Goal: Task Accomplishment & Management: Manage account settings

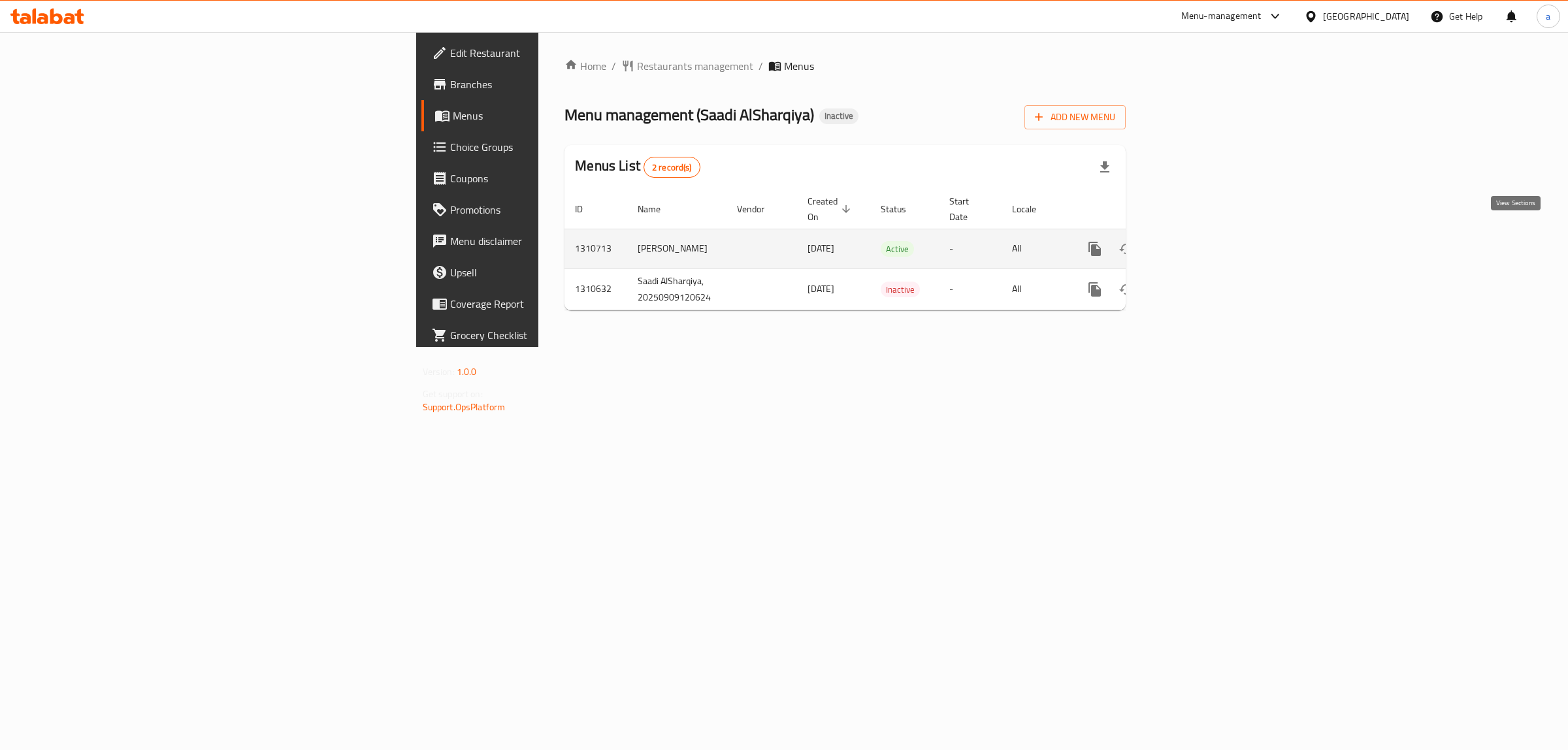
click at [1196, 241] on icon "enhanced table" at bounding box center [1189, 249] width 16 height 16
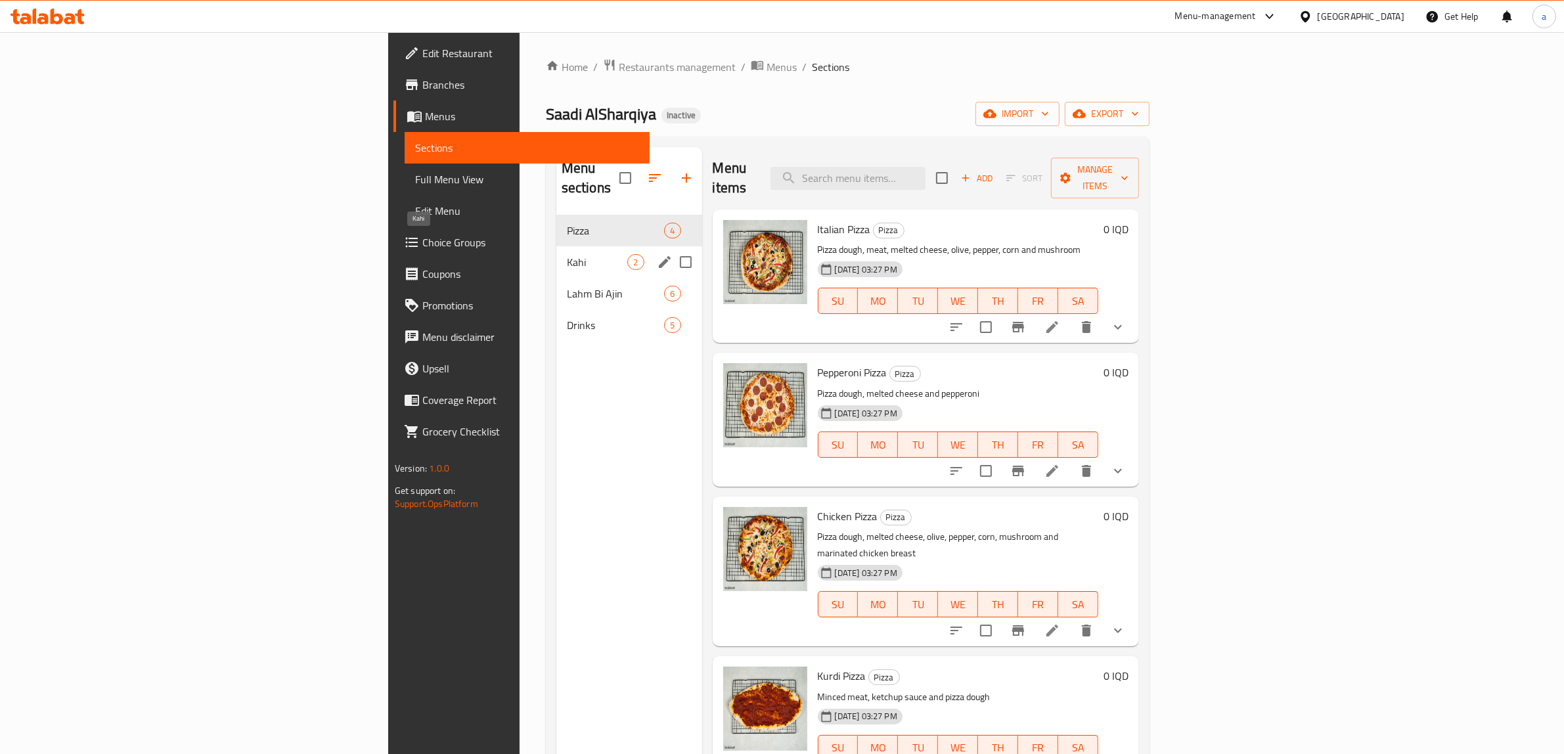
click at [567, 254] on span "Kahi" at bounding box center [597, 262] width 61 height 16
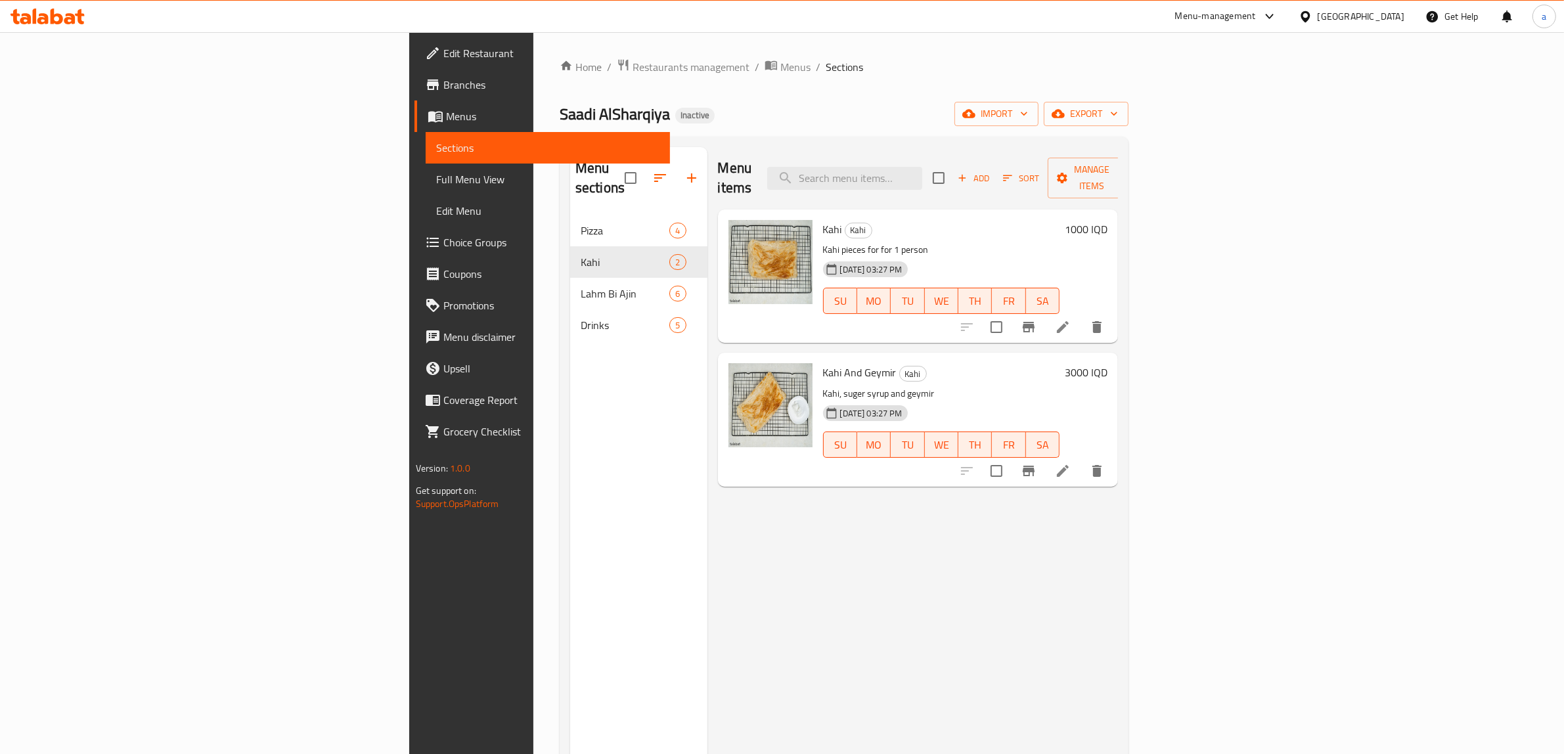
scroll to position [109, 0]
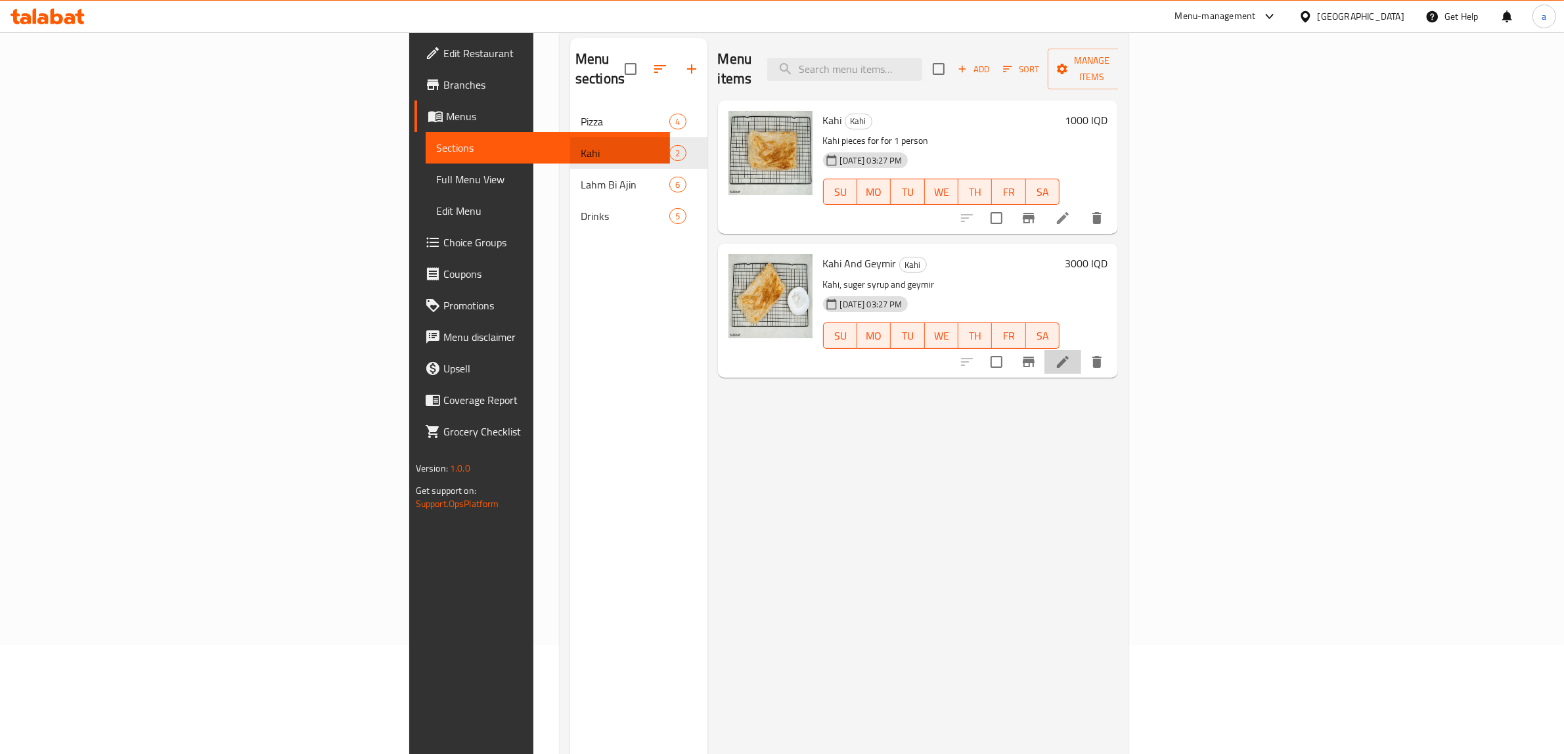
click at [1081, 350] on li at bounding box center [1063, 362] width 37 height 24
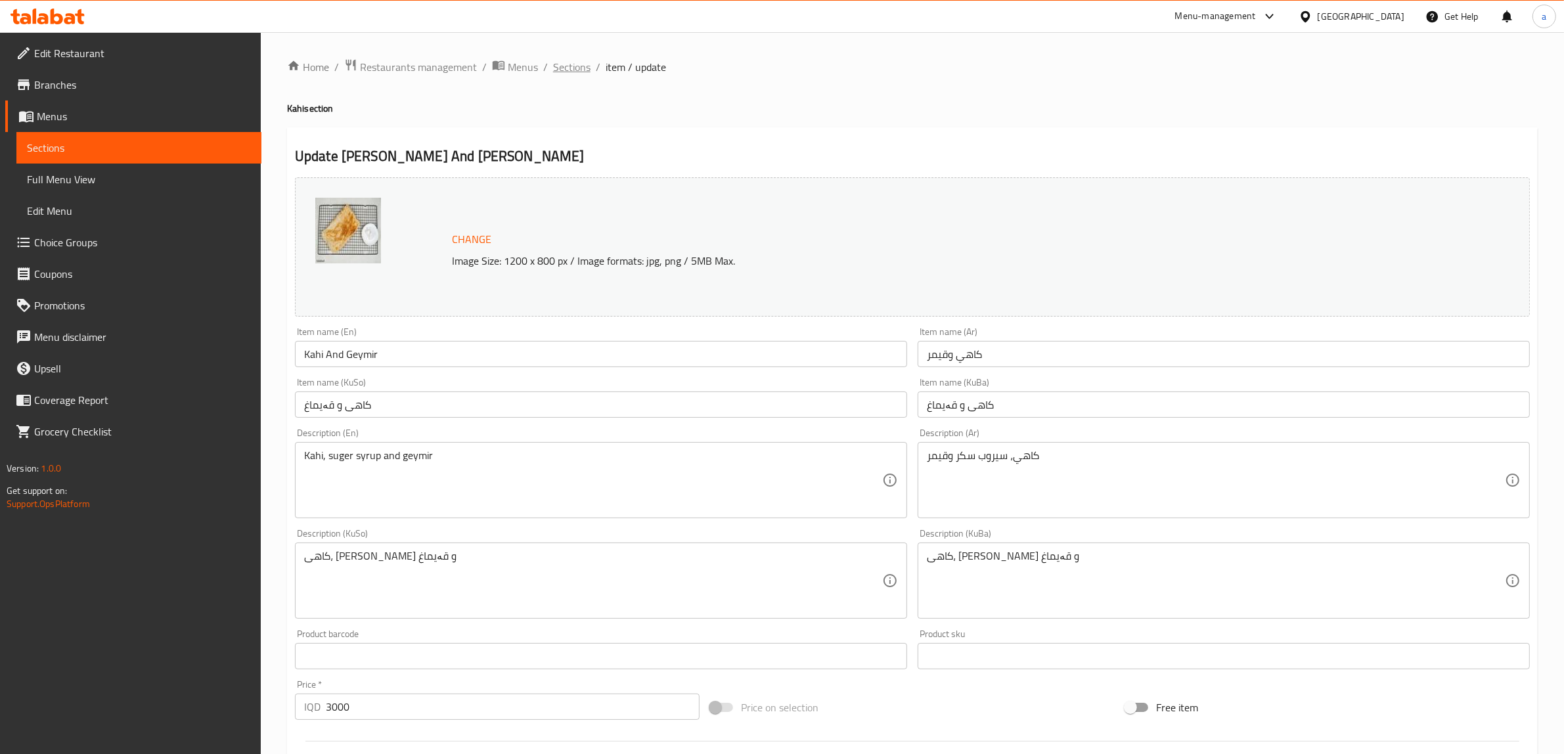
click at [573, 67] on span "Sections" at bounding box center [571, 67] width 37 height 16
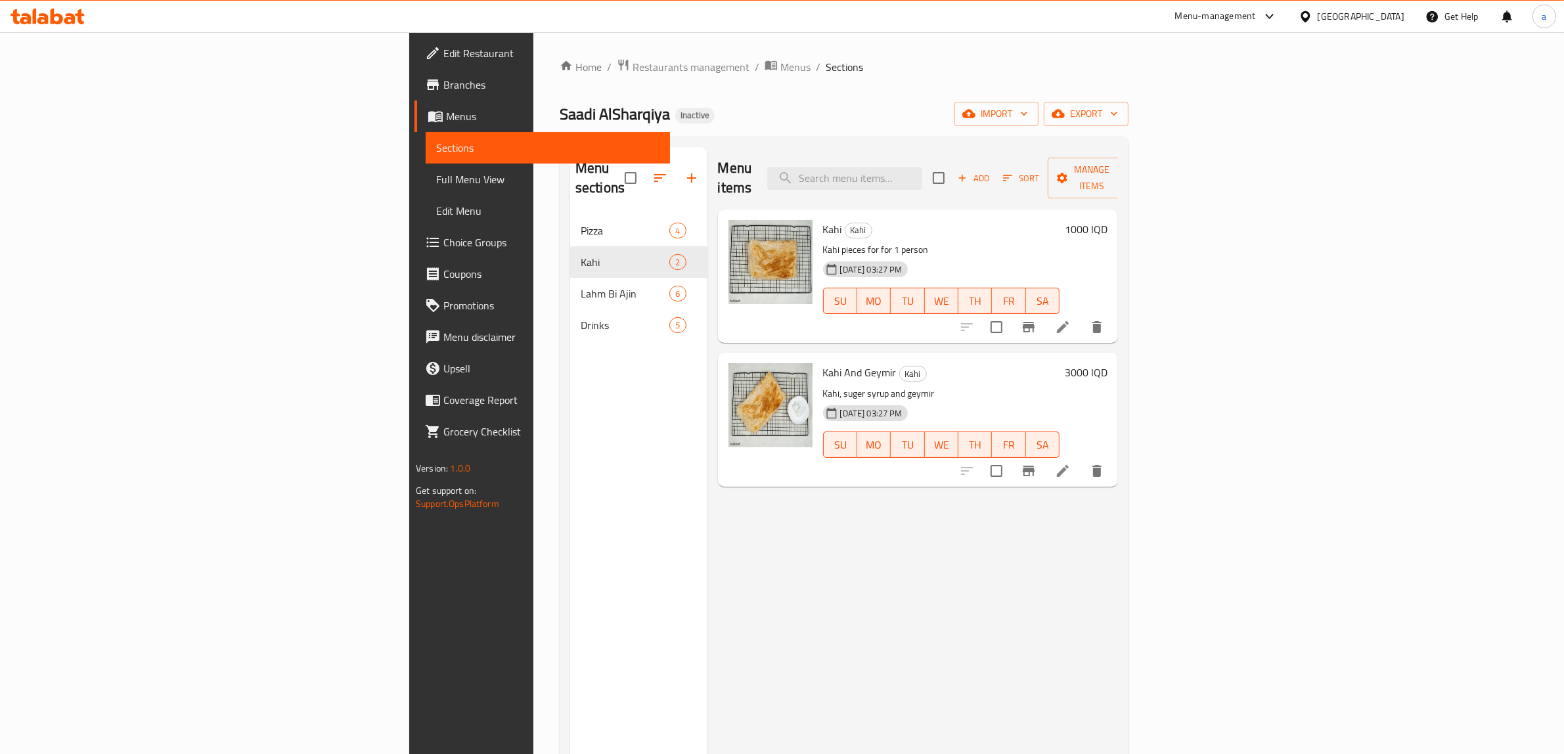
click at [436, 181] on span "Full Menu View" at bounding box center [548, 179] width 224 height 16
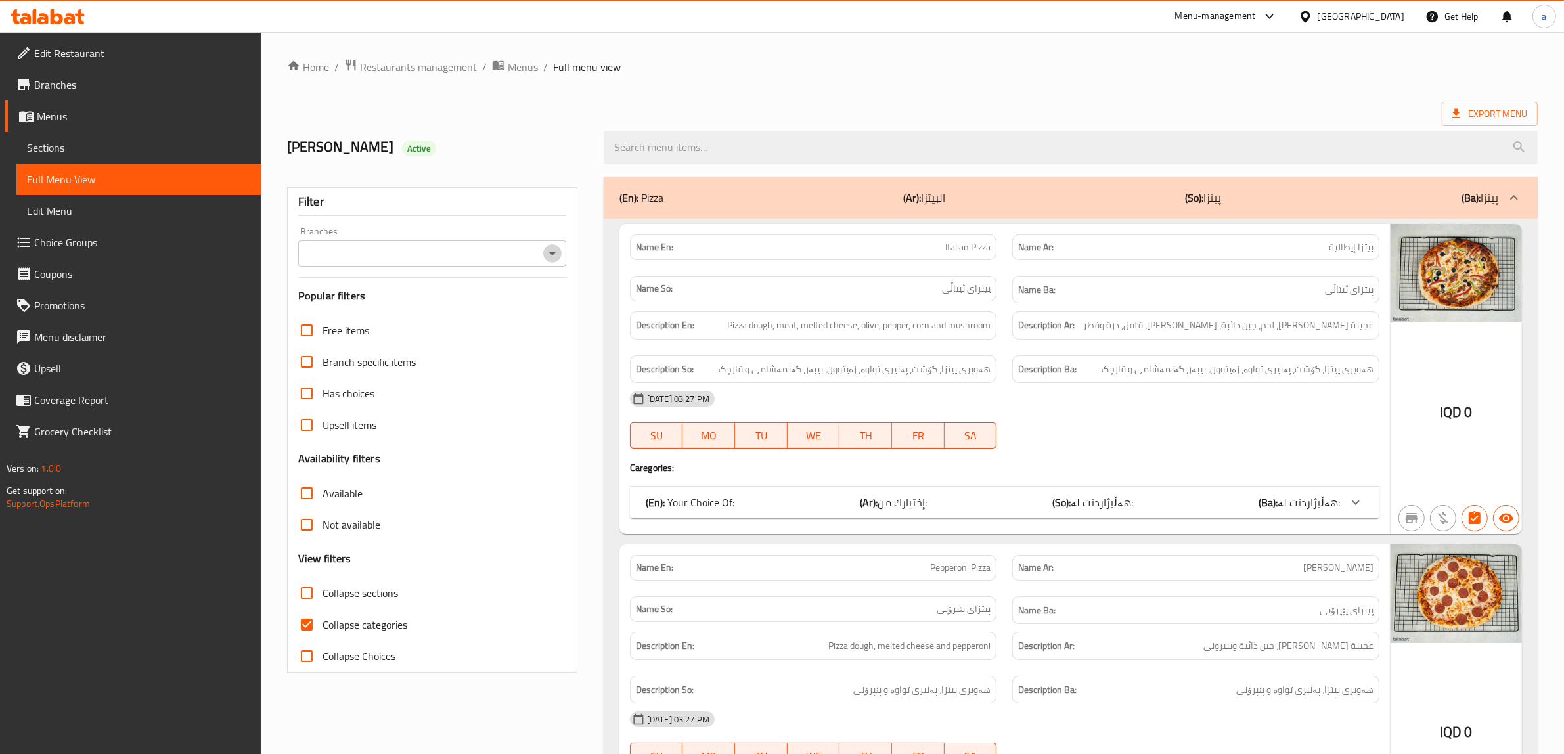
click at [547, 244] on button "Open" at bounding box center [552, 253] width 18 height 18
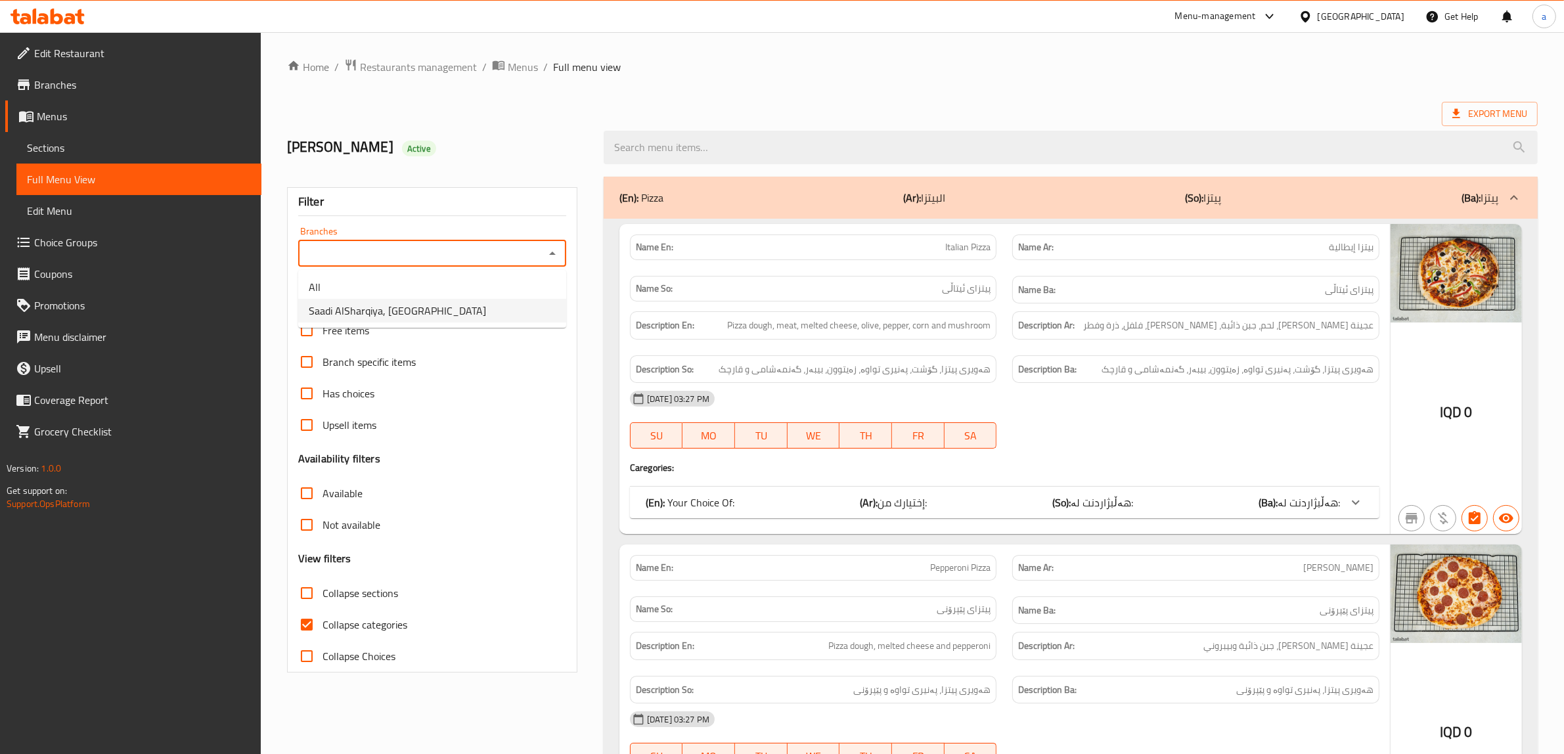
click at [432, 309] on span "Saadi AlSharqiya, [GEOGRAPHIC_DATA]" at bounding box center [397, 311] width 177 height 16
type input "Saadi AlSharqiya, [GEOGRAPHIC_DATA]"
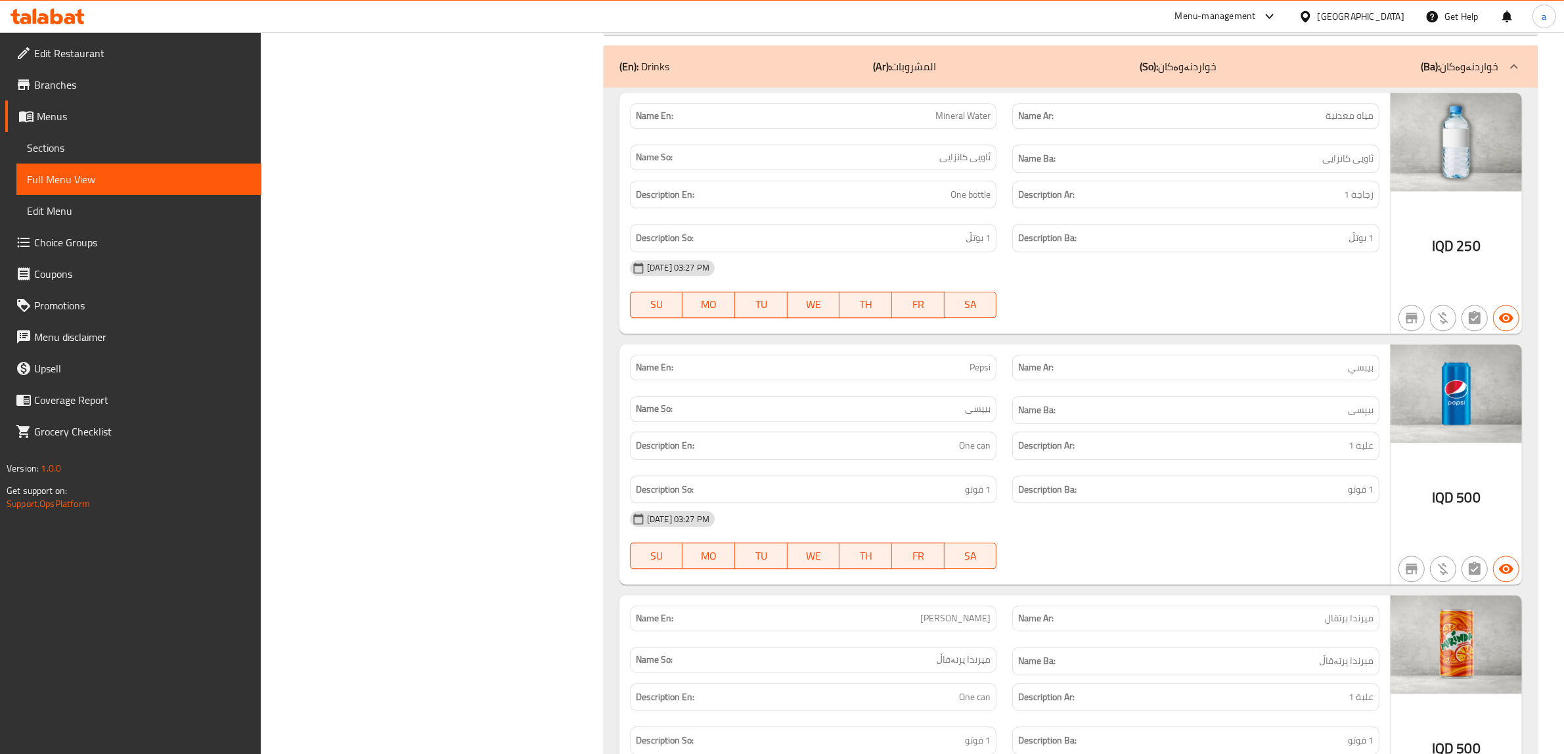
scroll to position [3377, 0]
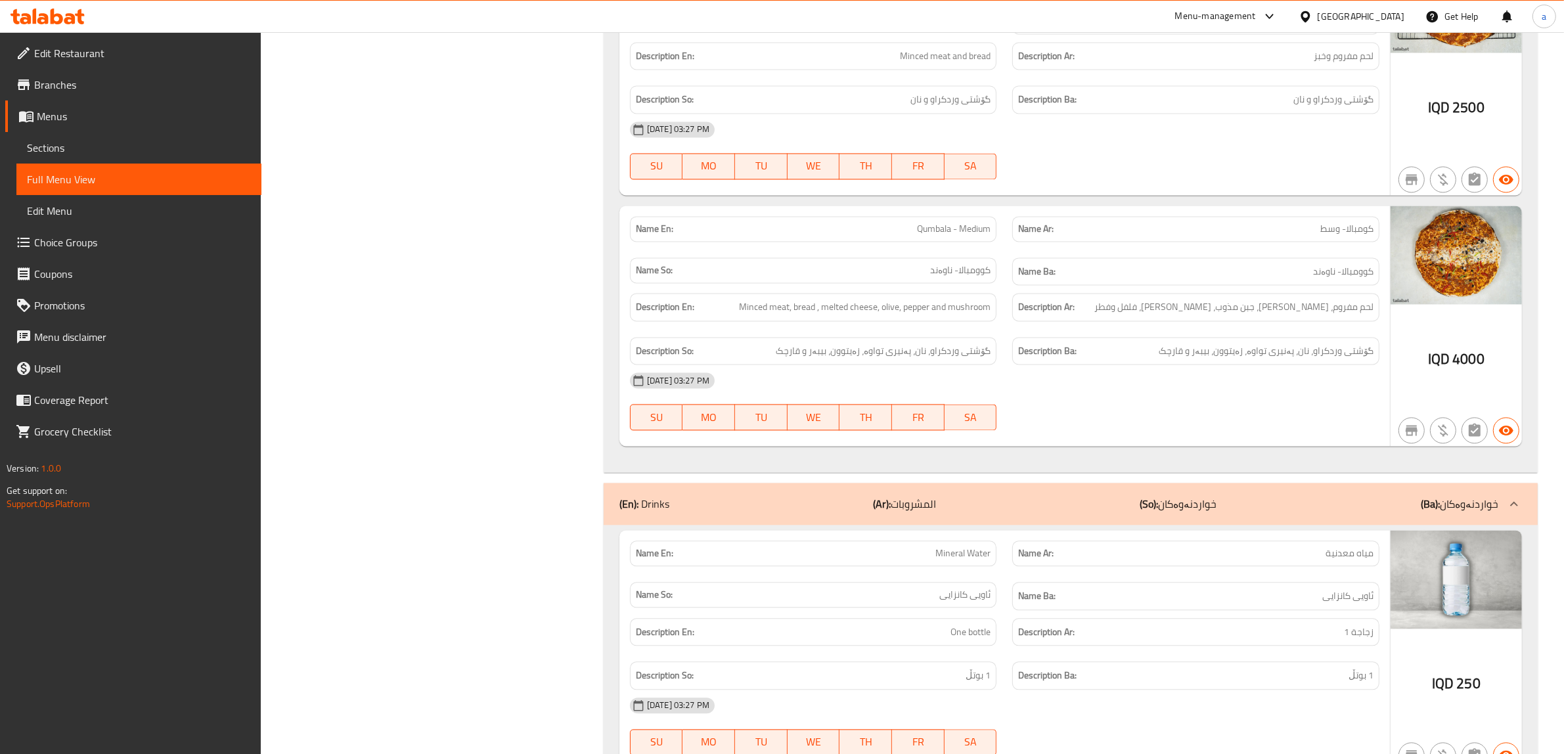
click at [80, 141] on span "Sections" at bounding box center [139, 148] width 224 height 16
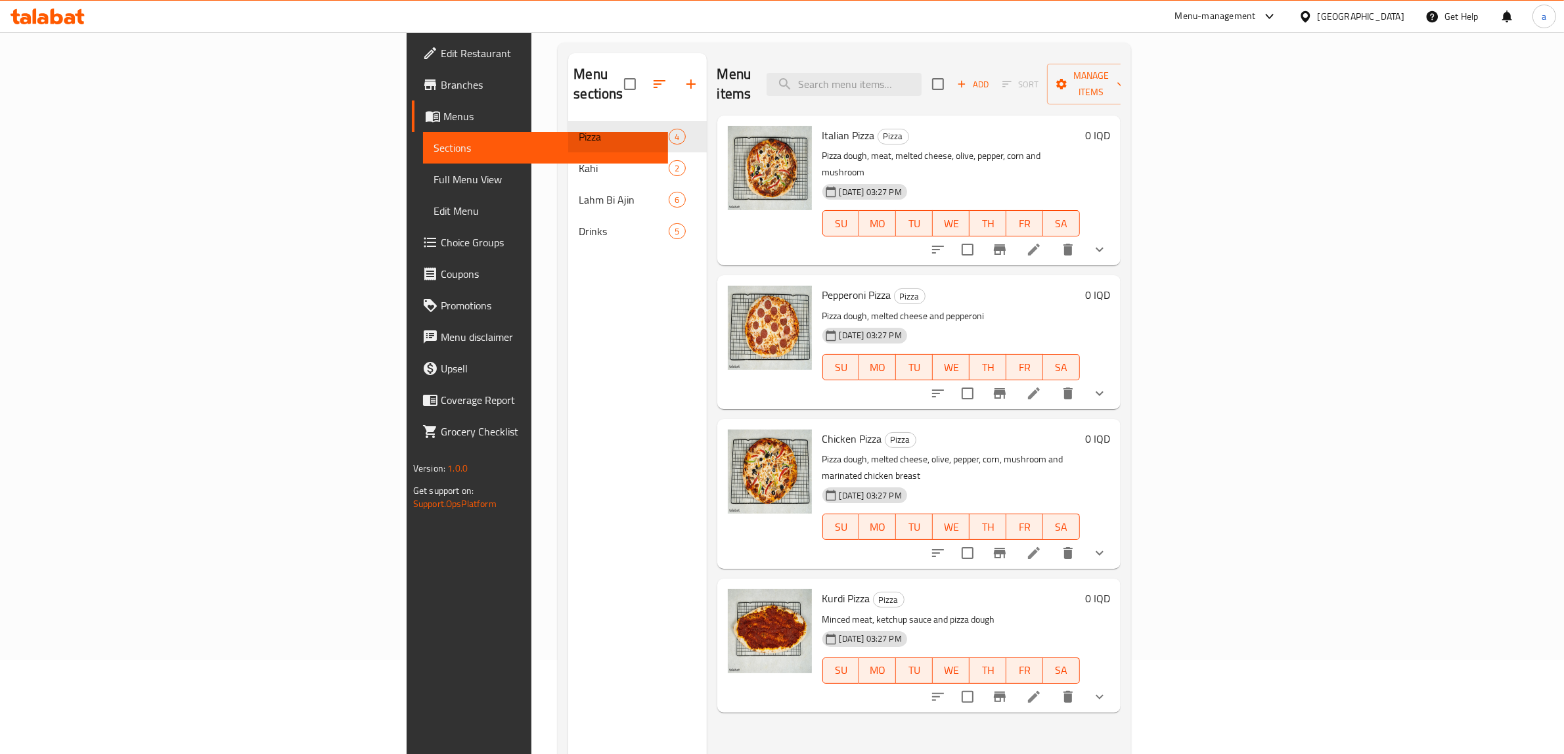
scroll to position [74, 0]
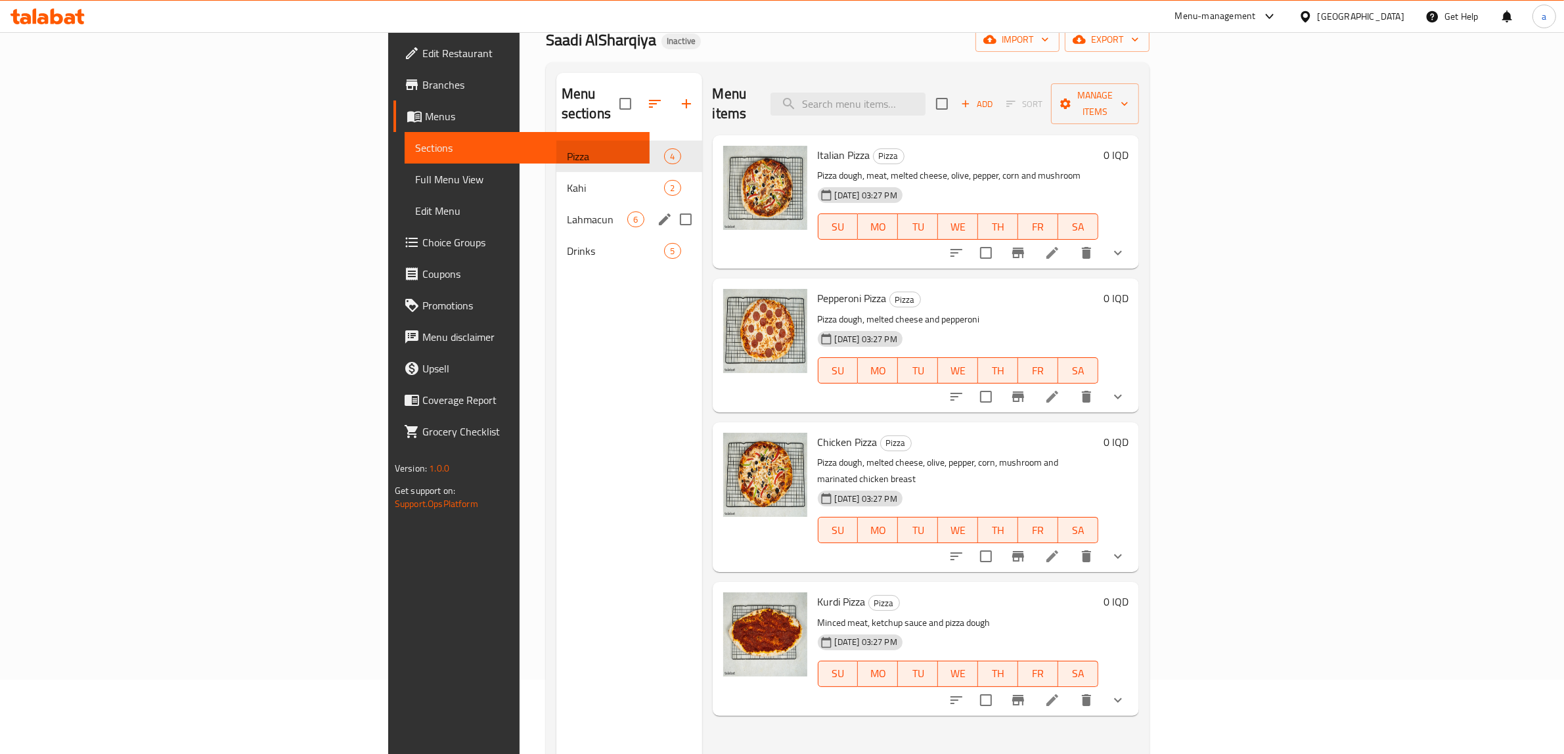
click at [567, 212] on span "Lahmacun" at bounding box center [597, 220] width 61 height 16
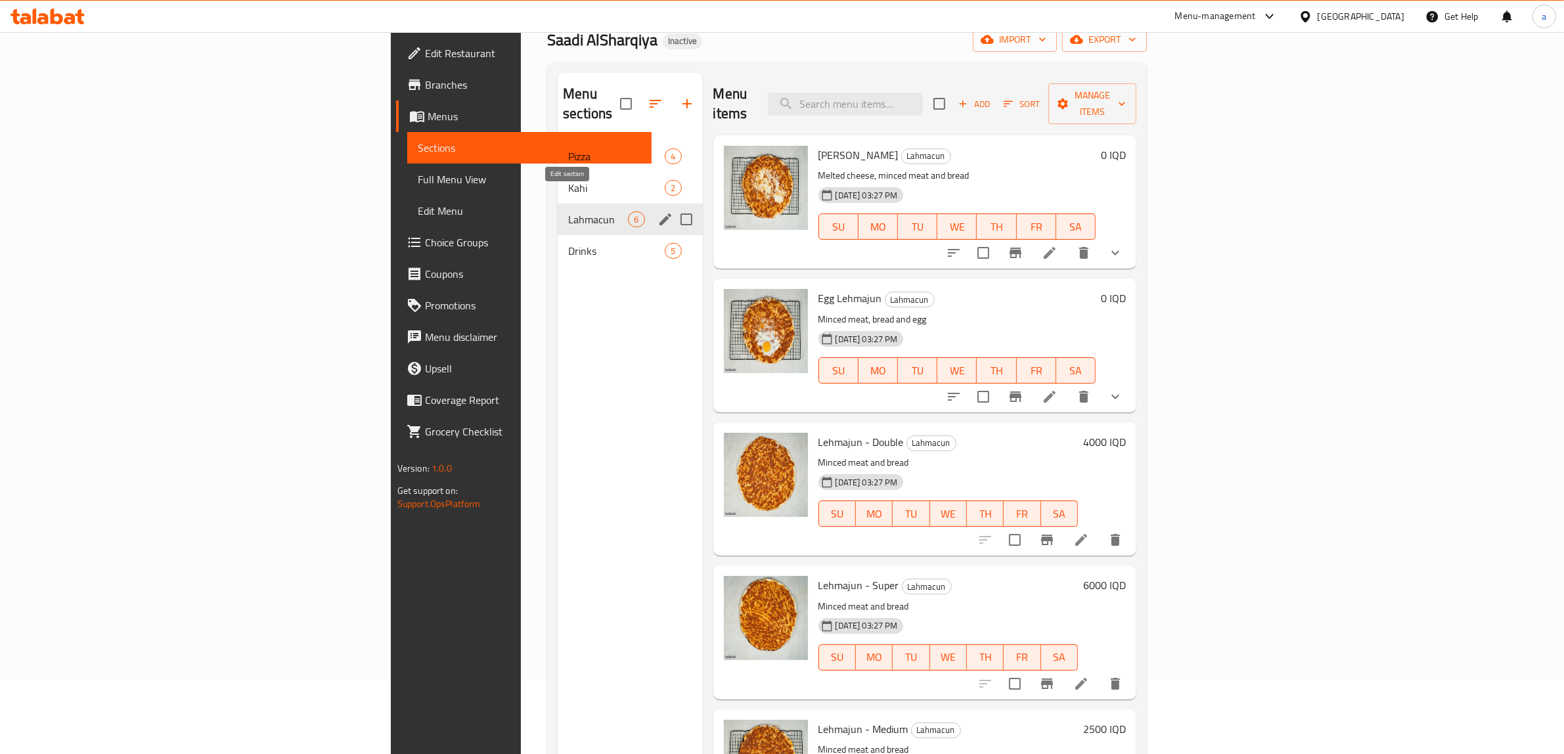
click at [658, 212] on icon "edit" at bounding box center [666, 220] width 16 height 16
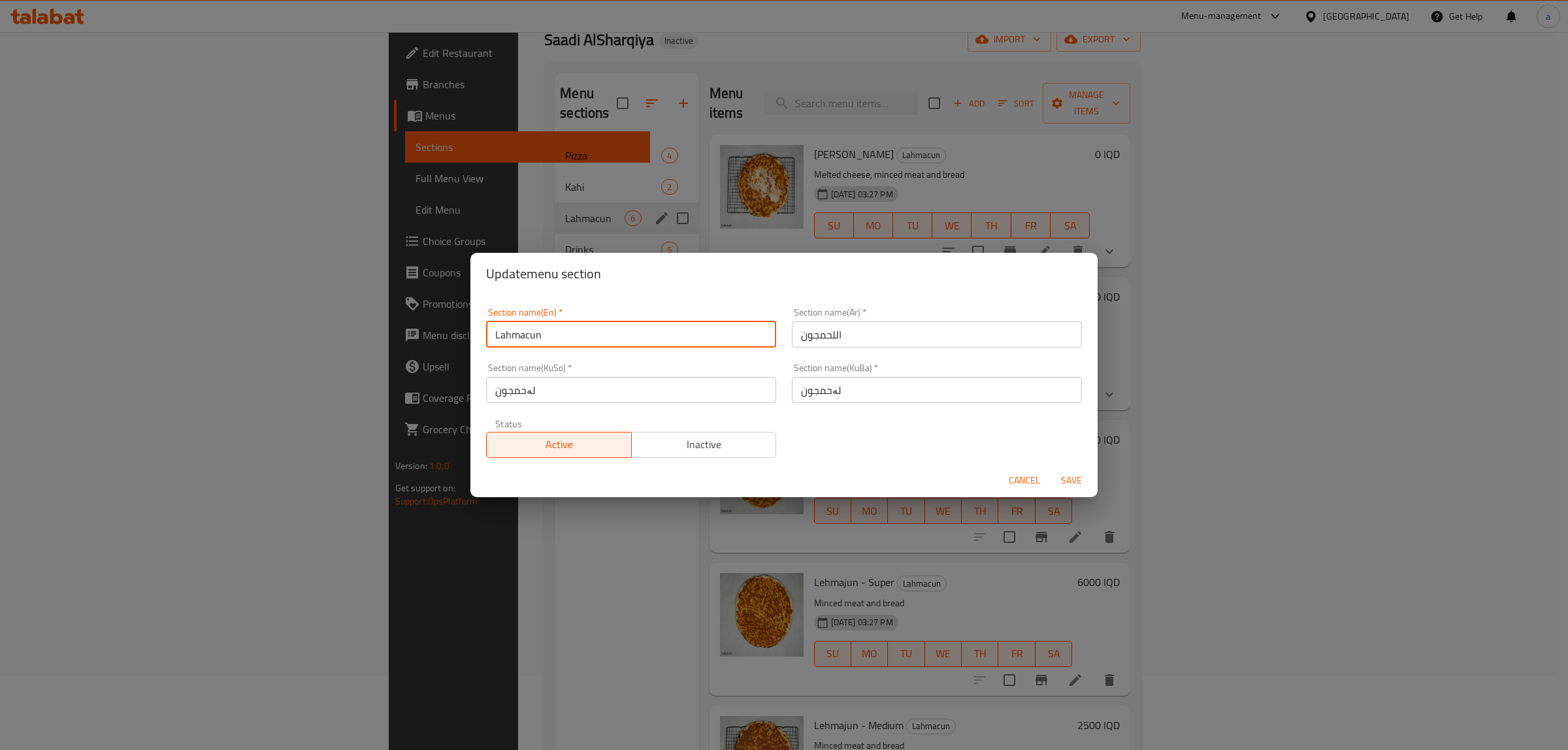
drag, startPoint x: 544, startPoint y: 333, endPoint x: 470, endPoint y: 334, distance: 74.0
click at [470, 334] on div "Section name(En)   * Lahmacun Section name(En) * Section name(Ar)   * اللحمجون …" at bounding box center [784, 378] width 627 height 168
click at [1026, 469] on button "Cancel" at bounding box center [1024, 480] width 42 height 24
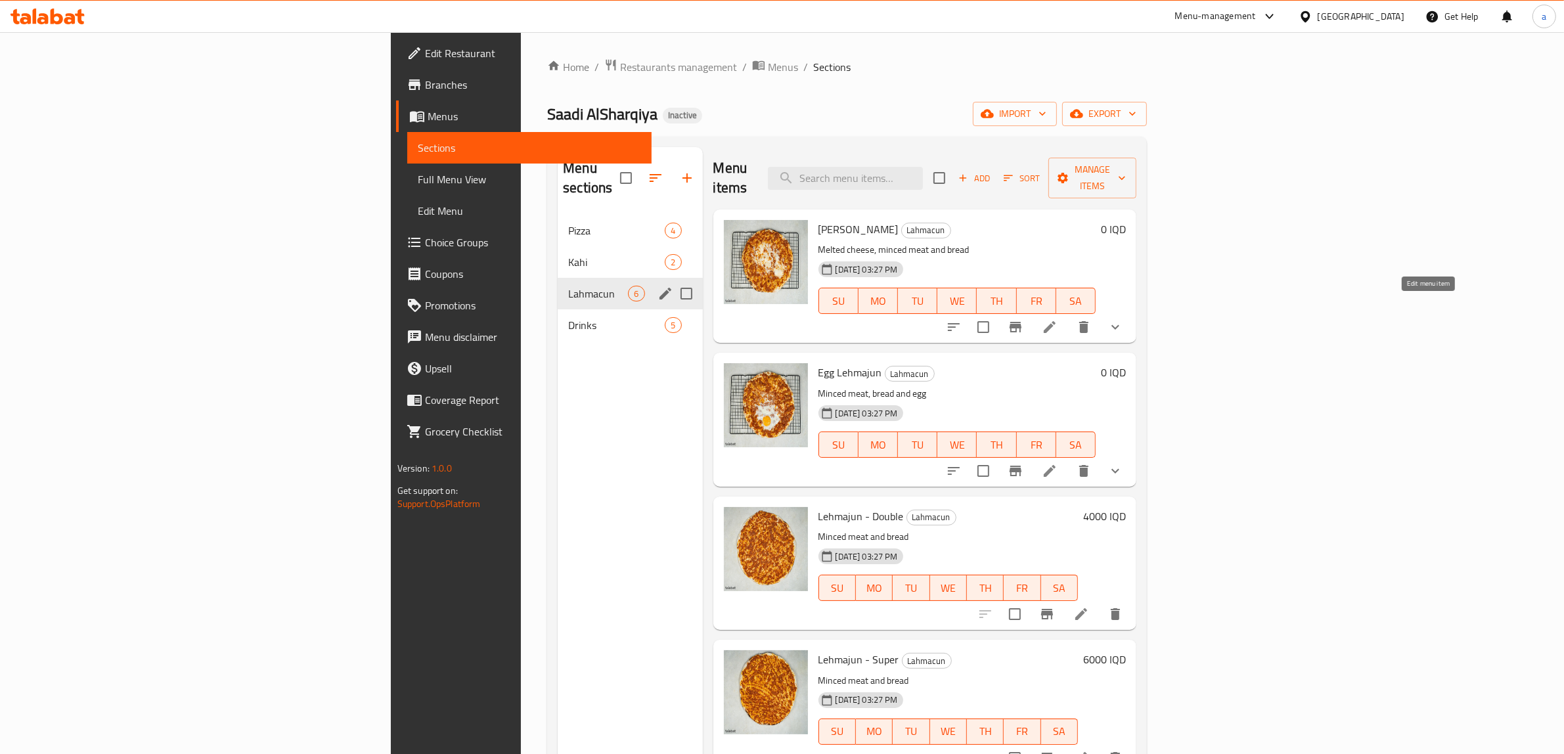
click at [1058, 319] on icon at bounding box center [1050, 327] width 16 height 16
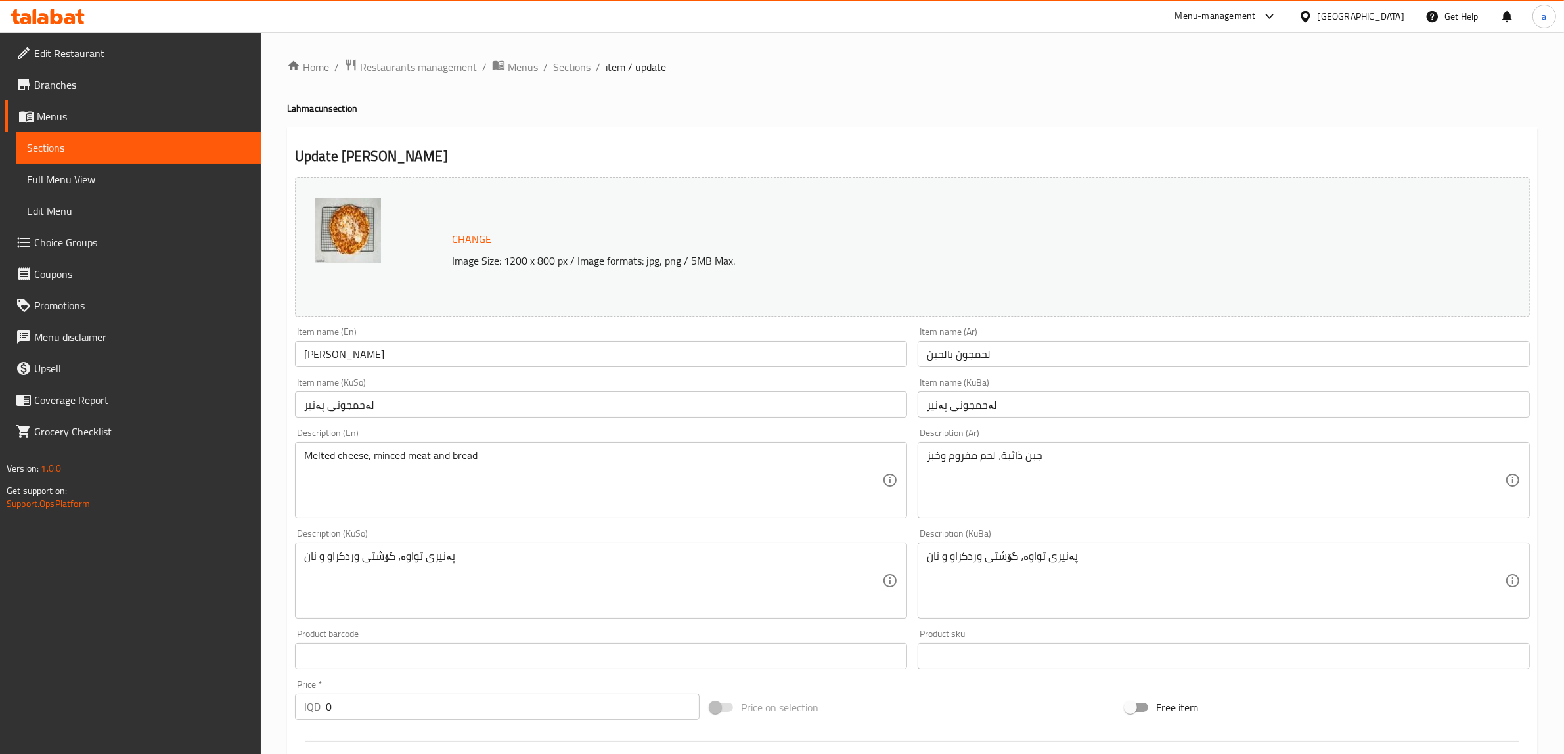
click at [553, 60] on span "Sections" at bounding box center [571, 67] width 37 height 16
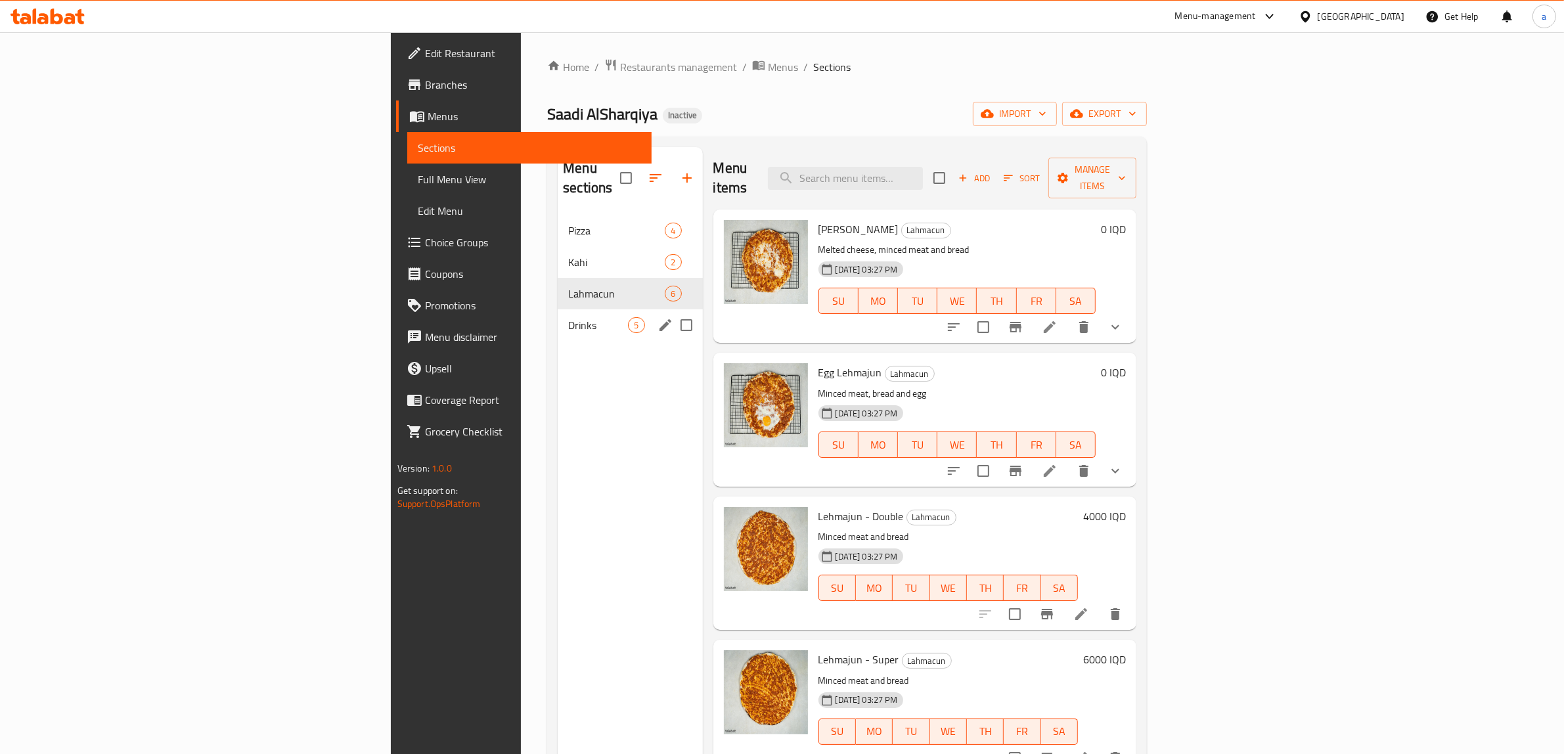
click at [568, 317] on span "Drinks" at bounding box center [598, 325] width 60 height 16
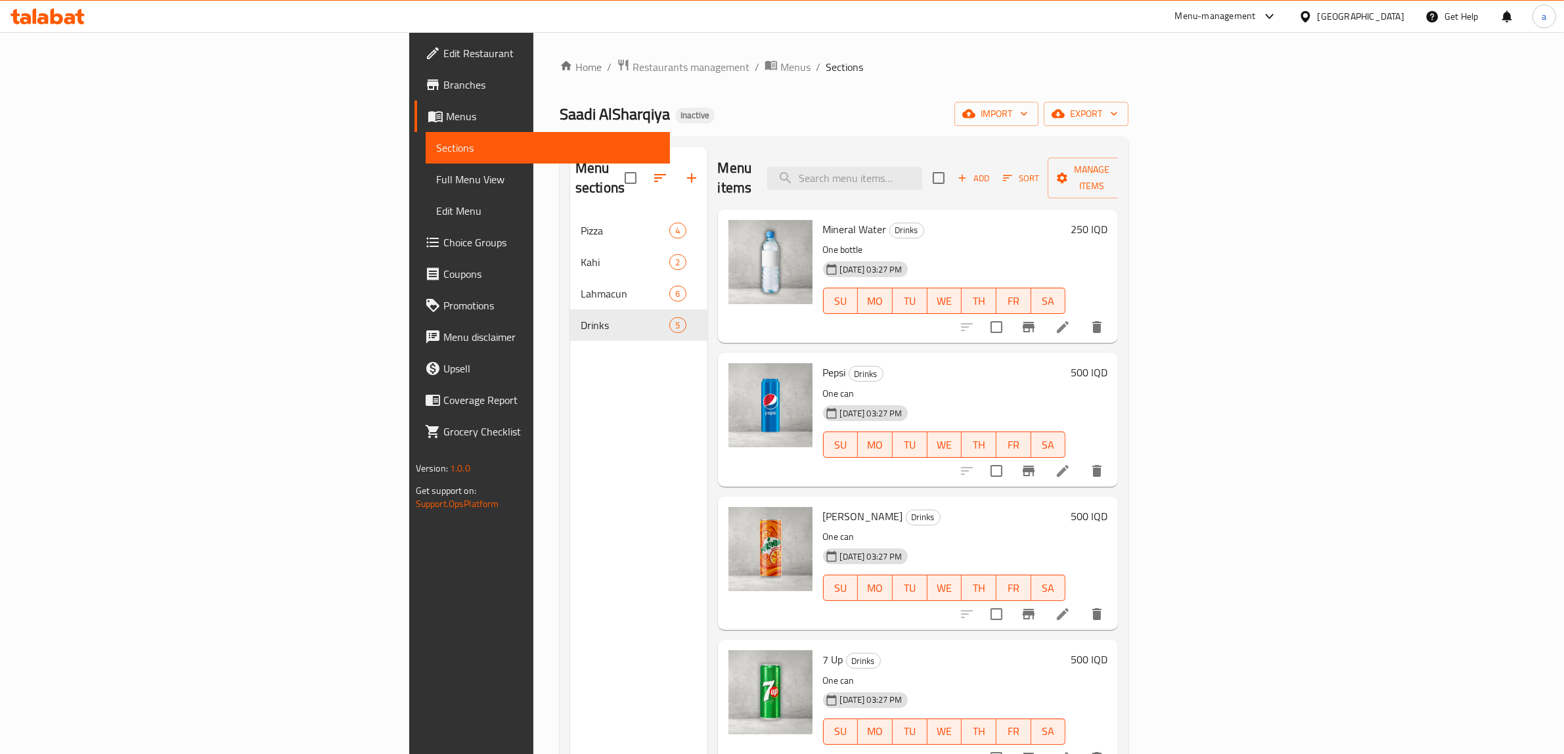
click at [1071, 319] on icon at bounding box center [1063, 327] width 16 height 16
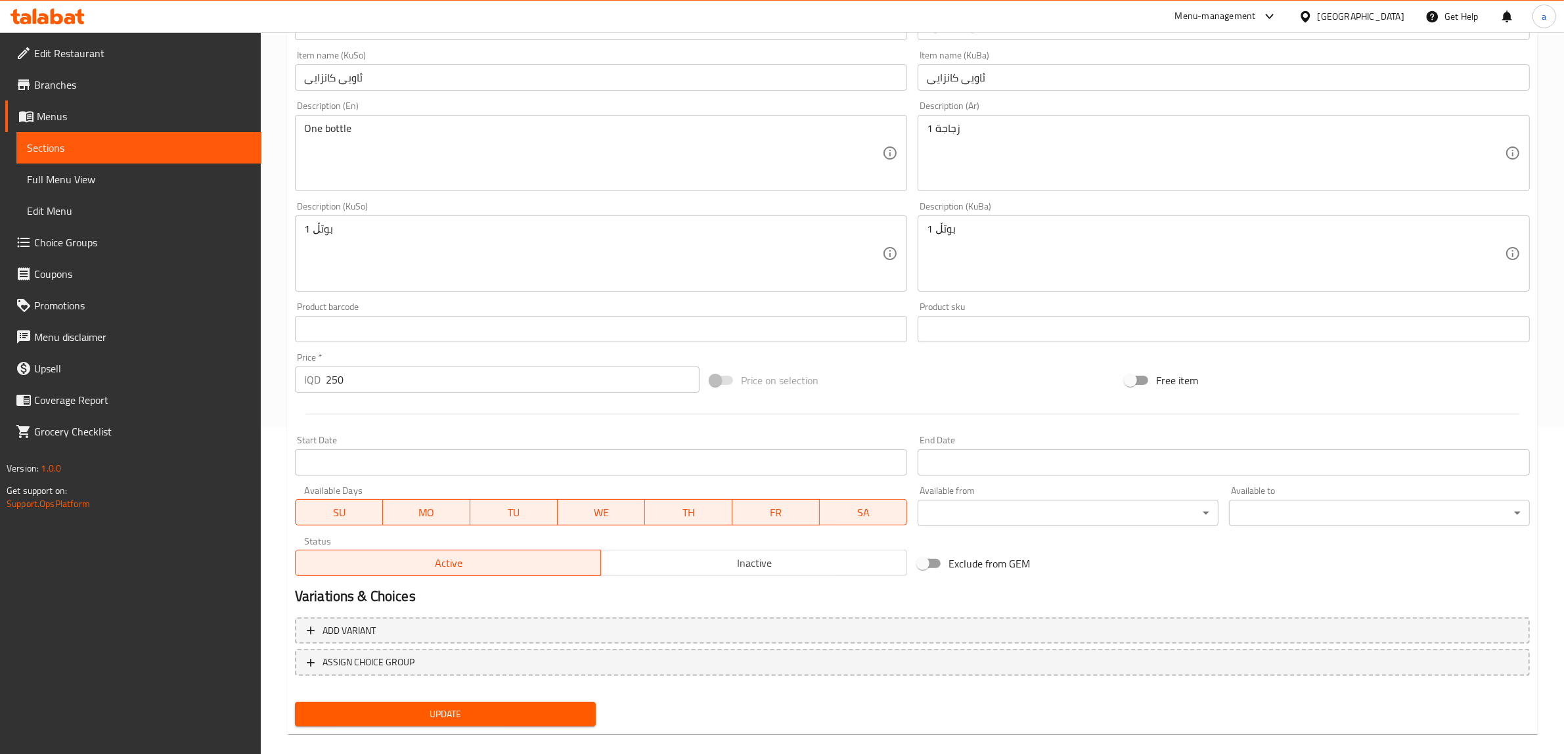
scroll to position [328, 0]
click at [309, 122] on textarea "One bottle" at bounding box center [593, 152] width 578 height 62
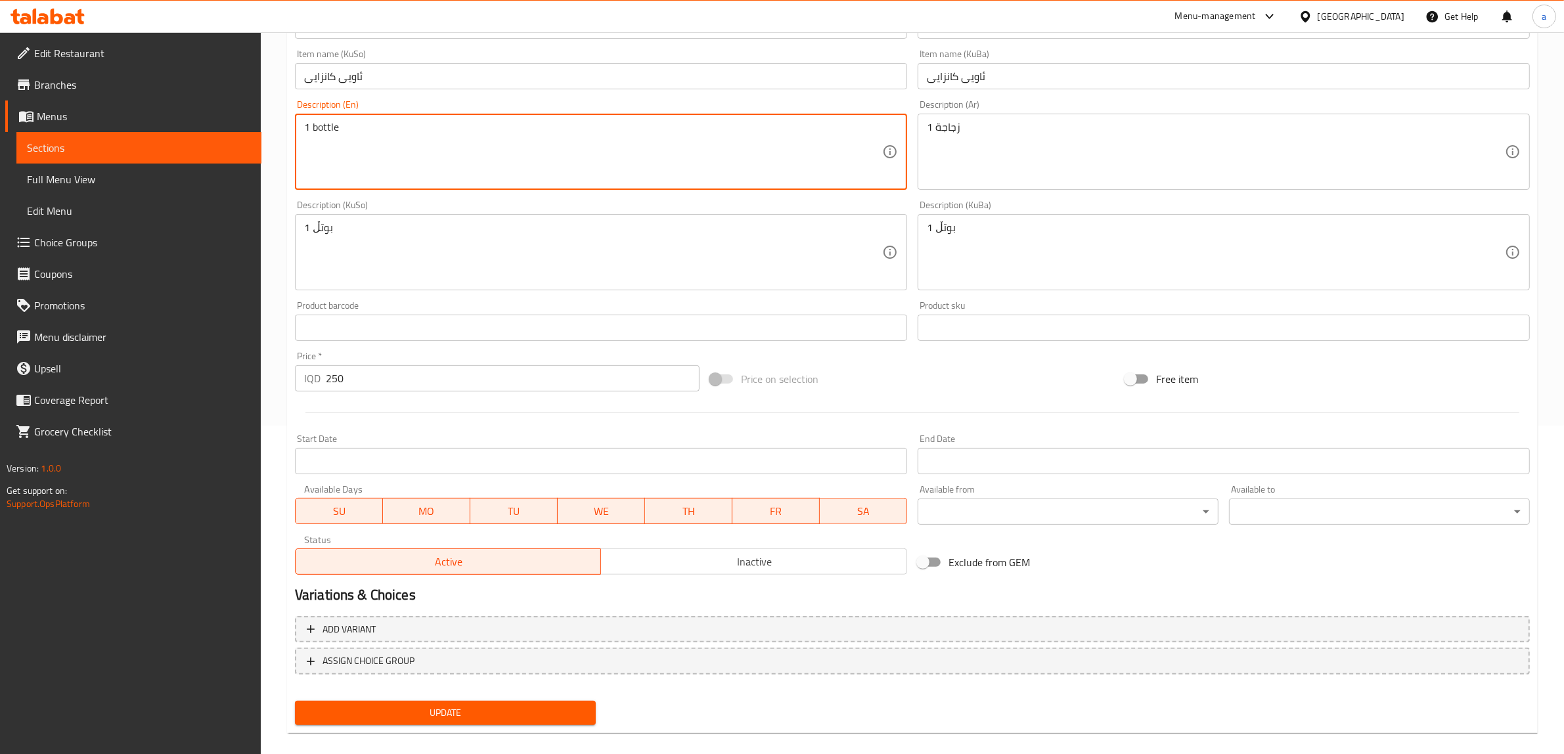
type textarea "1 bottle"
click at [550, 711] on span "Update" at bounding box center [445, 713] width 280 height 16
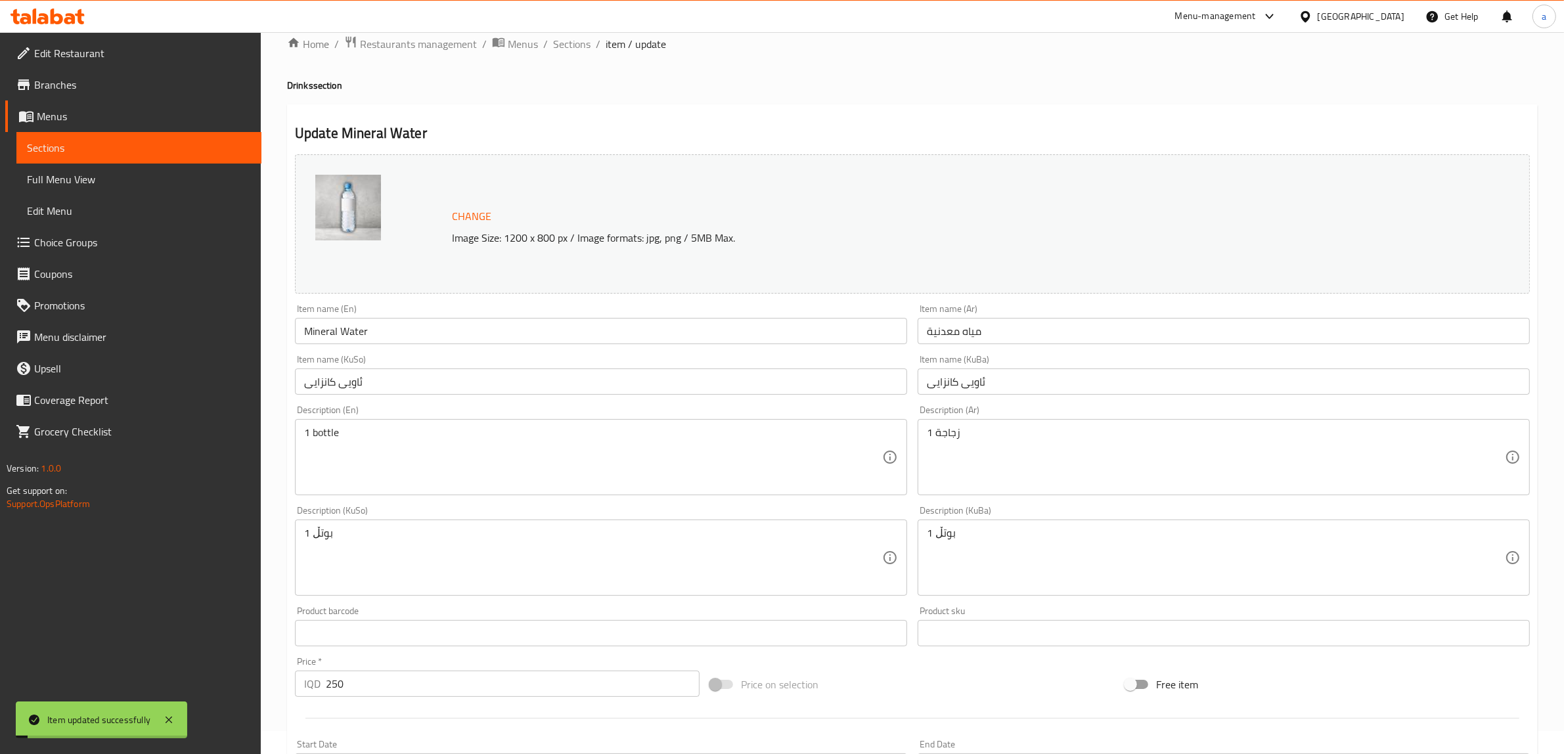
scroll to position [0, 0]
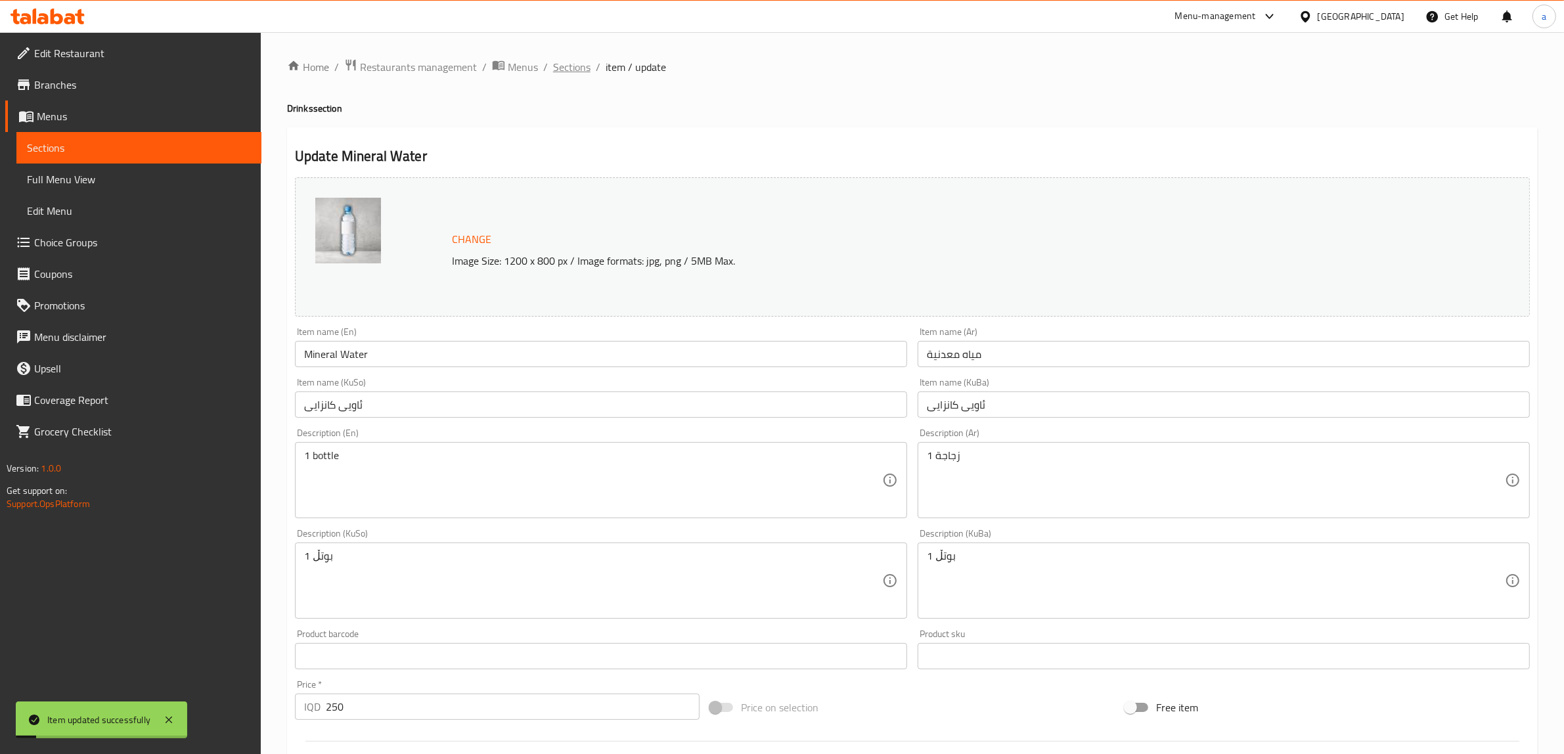
click at [576, 67] on span "Sections" at bounding box center [571, 67] width 37 height 16
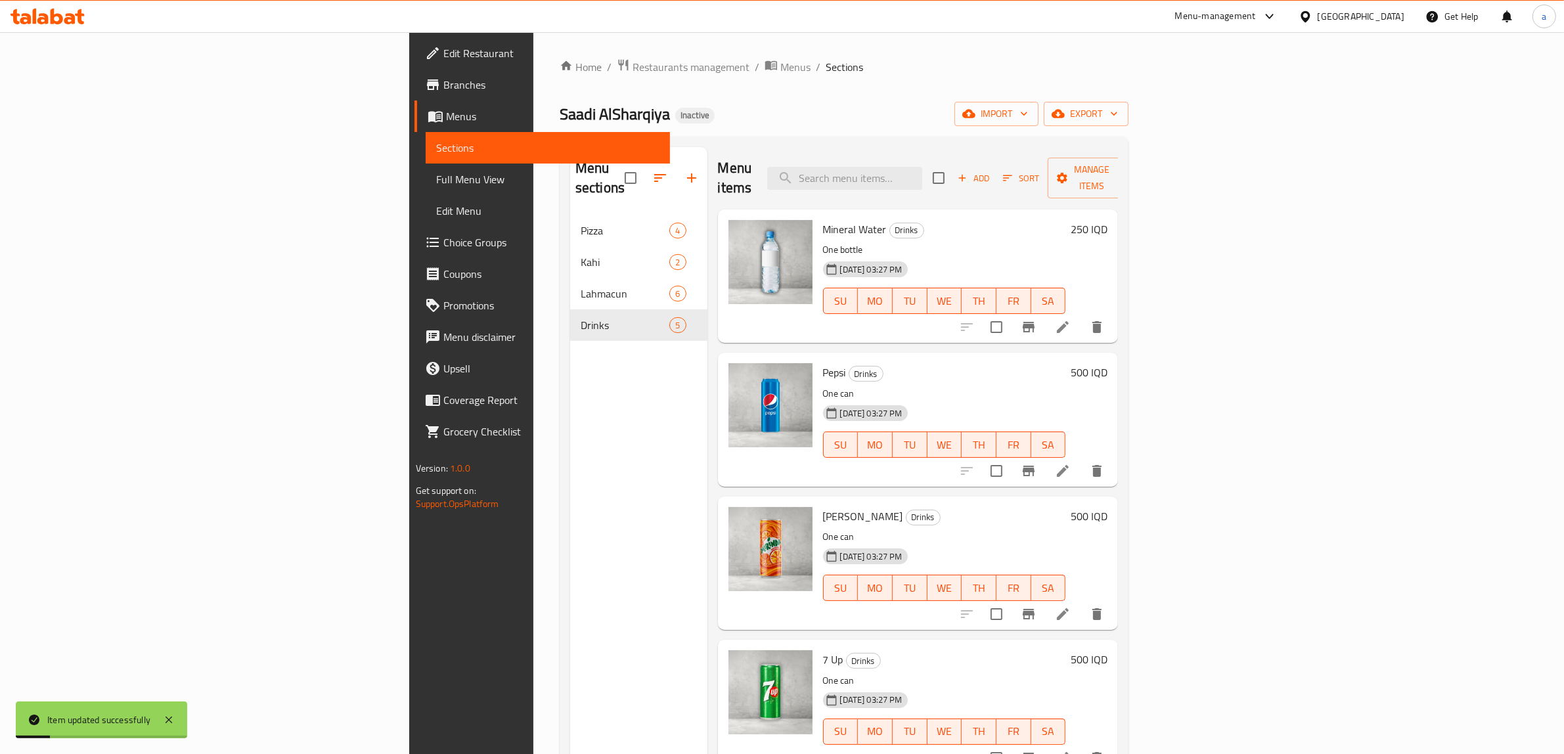
scroll to position [185, 0]
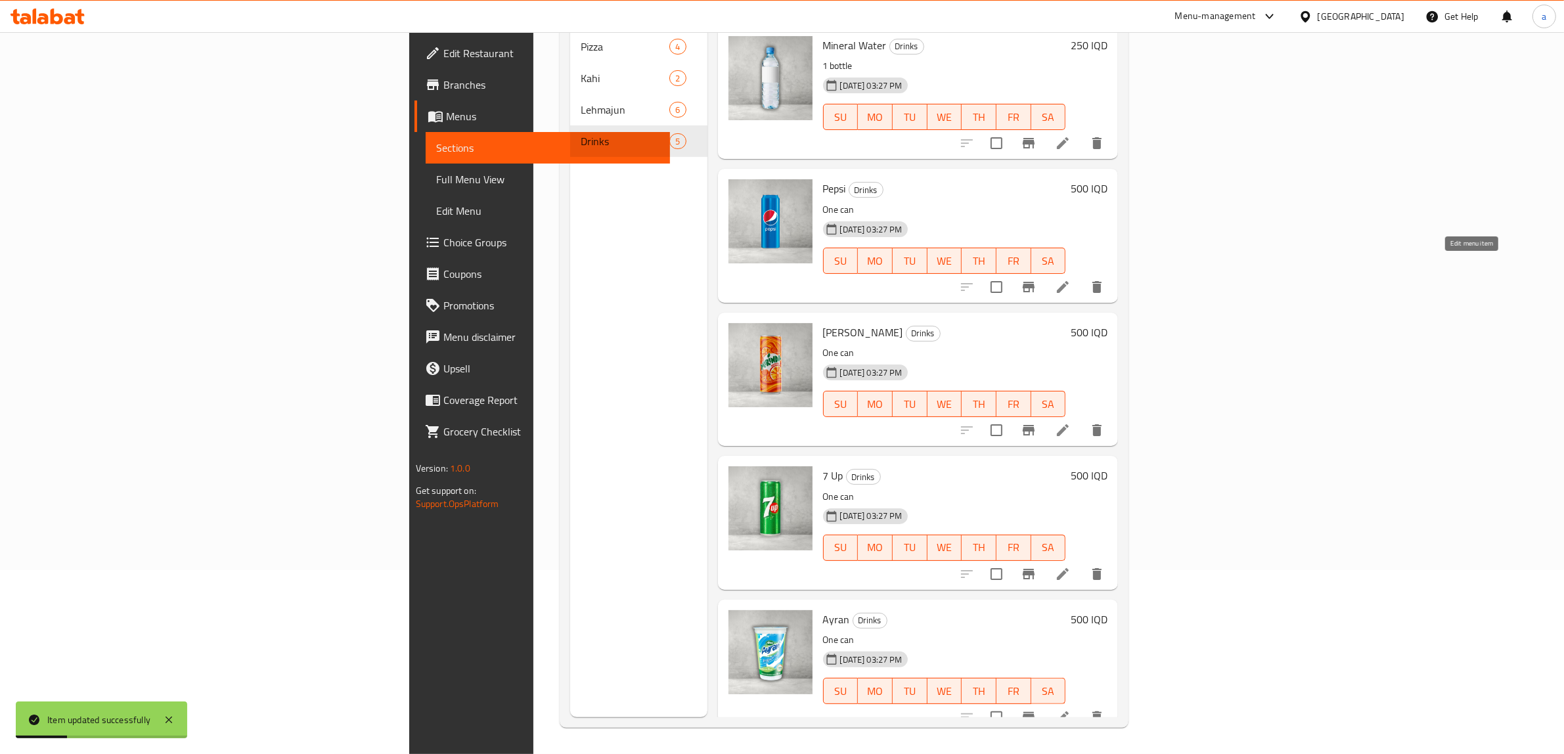
click at [1071, 279] on icon at bounding box center [1063, 287] width 16 height 16
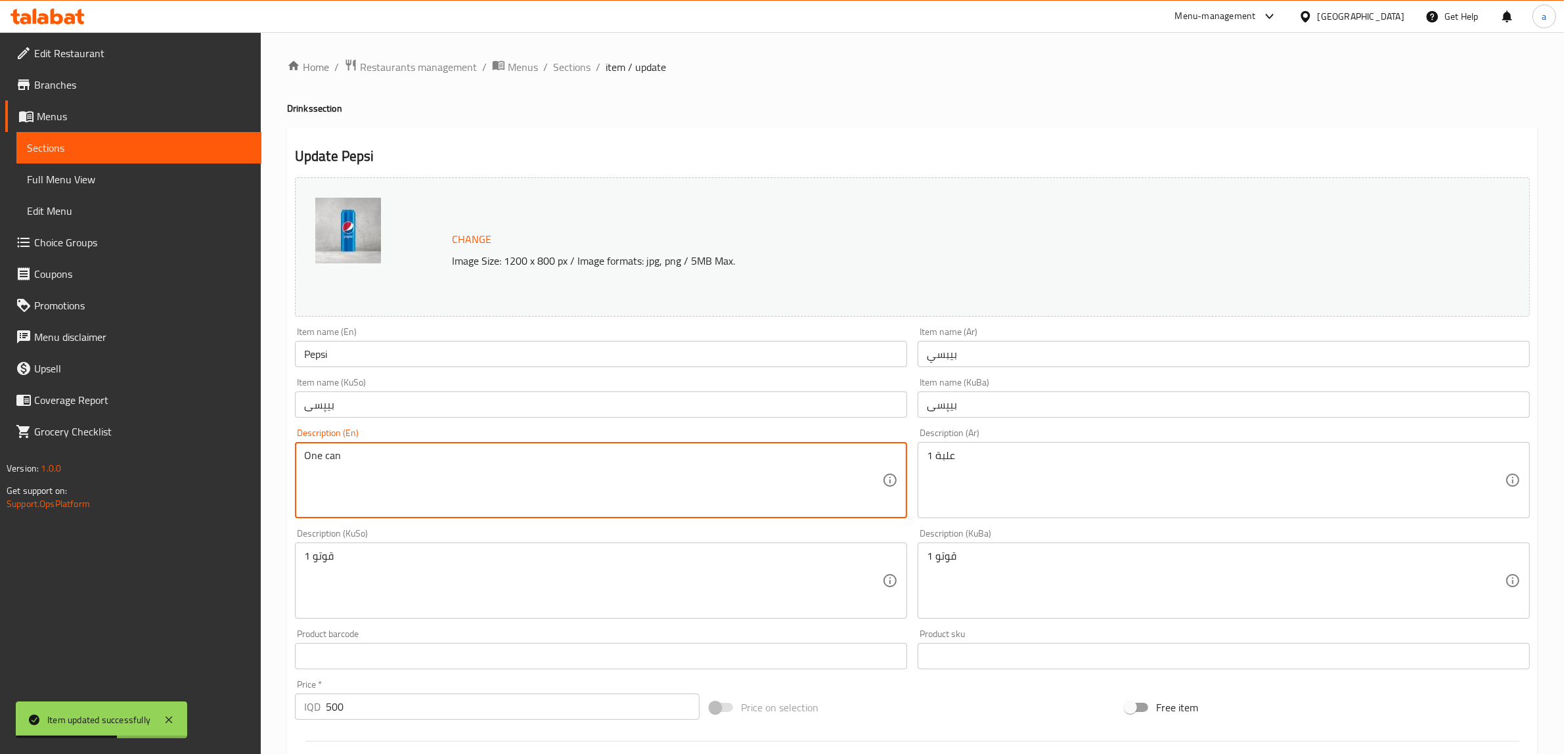
click at [309, 461] on textarea "One can" at bounding box center [593, 480] width 578 height 62
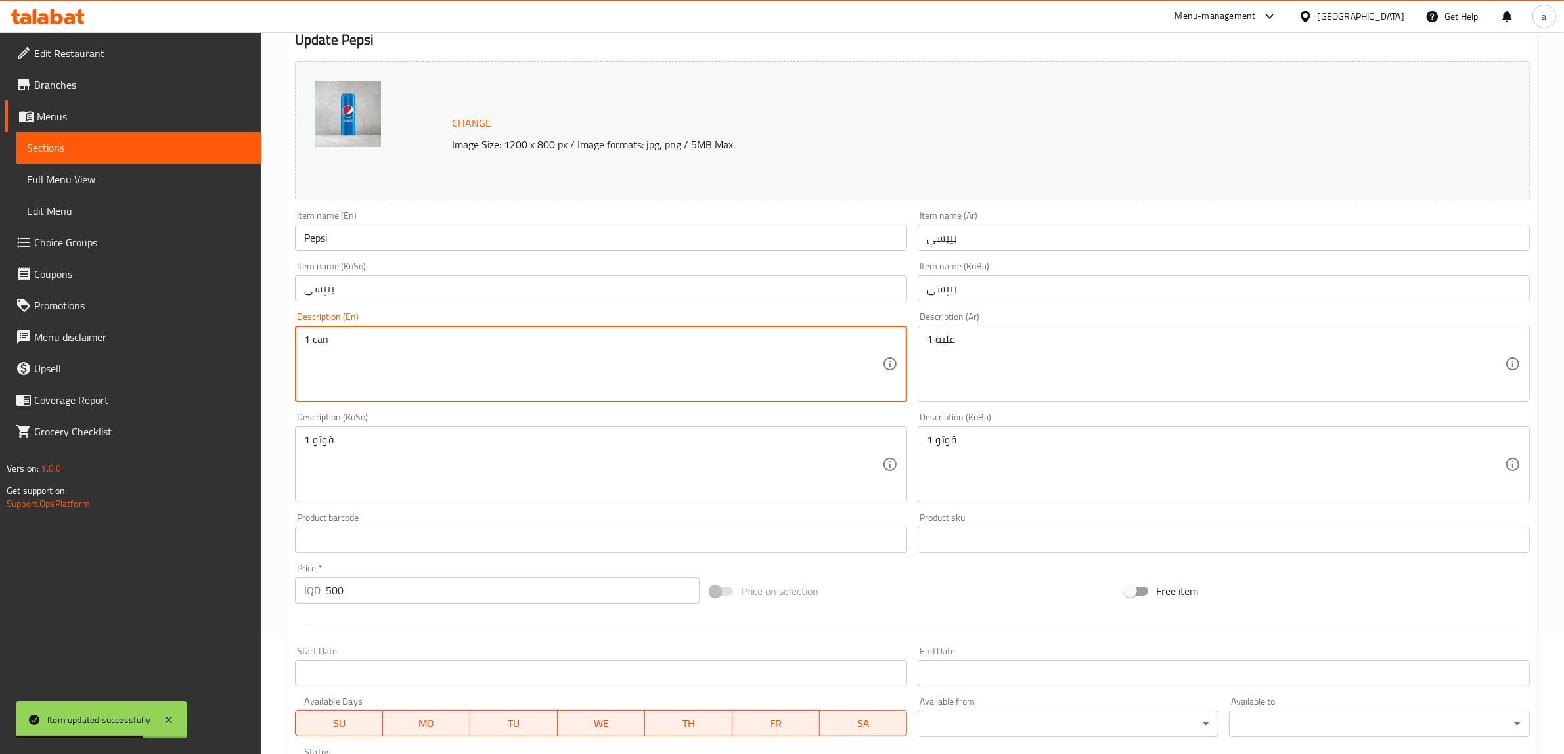
scroll to position [342, 0]
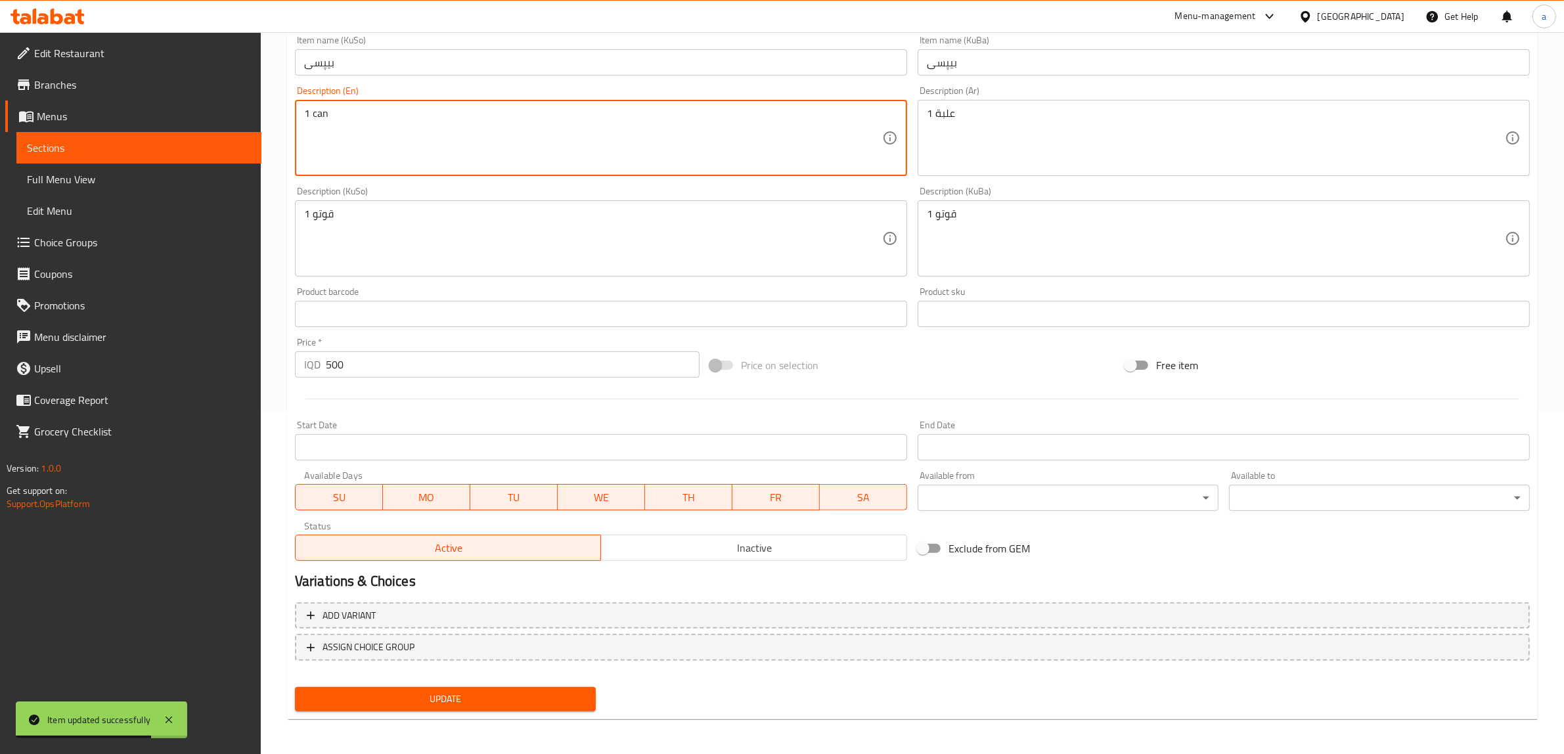
type textarea "1 can"
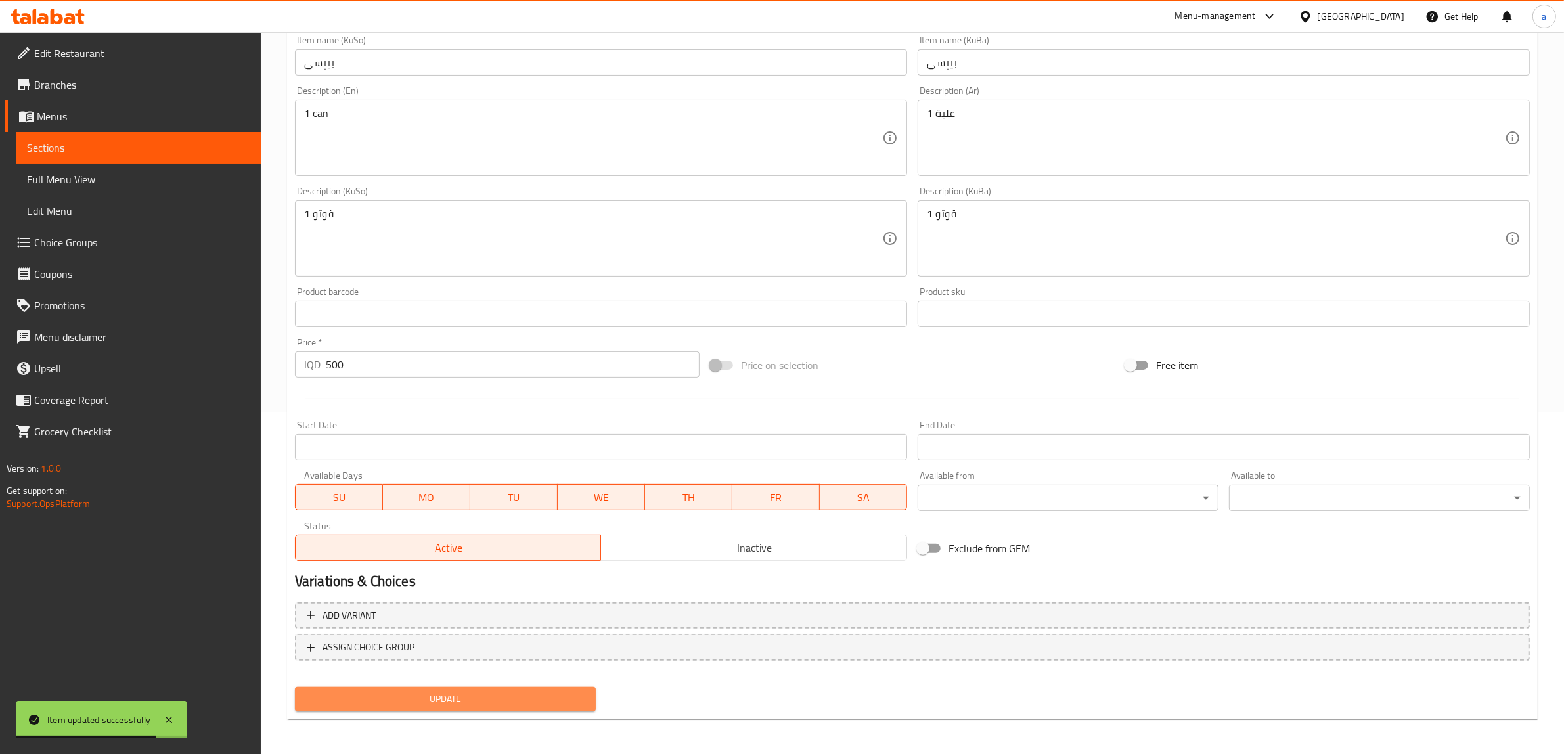
click at [516, 698] on span "Update" at bounding box center [445, 699] width 280 height 16
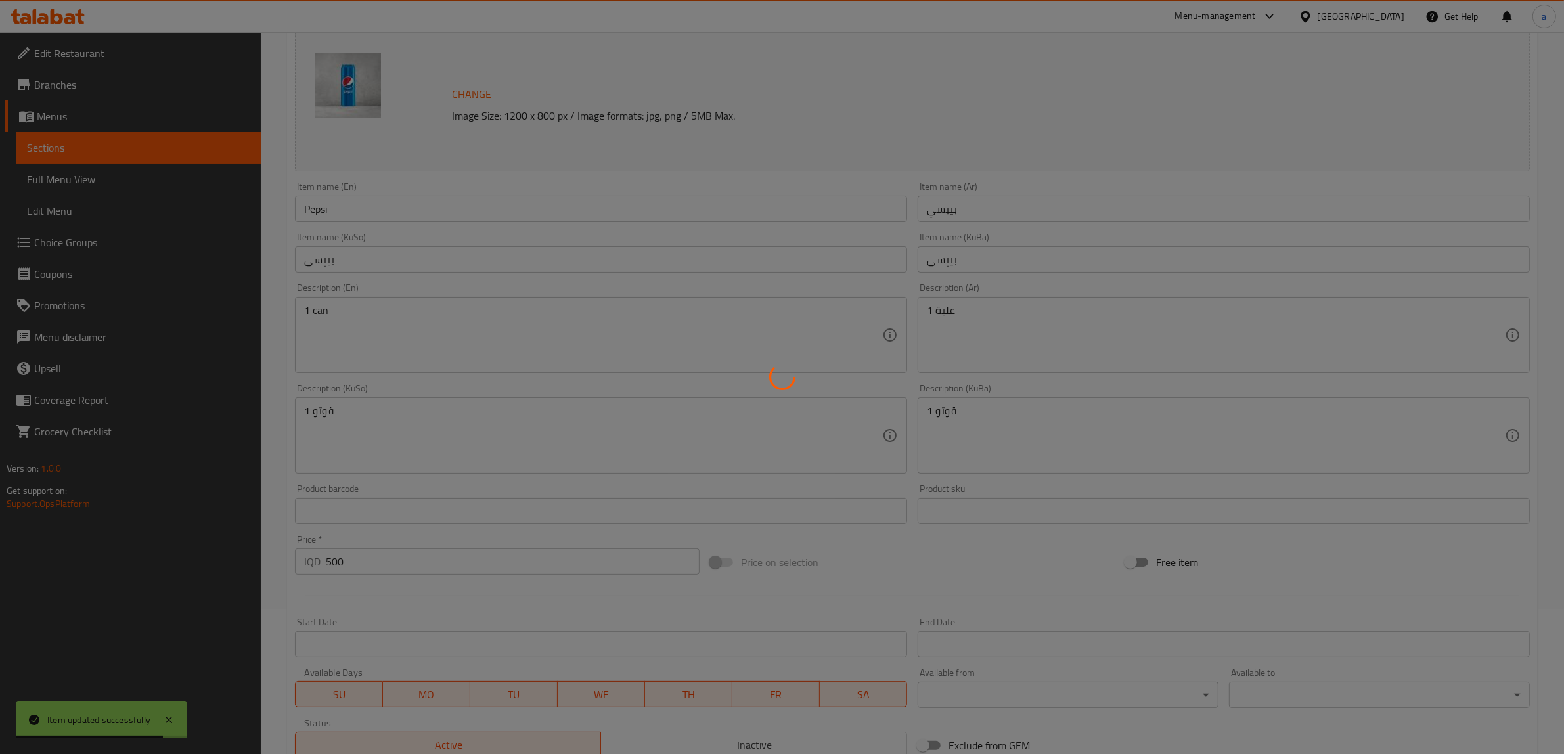
scroll to position [0, 0]
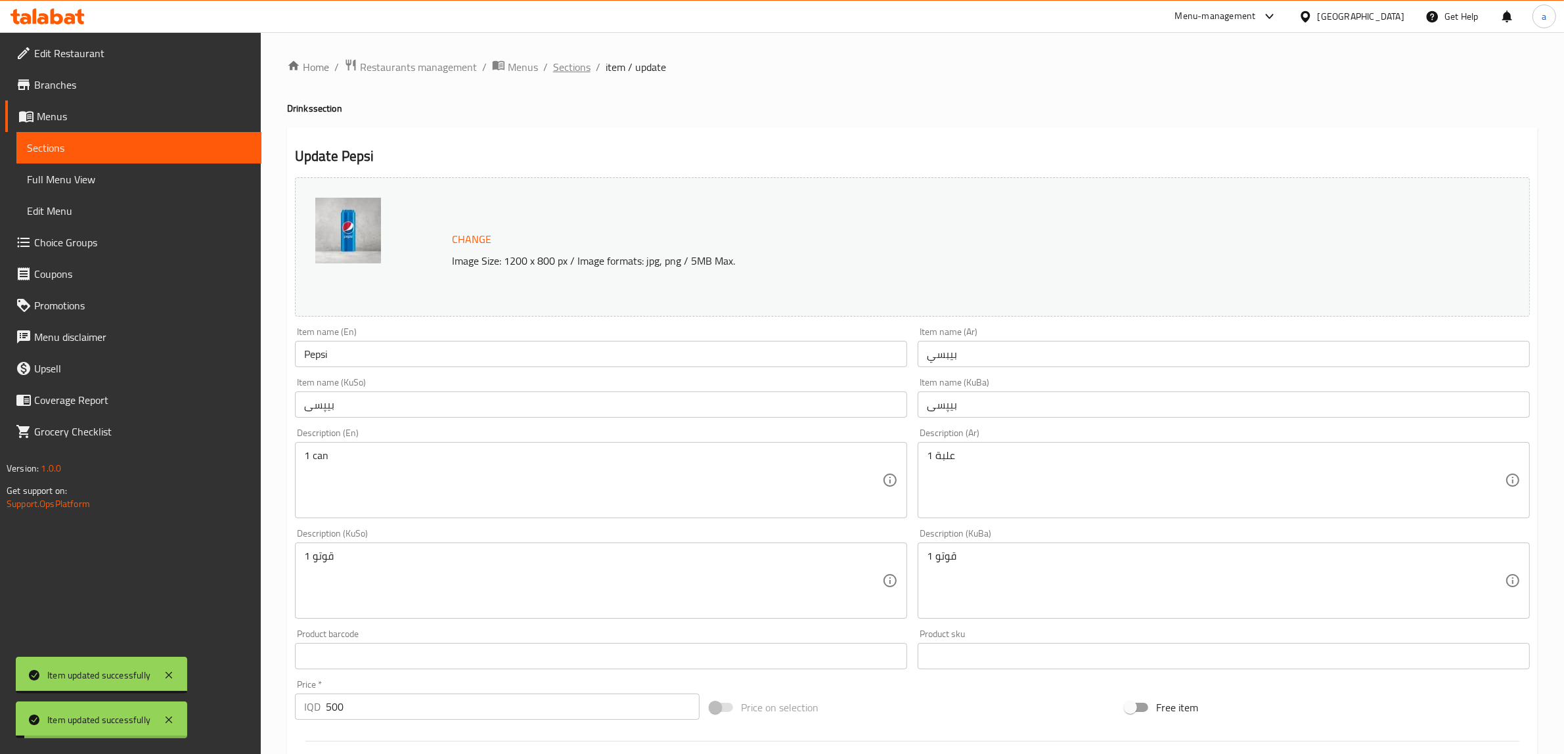
click at [575, 64] on span "Sections" at bounding box center [571, 67] width 37 height 16
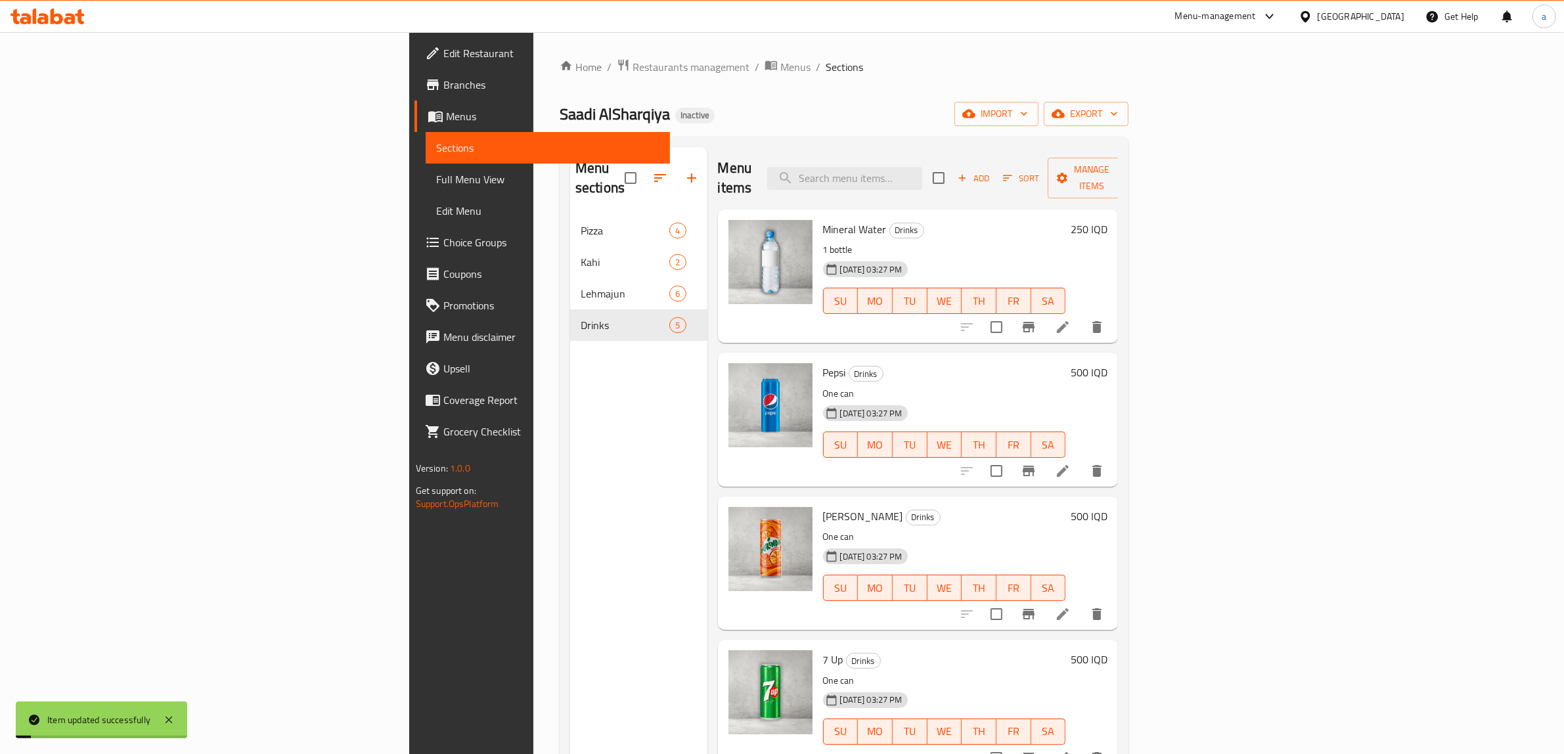
scroll to position [185, 0]
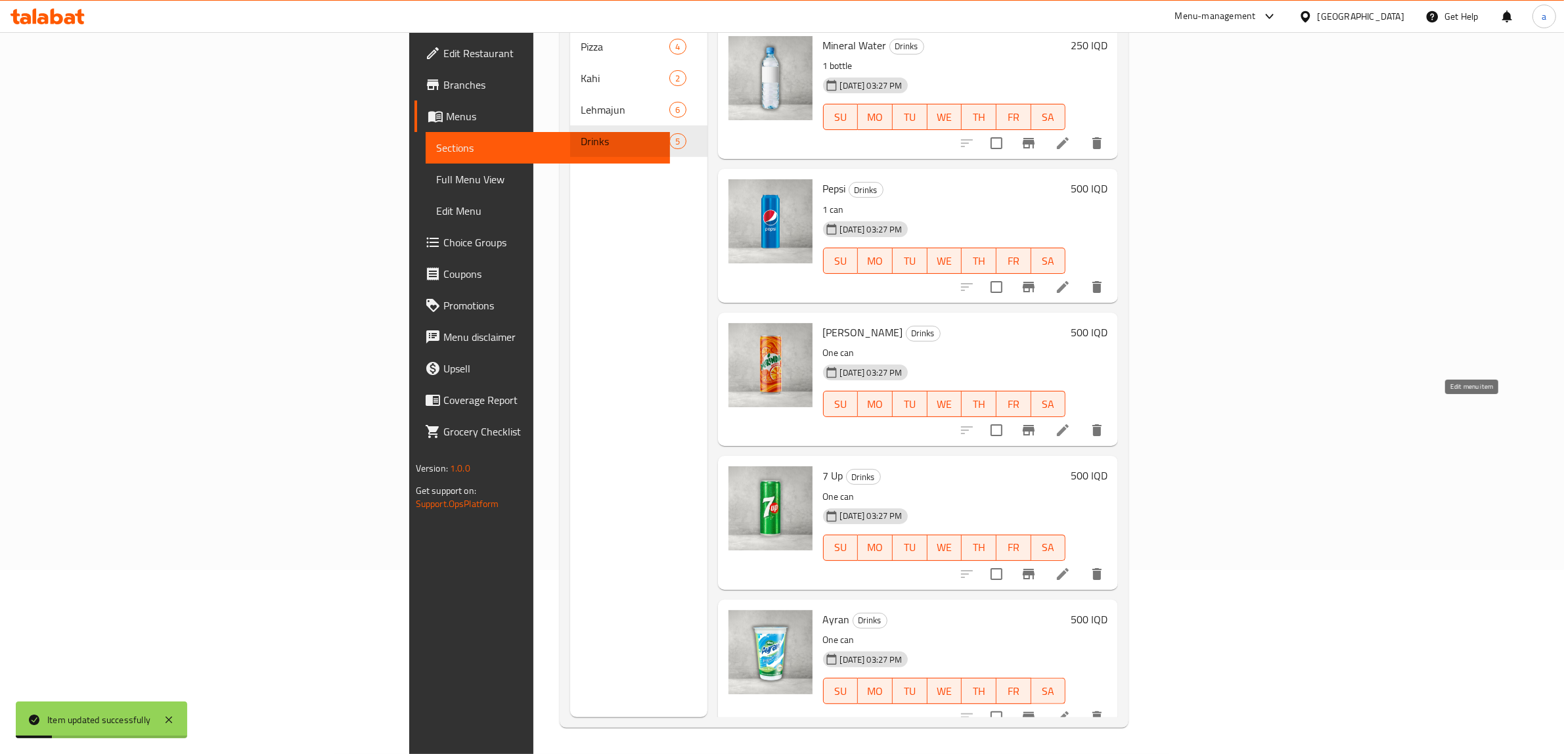
click at [1069, 424] on icon at bounding box center [1063, 430] width 12 height 12
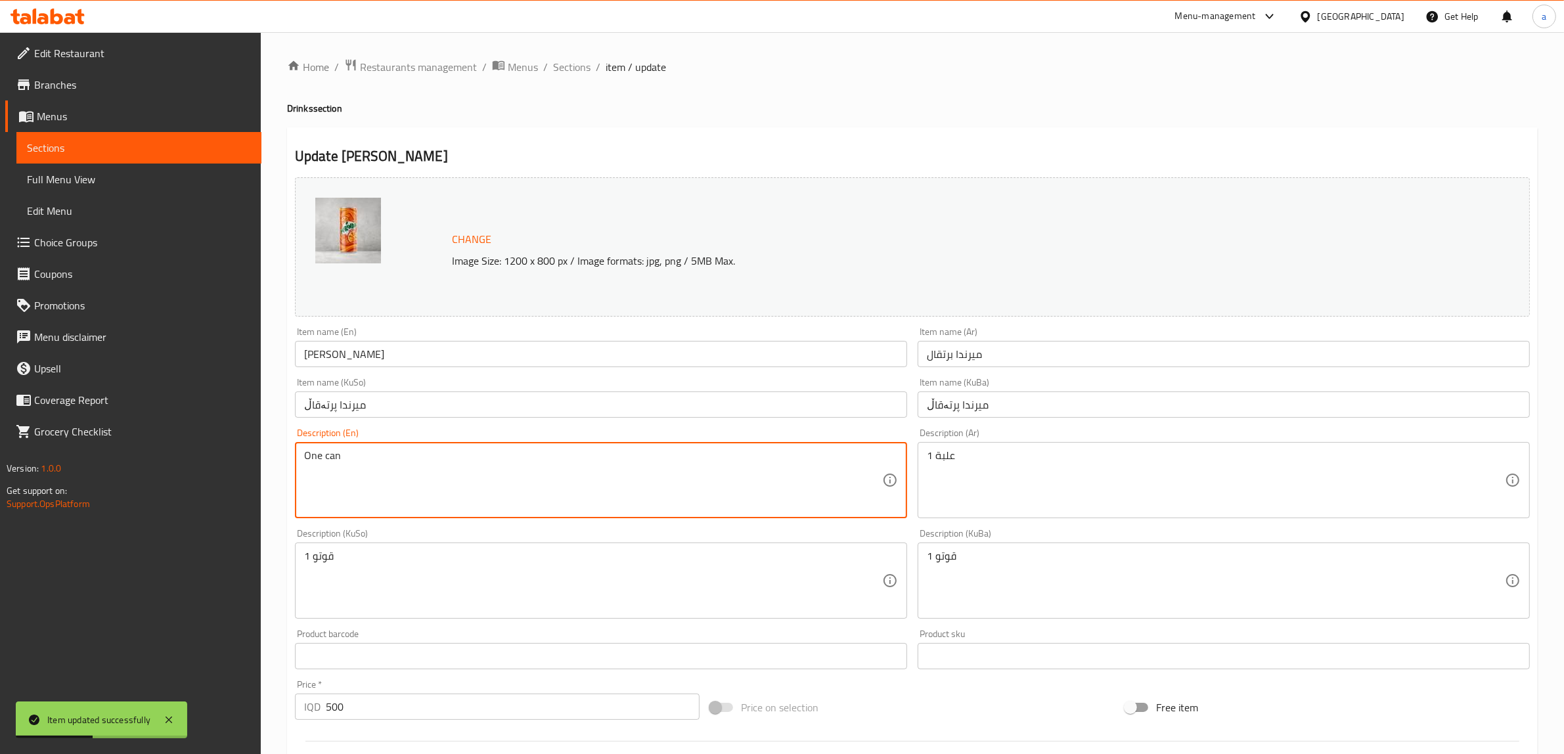
click at [307, 457] on textarea "One can" at bounding box center [593, 480] width 578 height 62
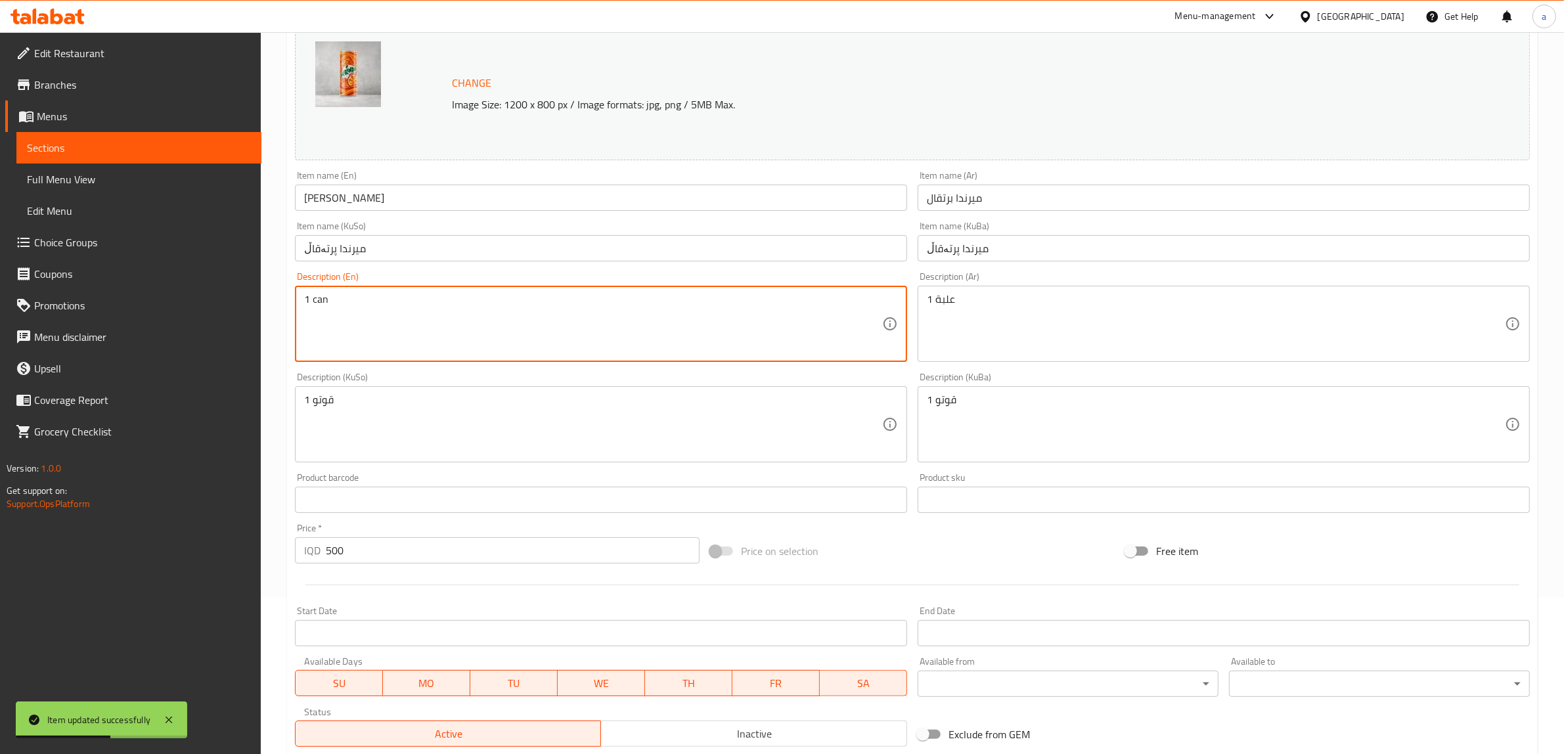
scroll to position [342, 0]
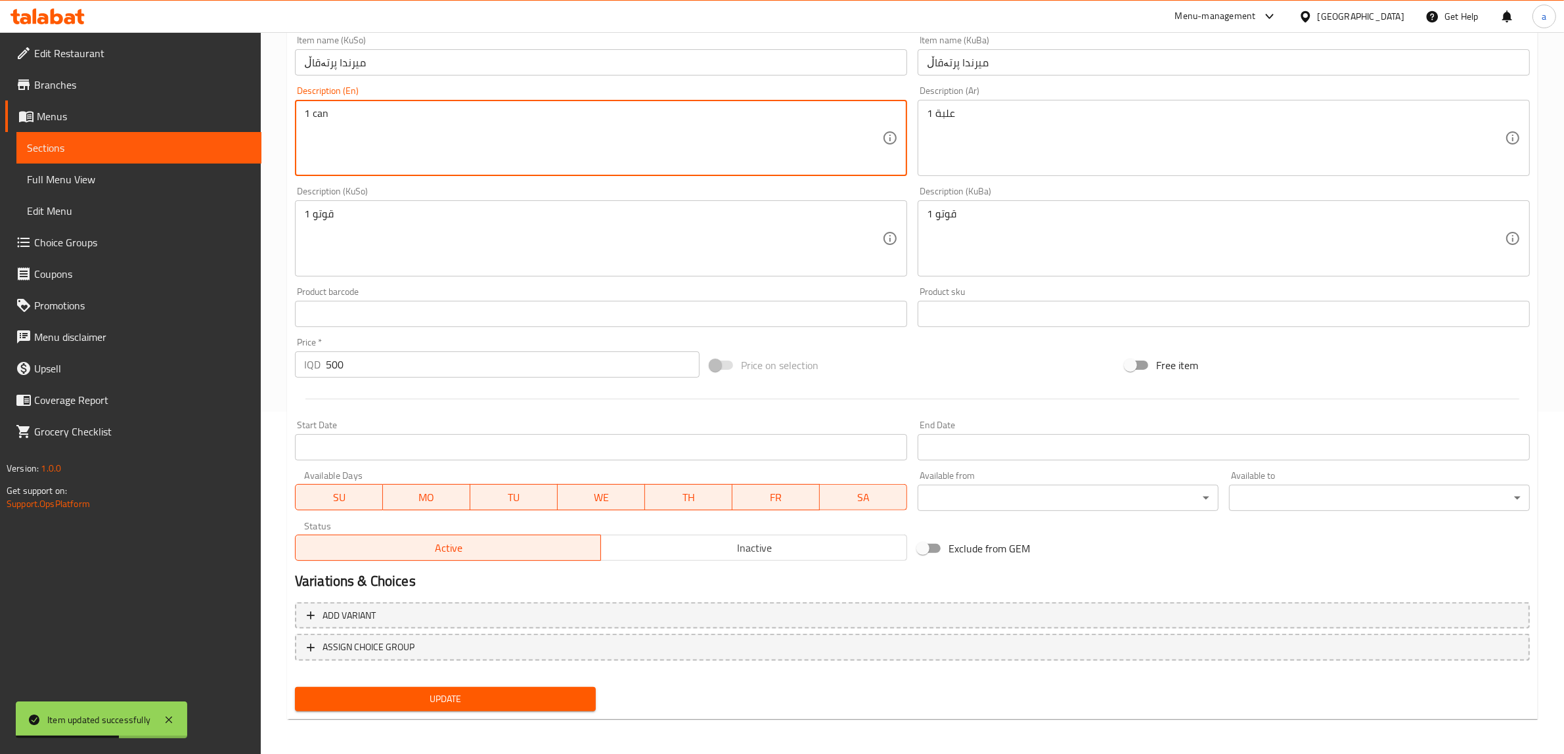
type textarea "1 can"
click at [546, 694] on span "Update" at bounding box center [445, 699] width 280 height 16
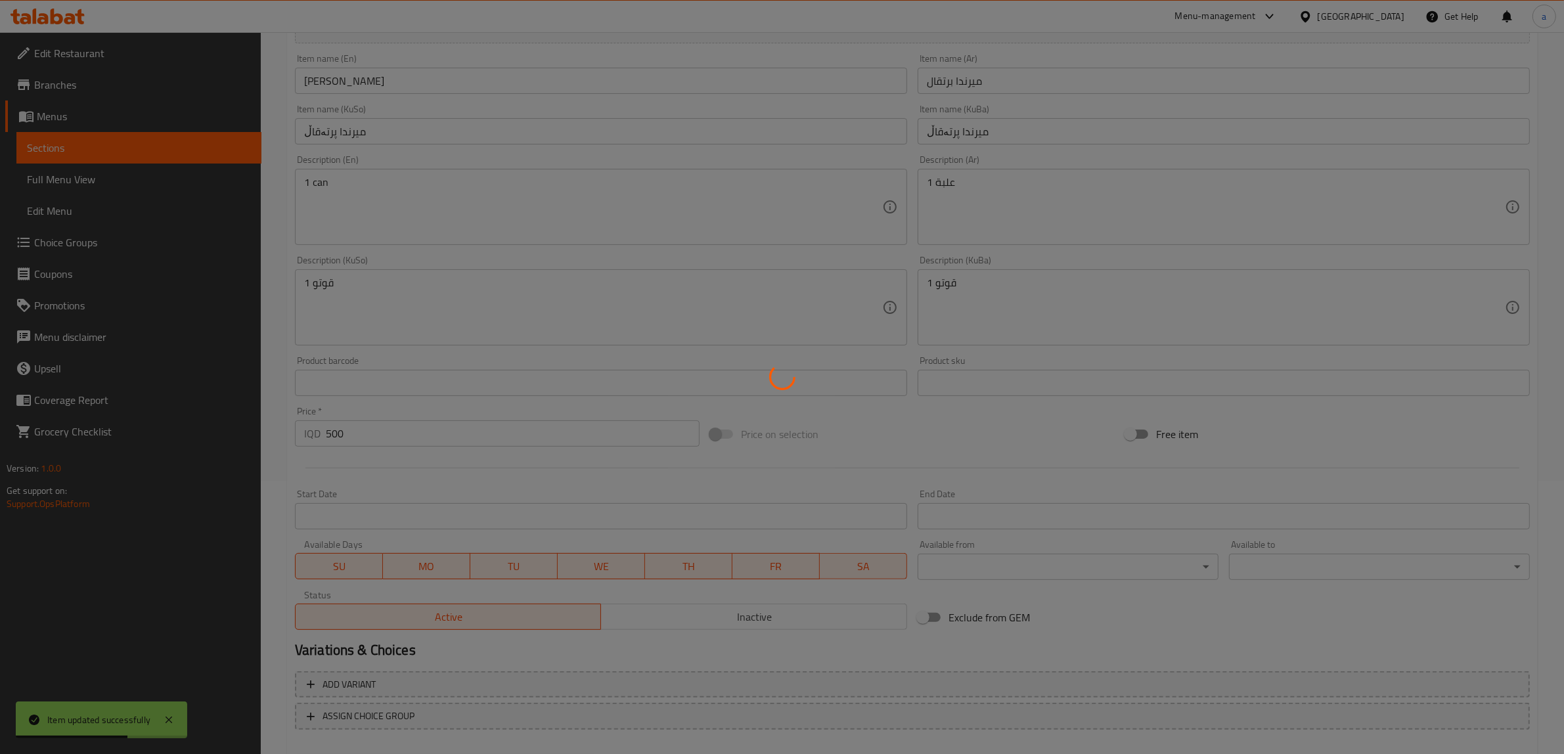
scroll to position [0, 0]
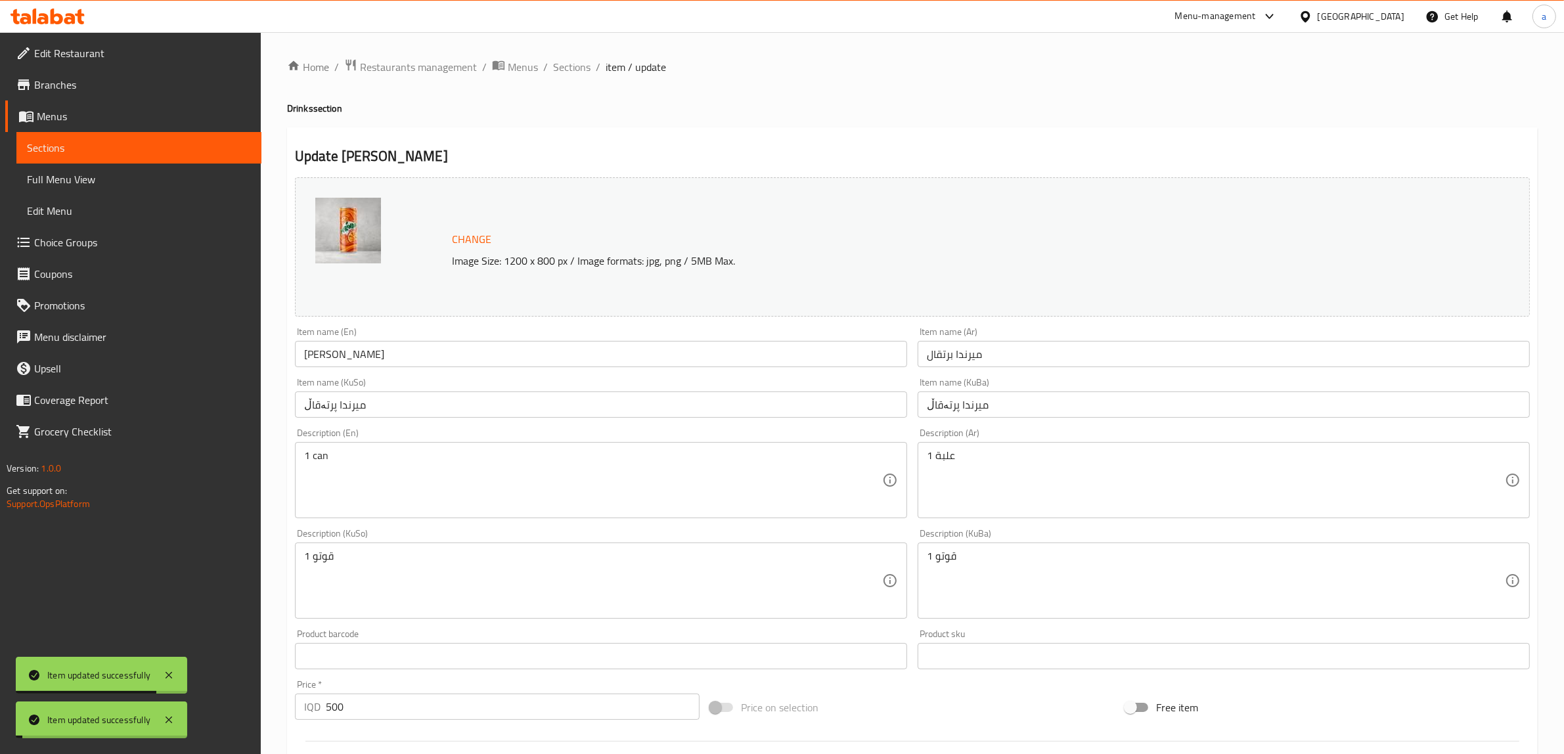
click at [564, 63] on span "Sections" at bounding box center [571, 67] width 37 height 16
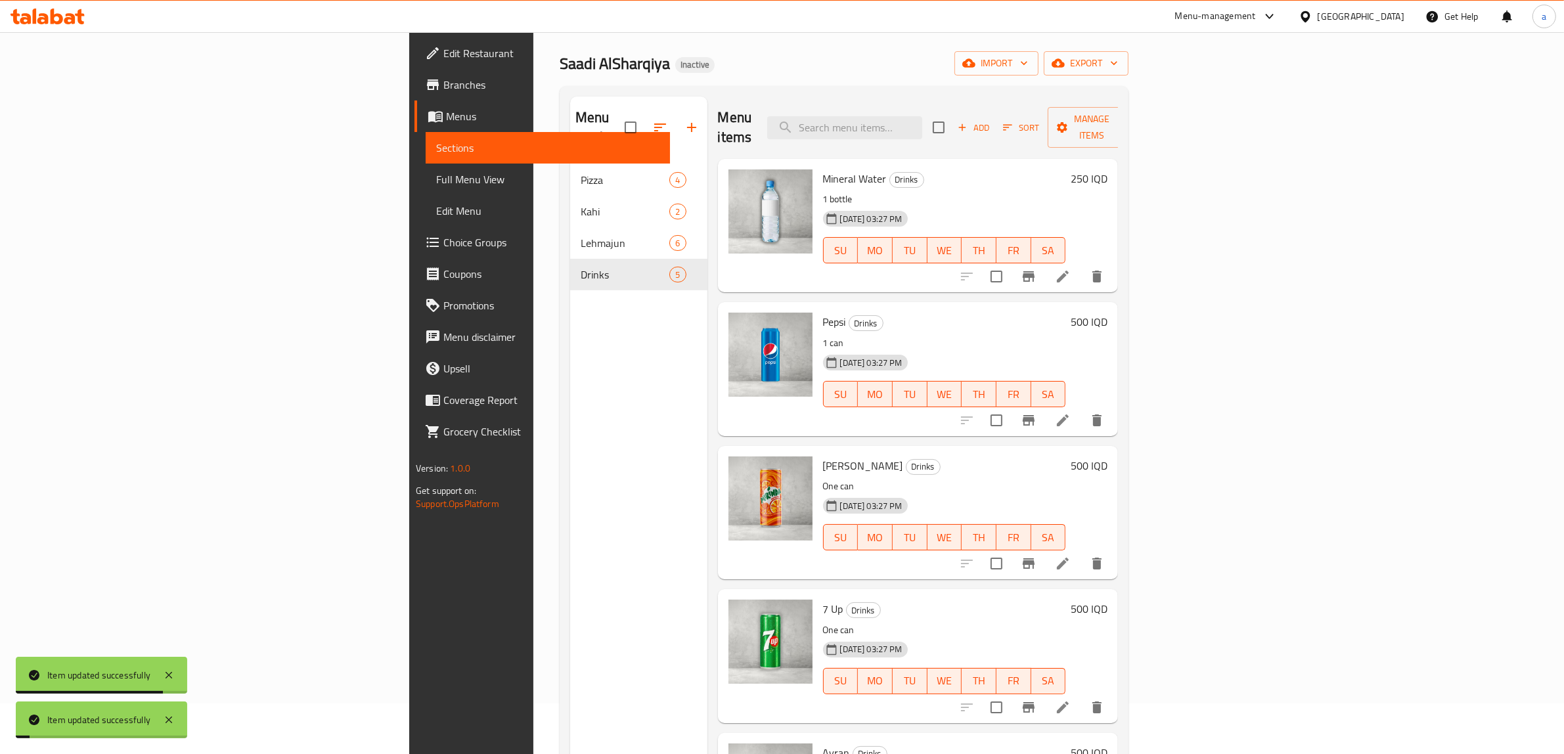
scroll to position [185, 0]
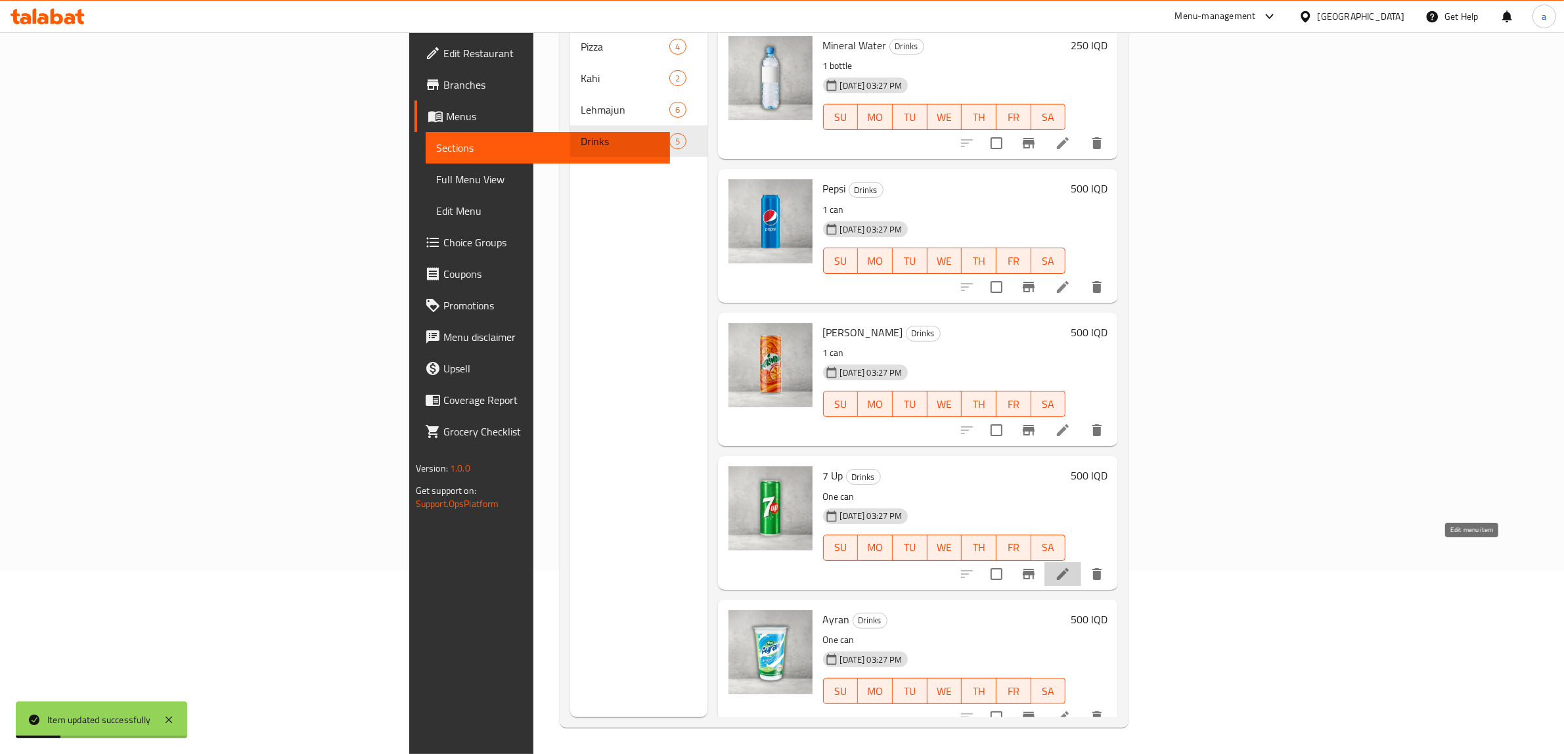
click at [1069, 568] on icon at bounding box center [1063, 574] width 12 height 12
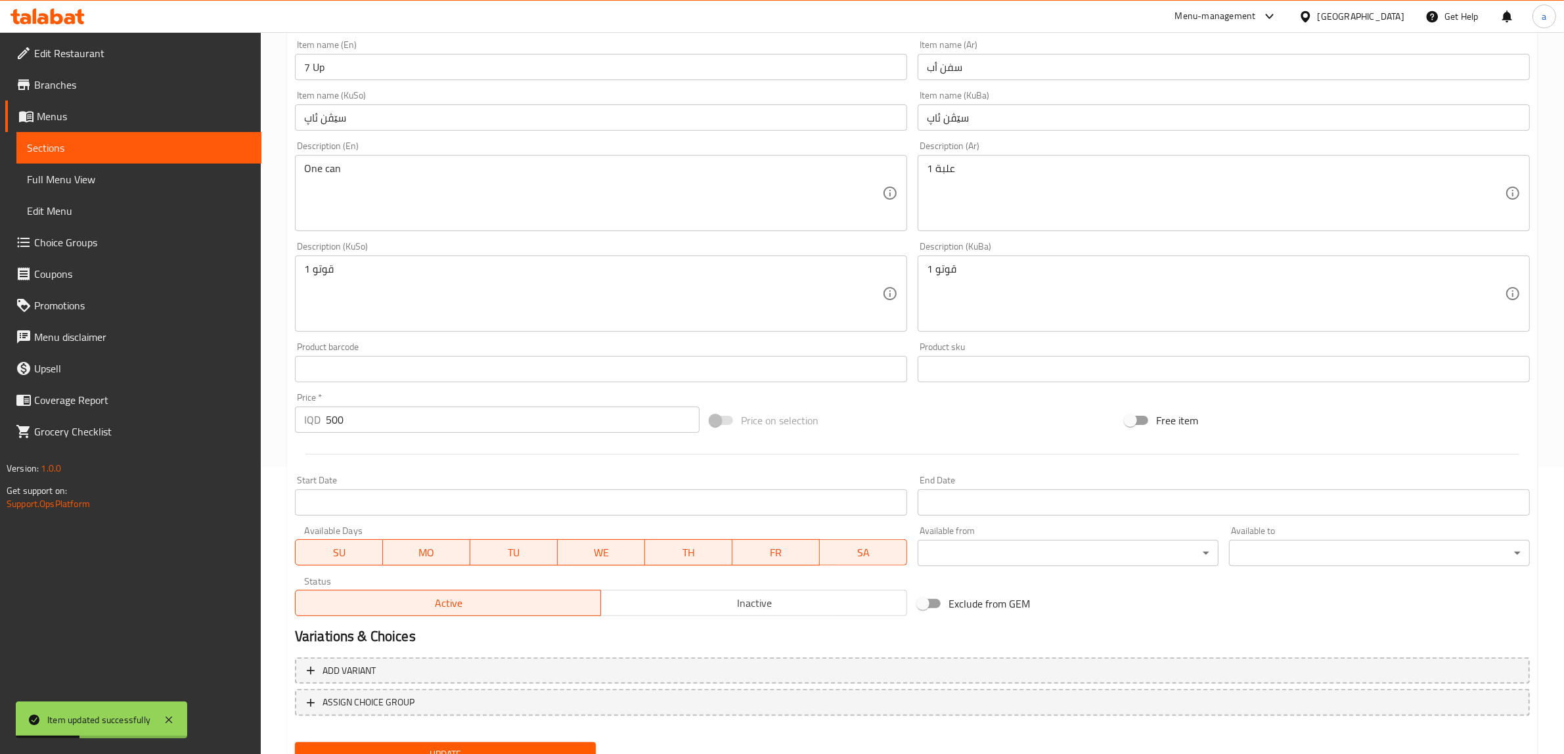
scroll to position [219, 0]
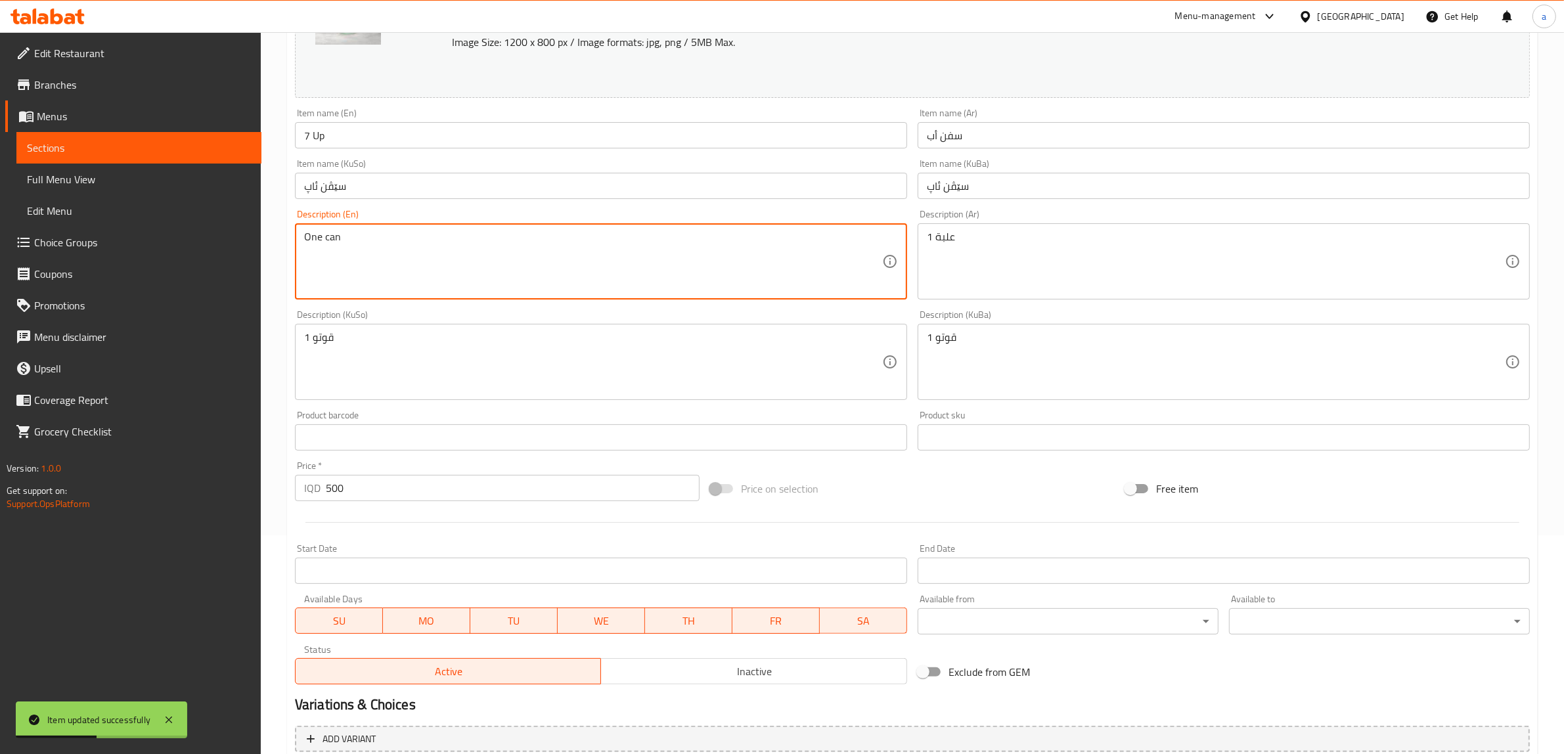
click at [311, 234] on textarea "One can" at bounding box center [593, 262] width 578 height 62
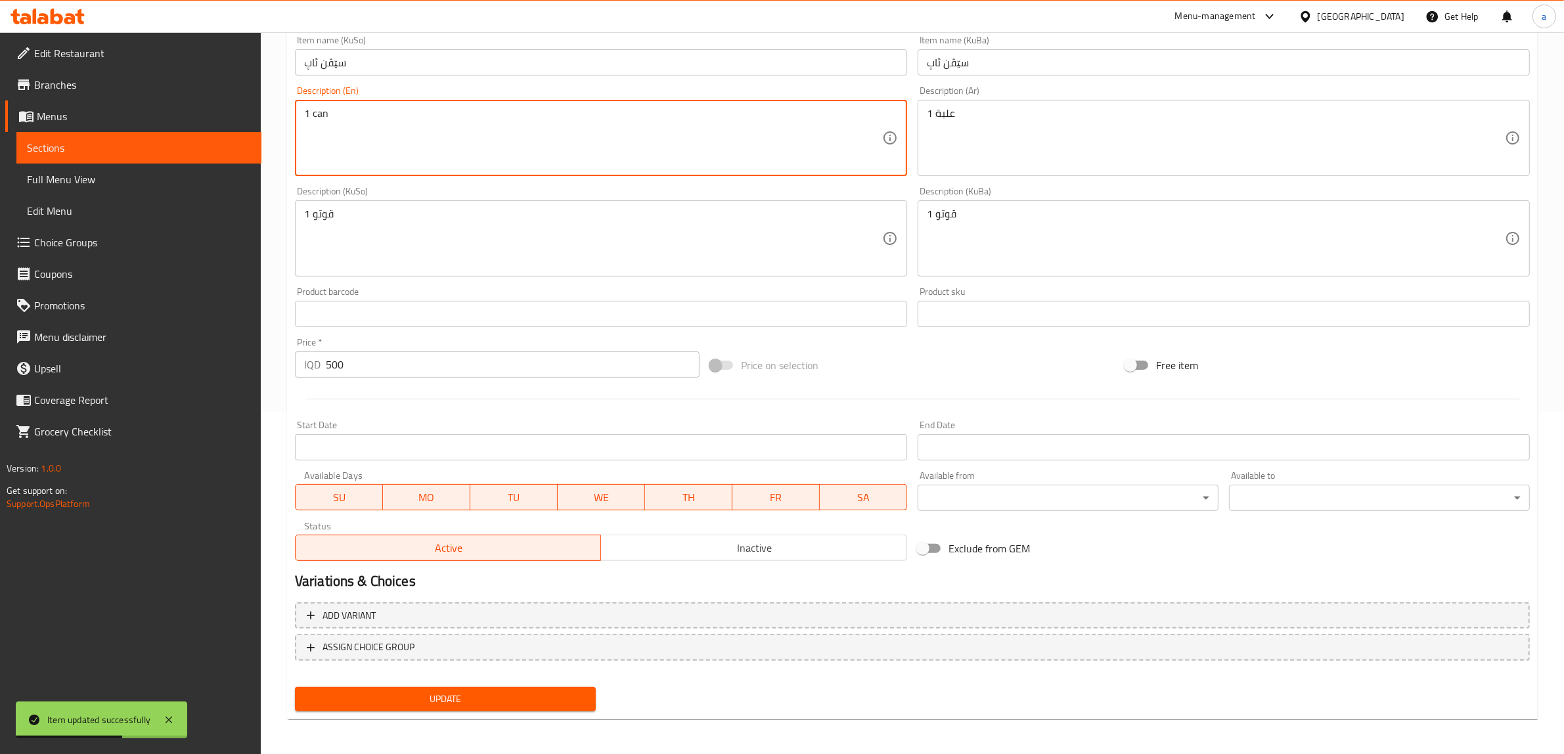
type textarea "1 can"
click at [543, 701] on span "Update" at bounding box center [445, 699] width 280 height 16
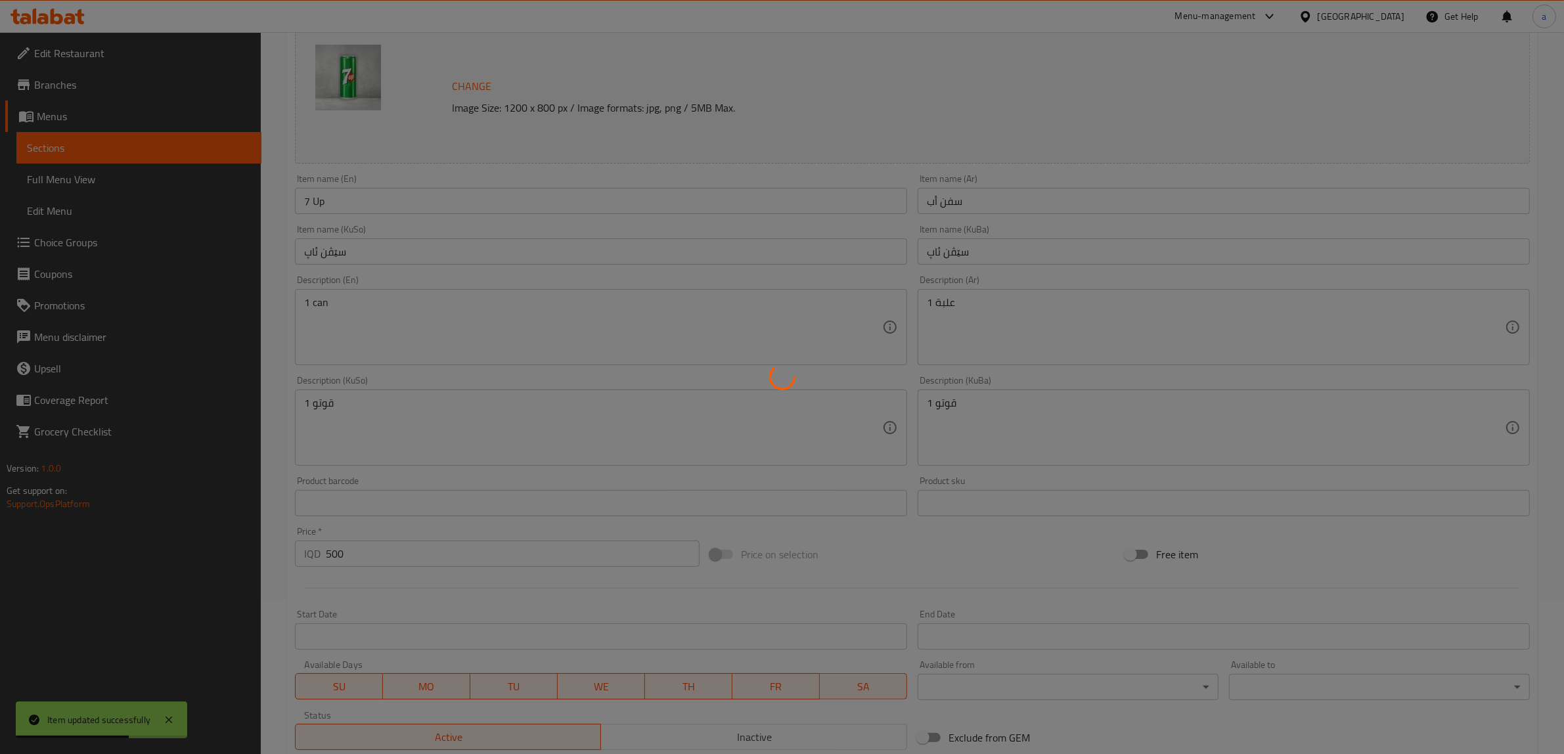
scroll to position [0, 0]
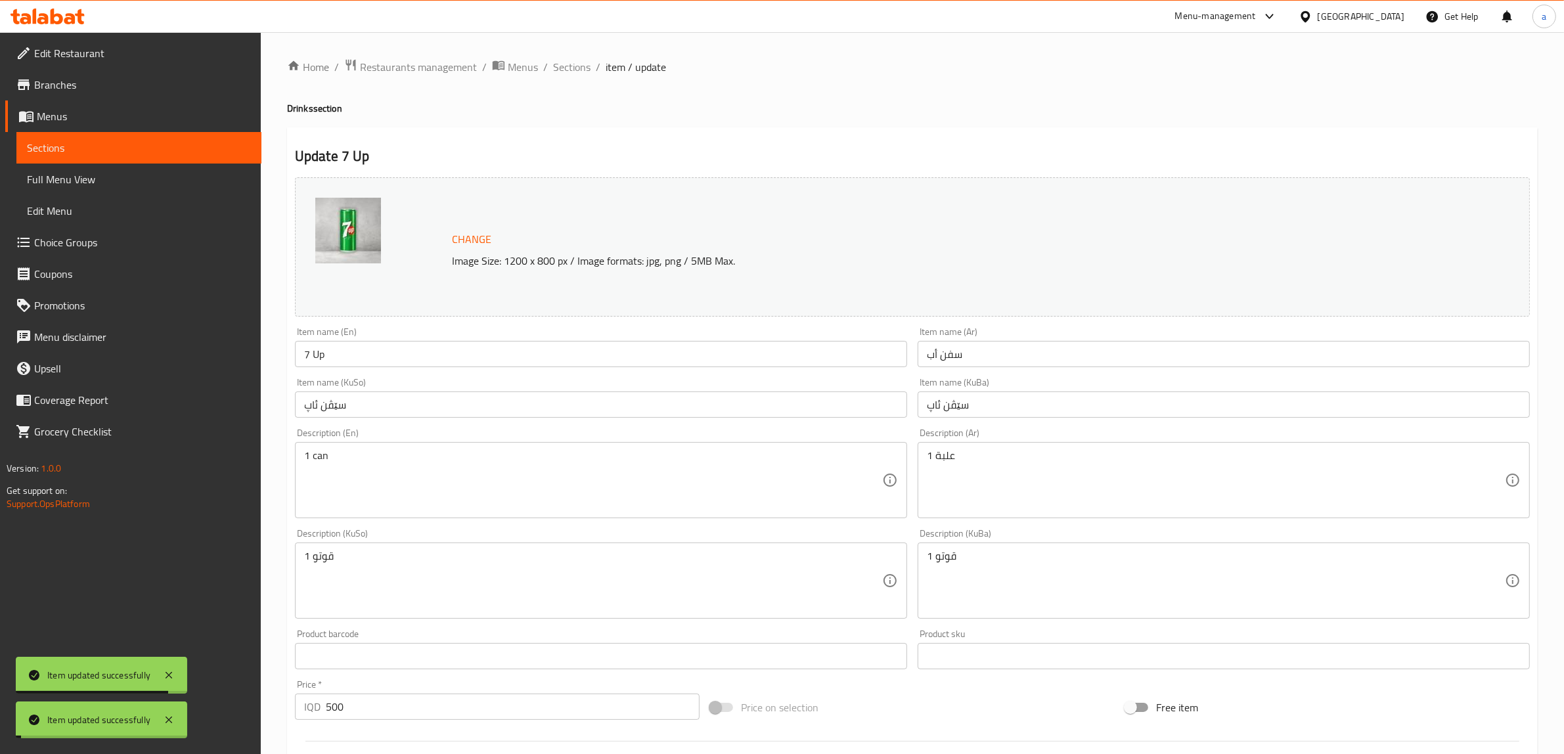
click at [557, 70] on span "Sections" at bounding box center [571, 67] width 37 height 16
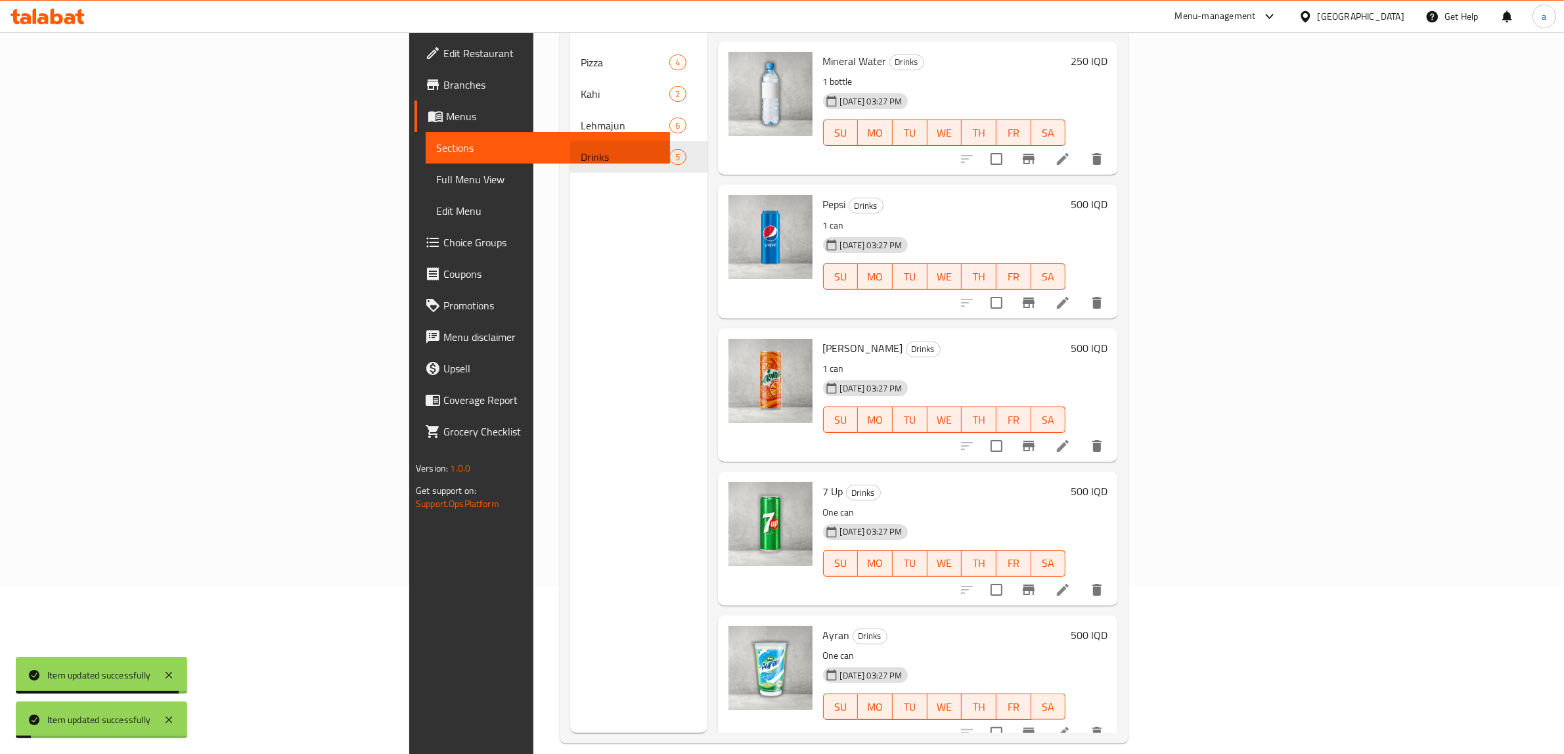
scroll to position [185, 0]
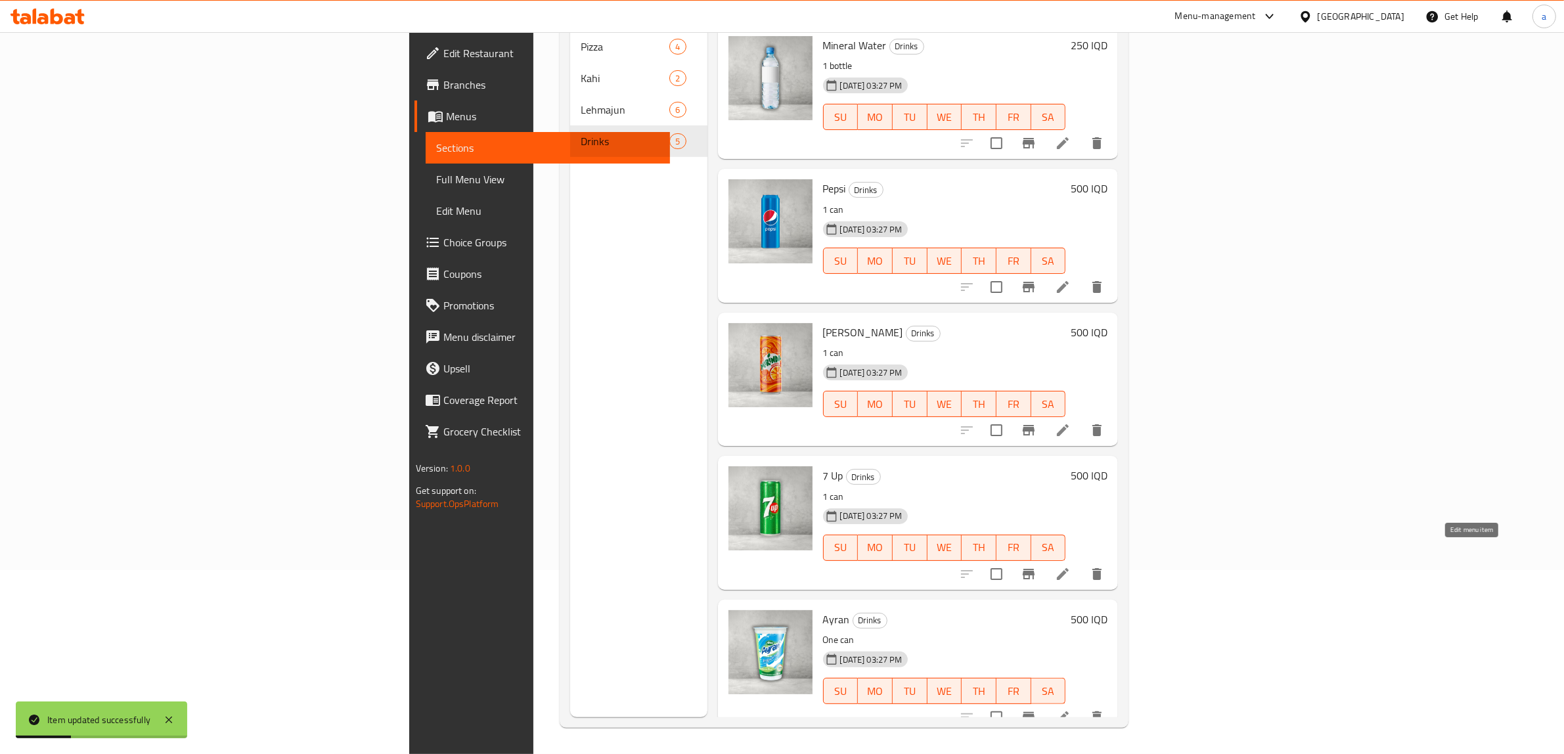
click at [1071, 566] on icon at bounding box center [1063, 574] width 16 height 16
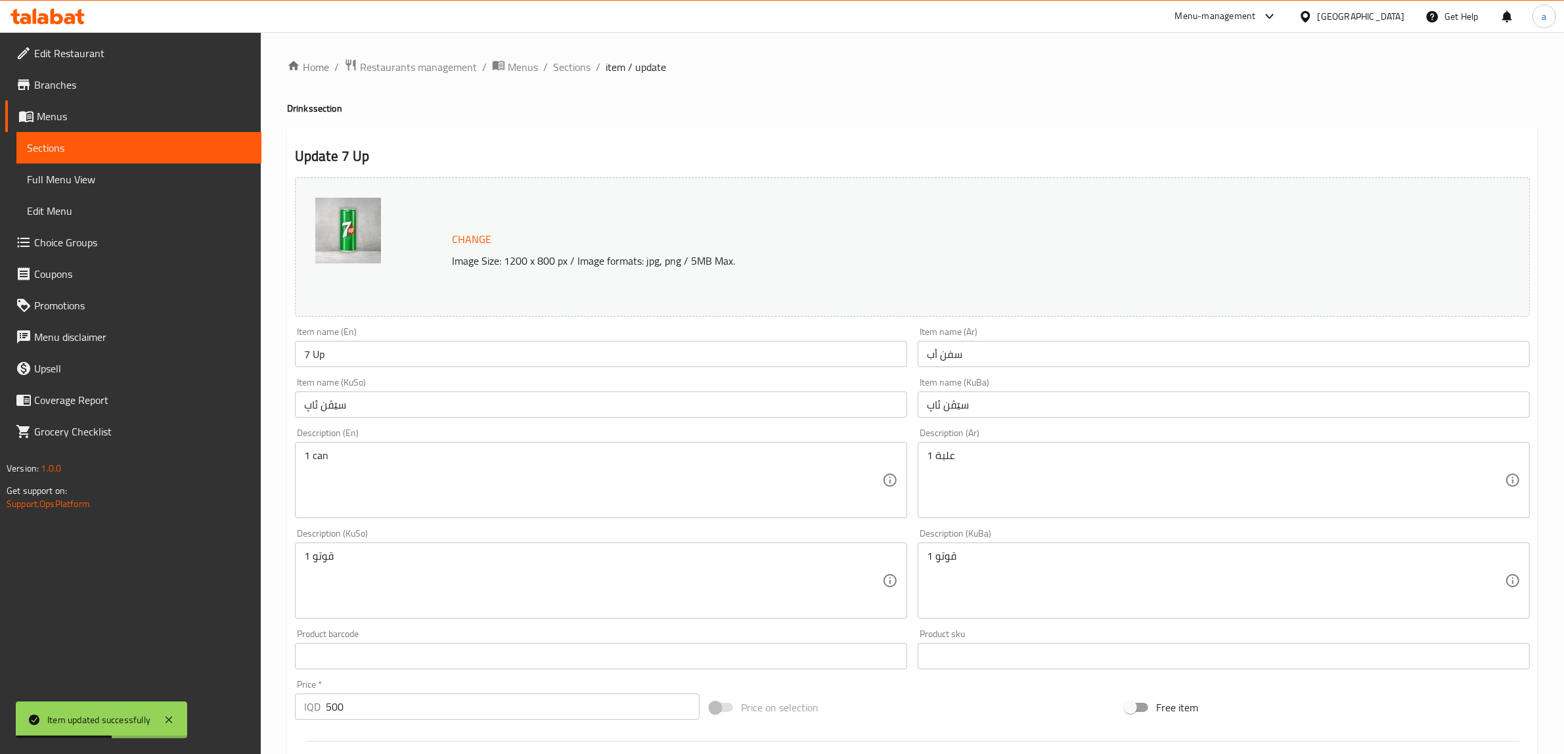
click at [560, 54] on div "Home / Restaurants management / Menus / Sections / item / update Drinks section…" at bounding box center [912, 565] width 1303 height 1066
click at [568, 74] on span "Sections" at bounding box center [571, 67] width 37 height 16
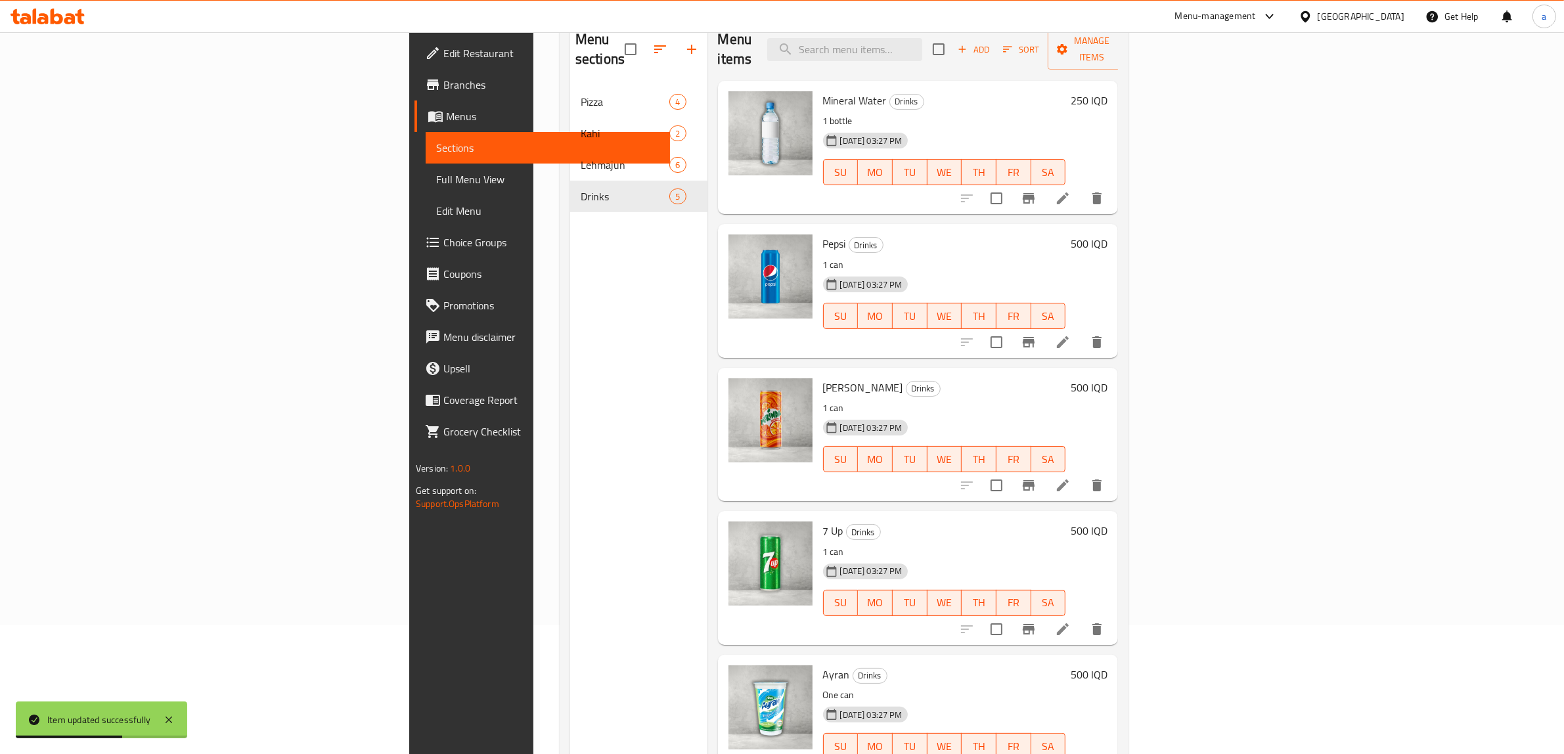
scroll to position [185, 0]
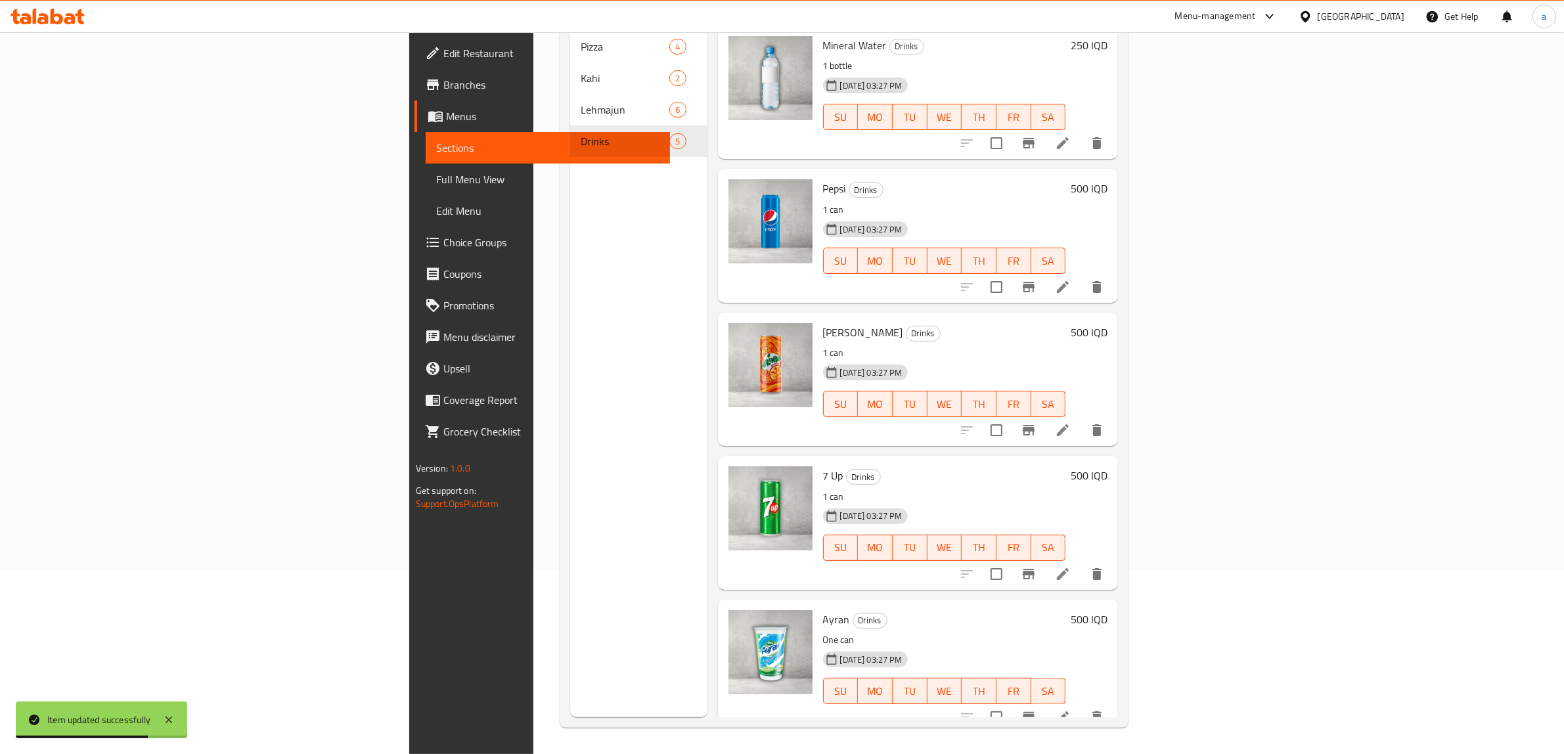
click at [1081, 706] on li at bounding box center [1063, 718] width 37 height 24
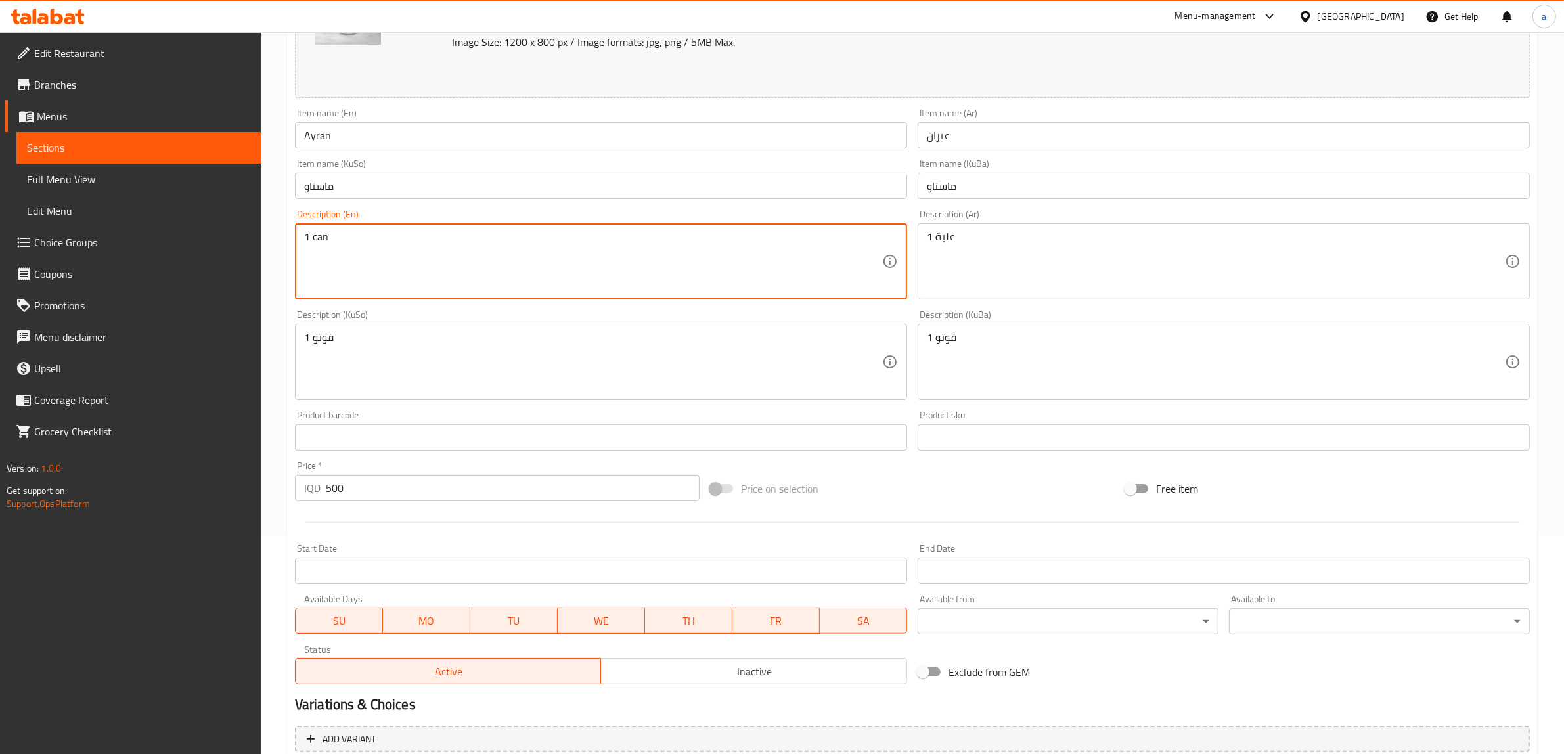
scroll to position [328, 0]
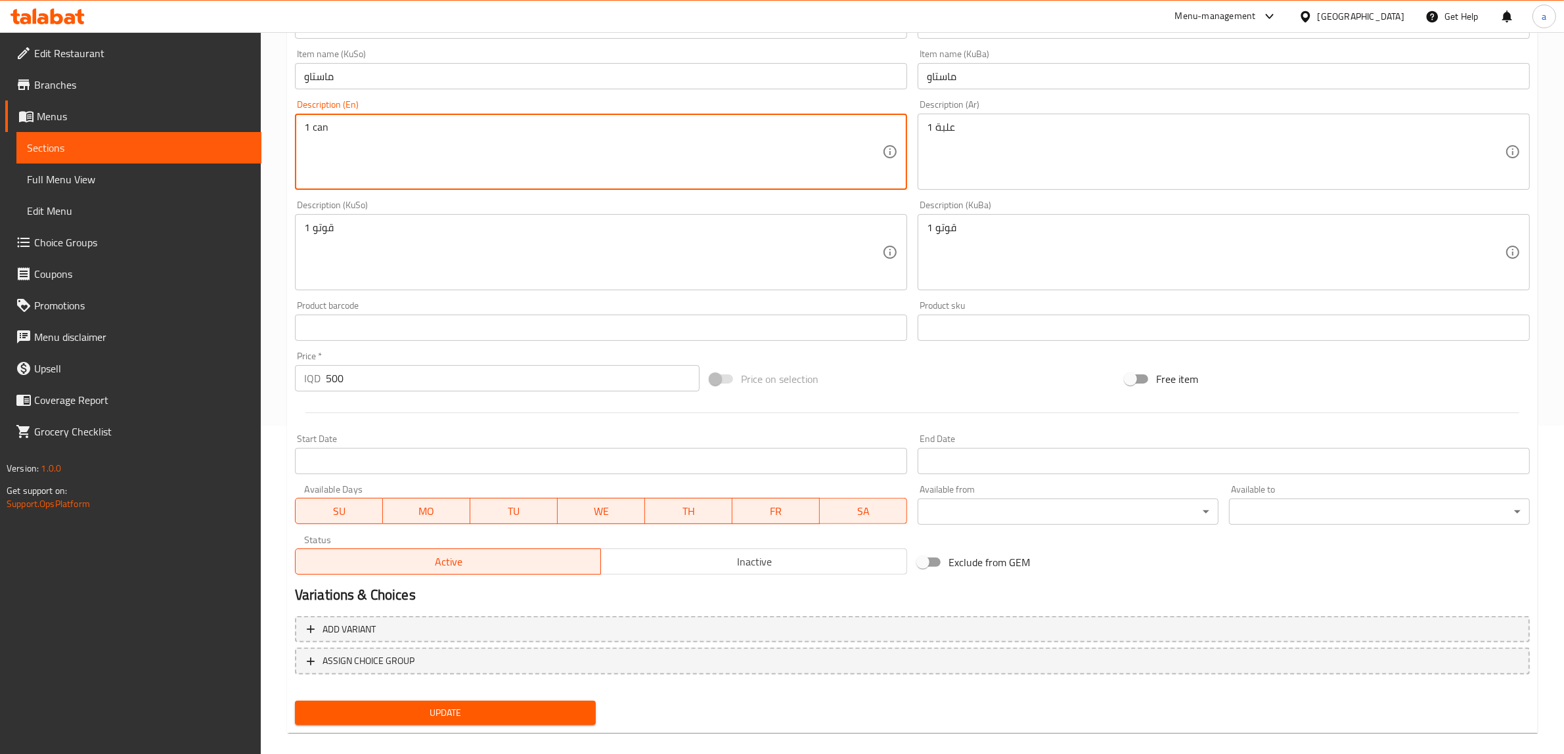
type textarea "1 can"
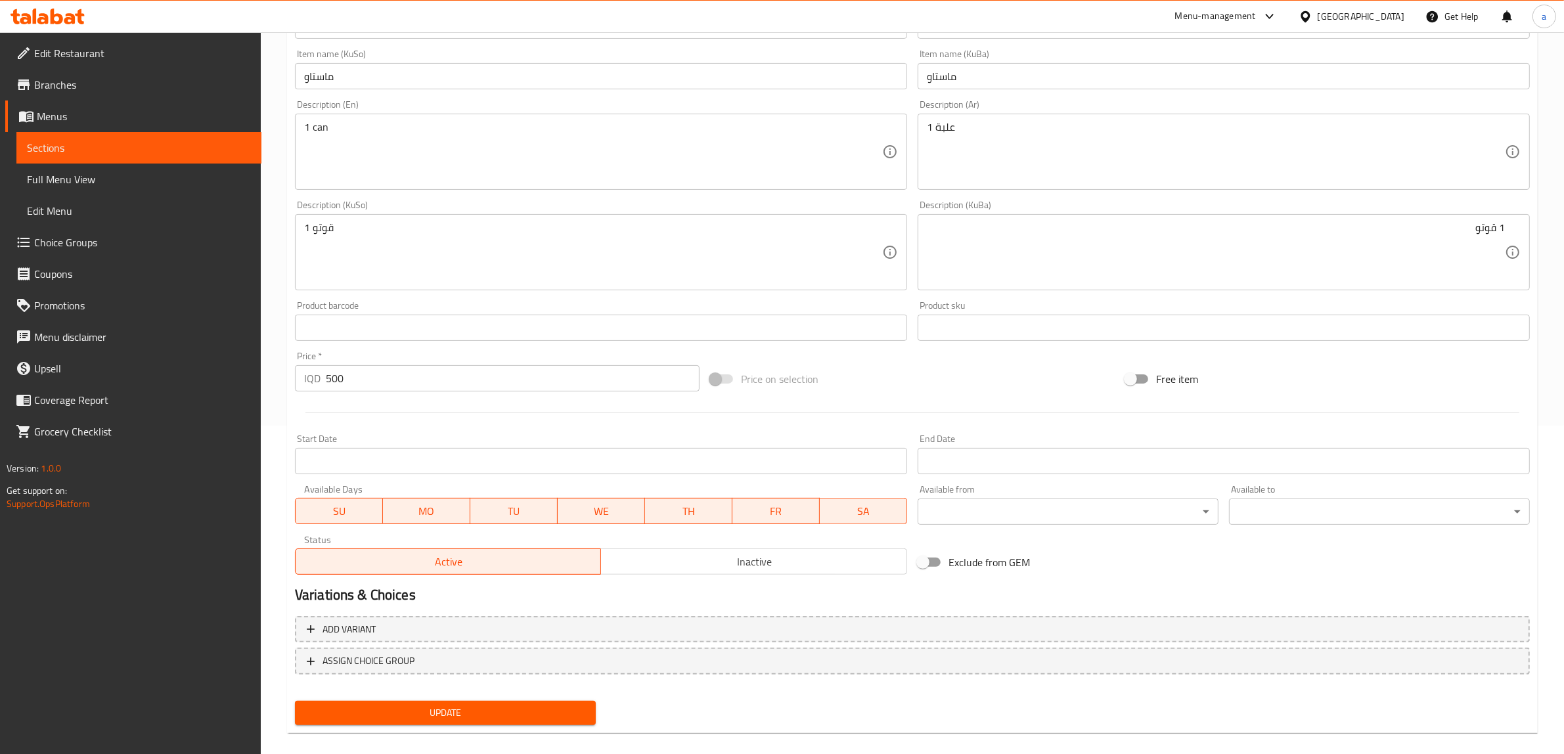
click at [634, 288] on div "1 قوتو Description (KuSo)" at bounding box center [601, 252] width 612 height 76
click at [496, 714] on span "Update" at bounding box center [445, 713] width 280 height 16
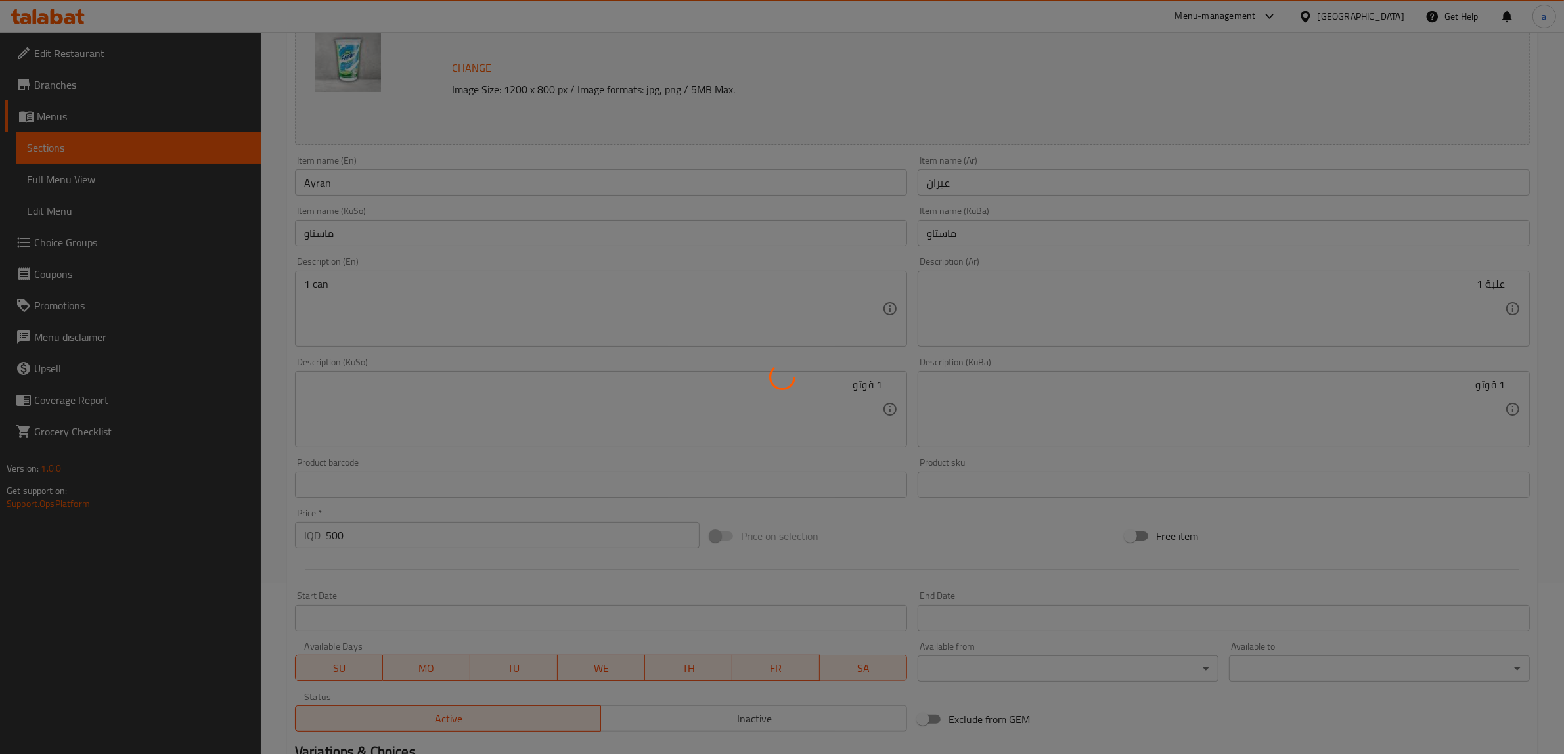
scroll to position [0, 0]
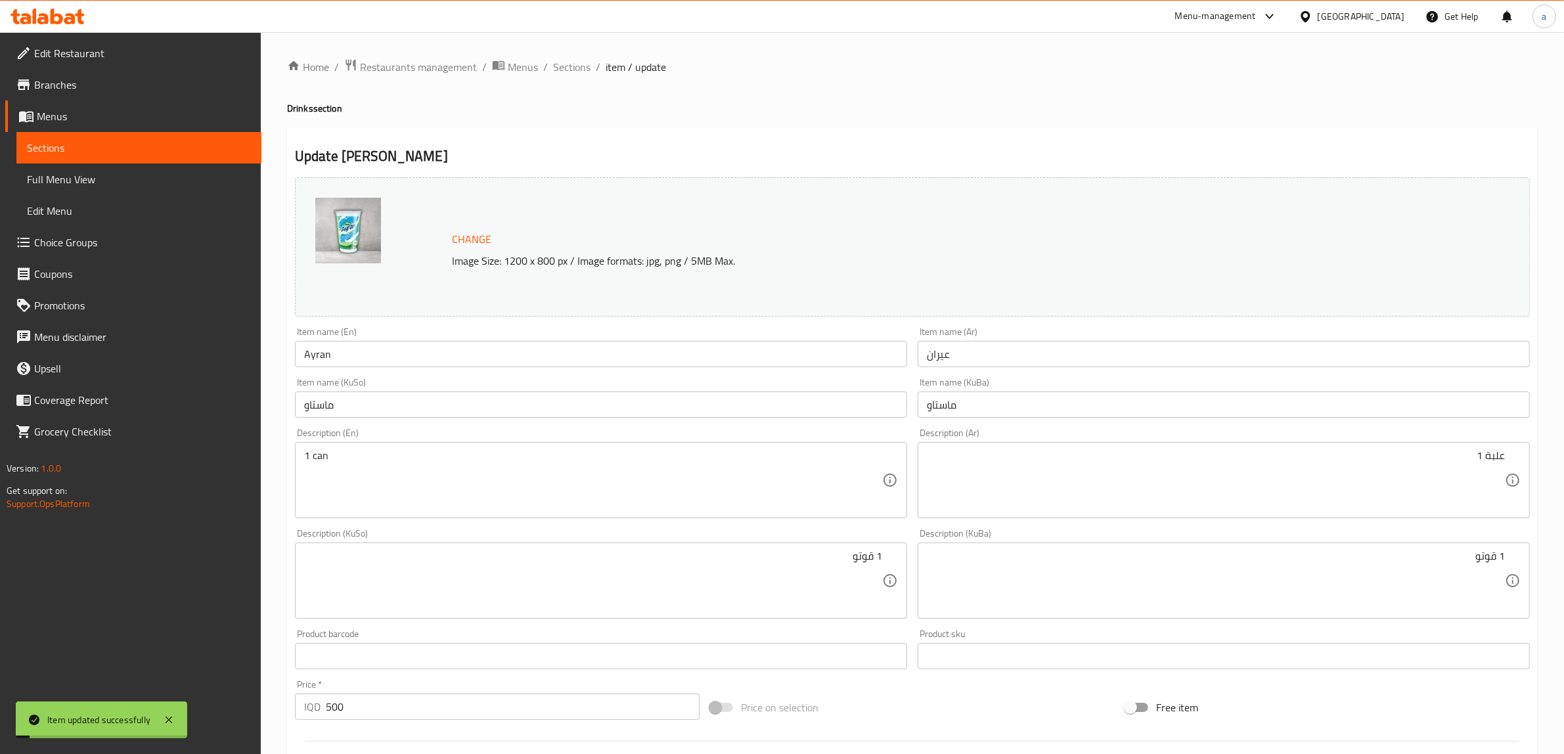
click at [566, 56] on div "Home / Restaurants management / Menus / Sections / item / update Drinks section…" at bounding box center [912, 565] width 1303 height 1066
click at [566, 60] on span "Sections" at bounding box center [571, 67] width 37 height 16
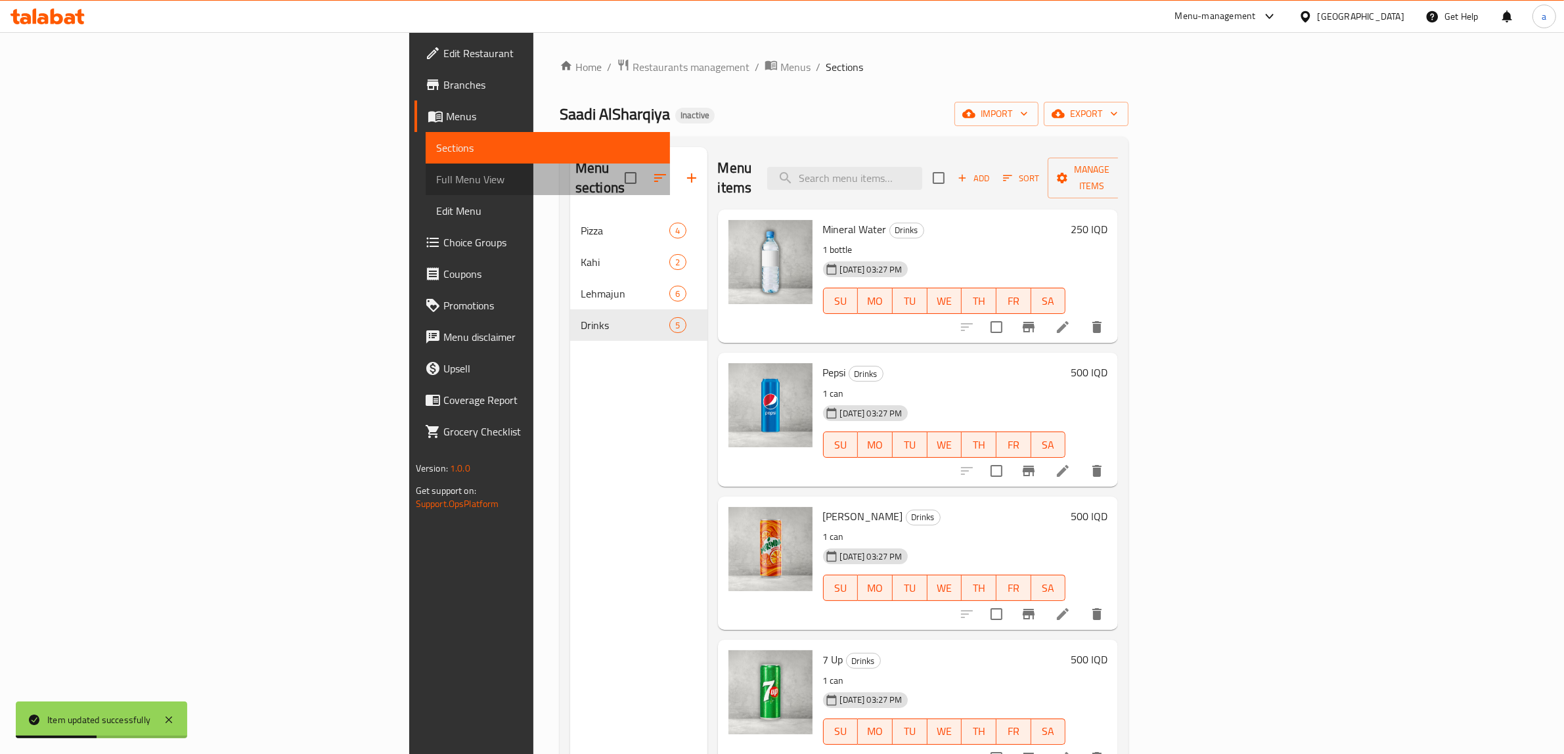
click at [426, 166] on link "Full Menu View" at bounding box center [548, 180] width 245 height 32
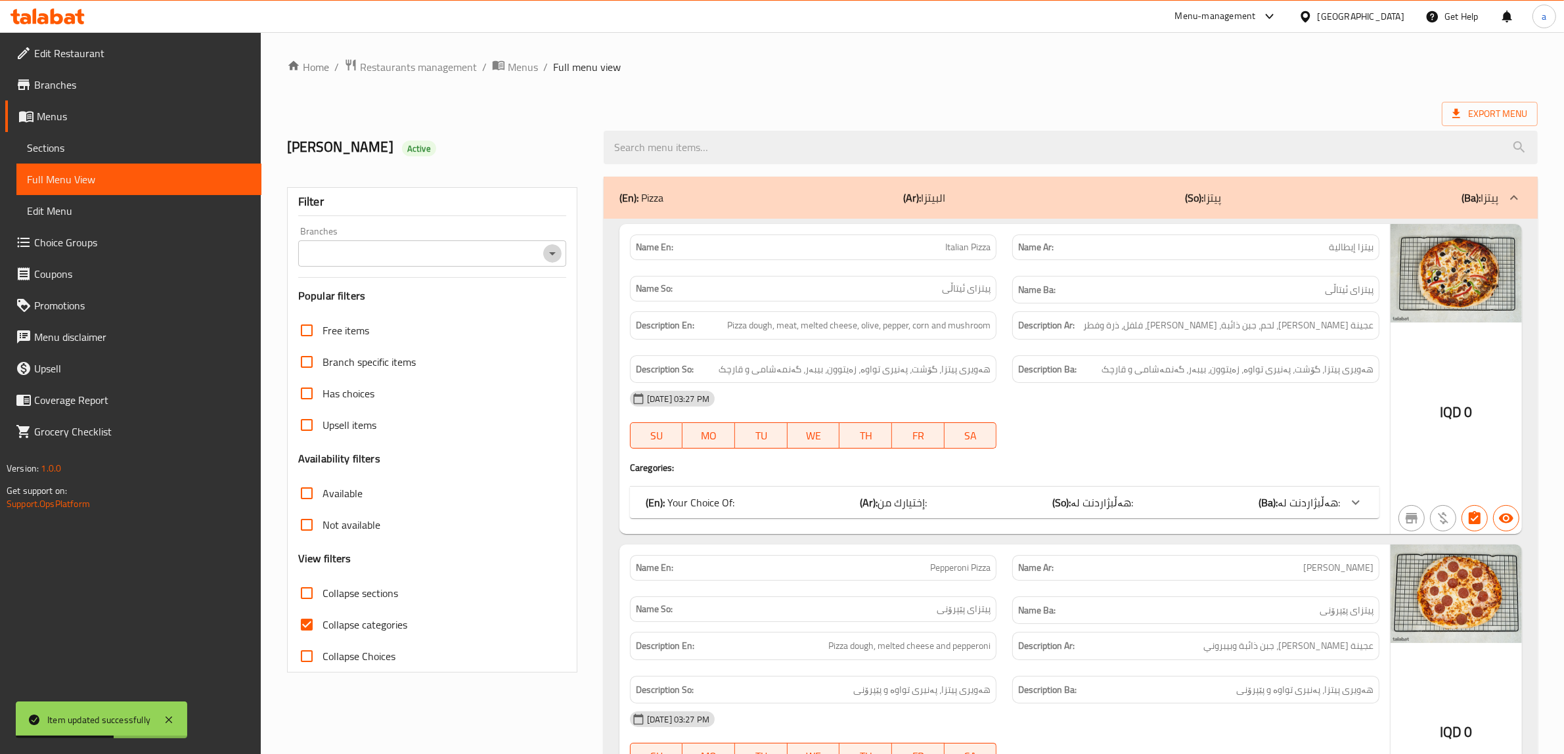
click at [553, 255] on icon "Open" at bounding box center [553, 254] width 16 height 16
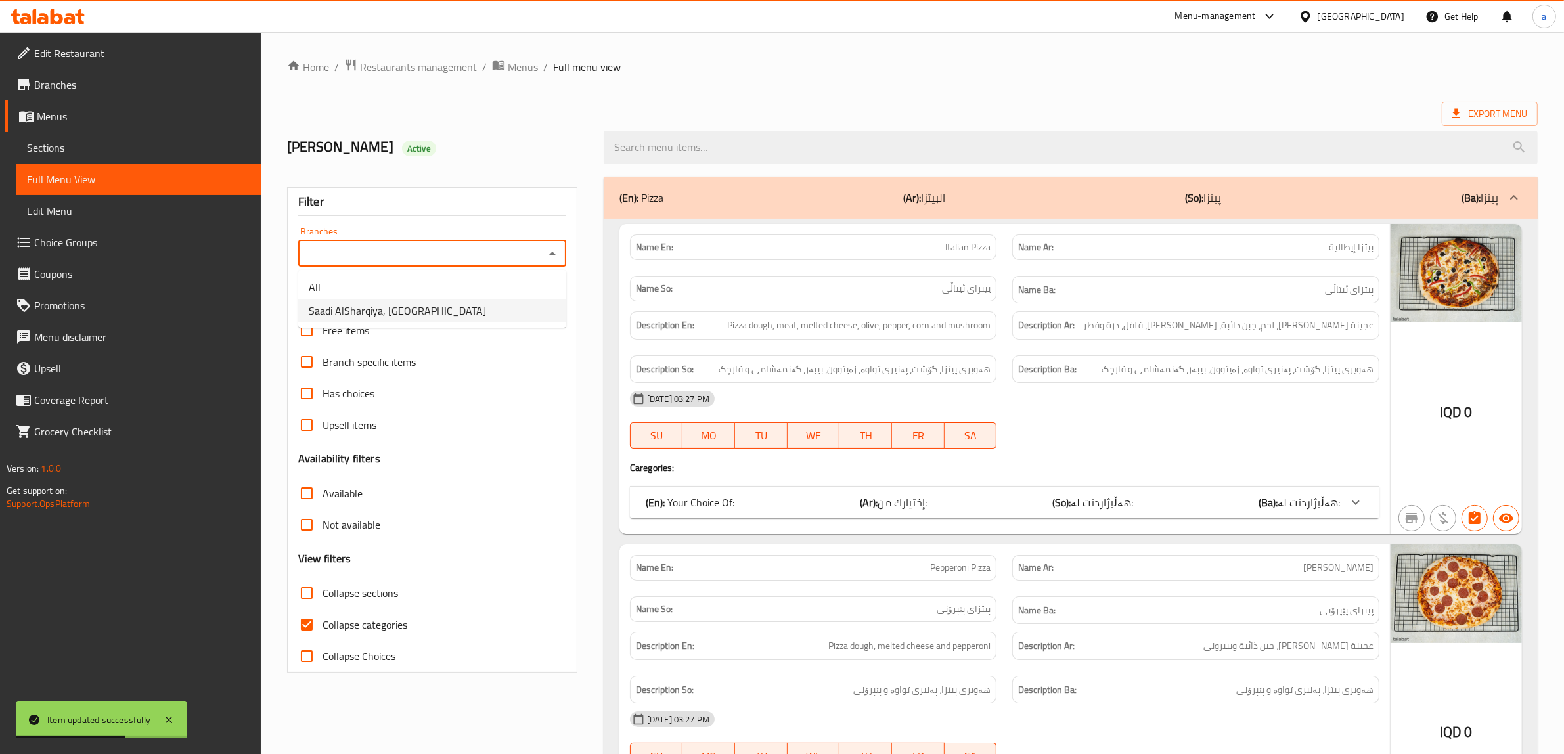
click at [467, 307] on li "Saadi AlSharqiya, [GEOGRAPHIC_DATA]" at bounding box center [432, 311] width 268 height 24
type input "Saadi AlSharqiya, [GEOGRAPHIC_DATA]"
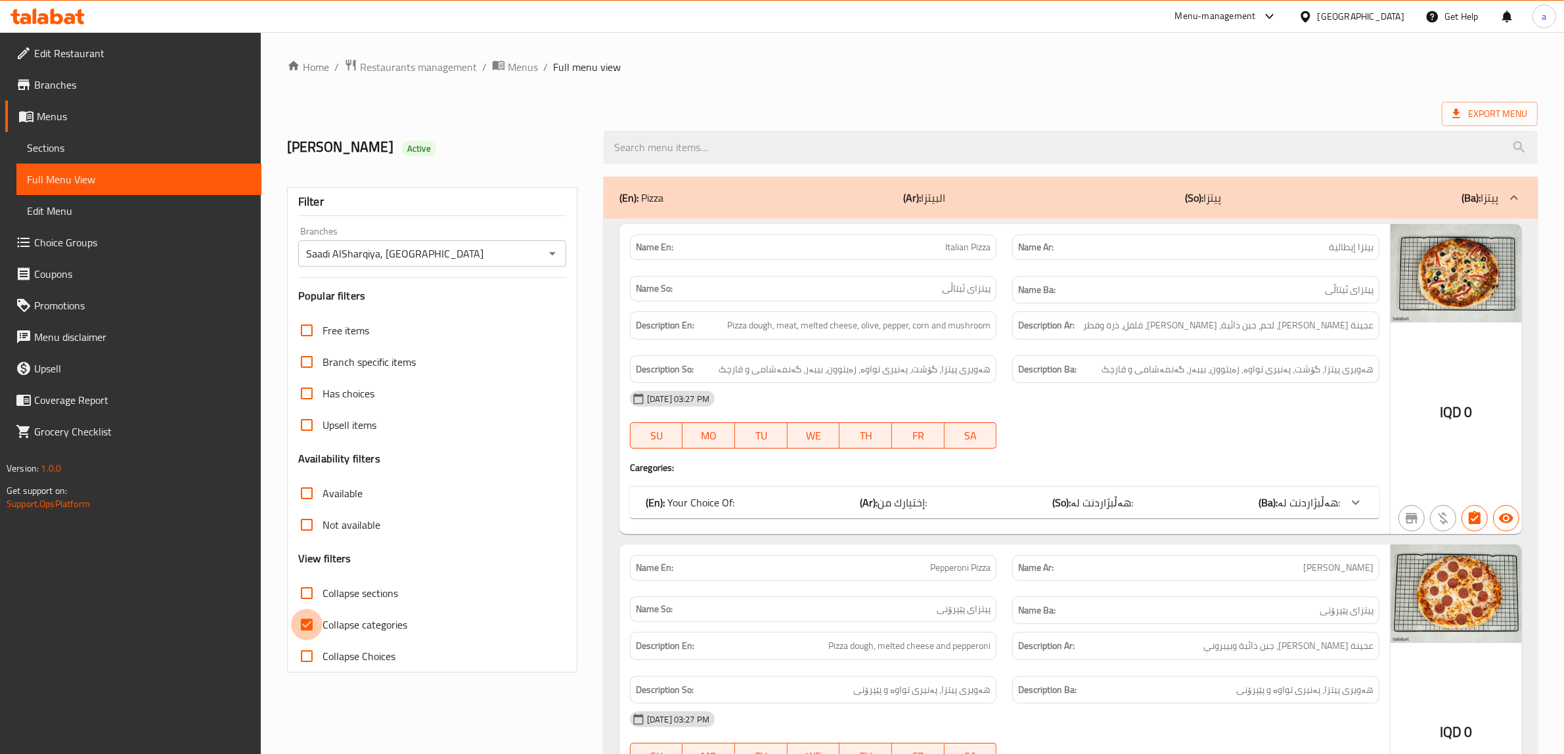
click at [311, 623] on input "Collapse categories" at bounding box center [307, 625] width 32 height 32
checkbox input "false"
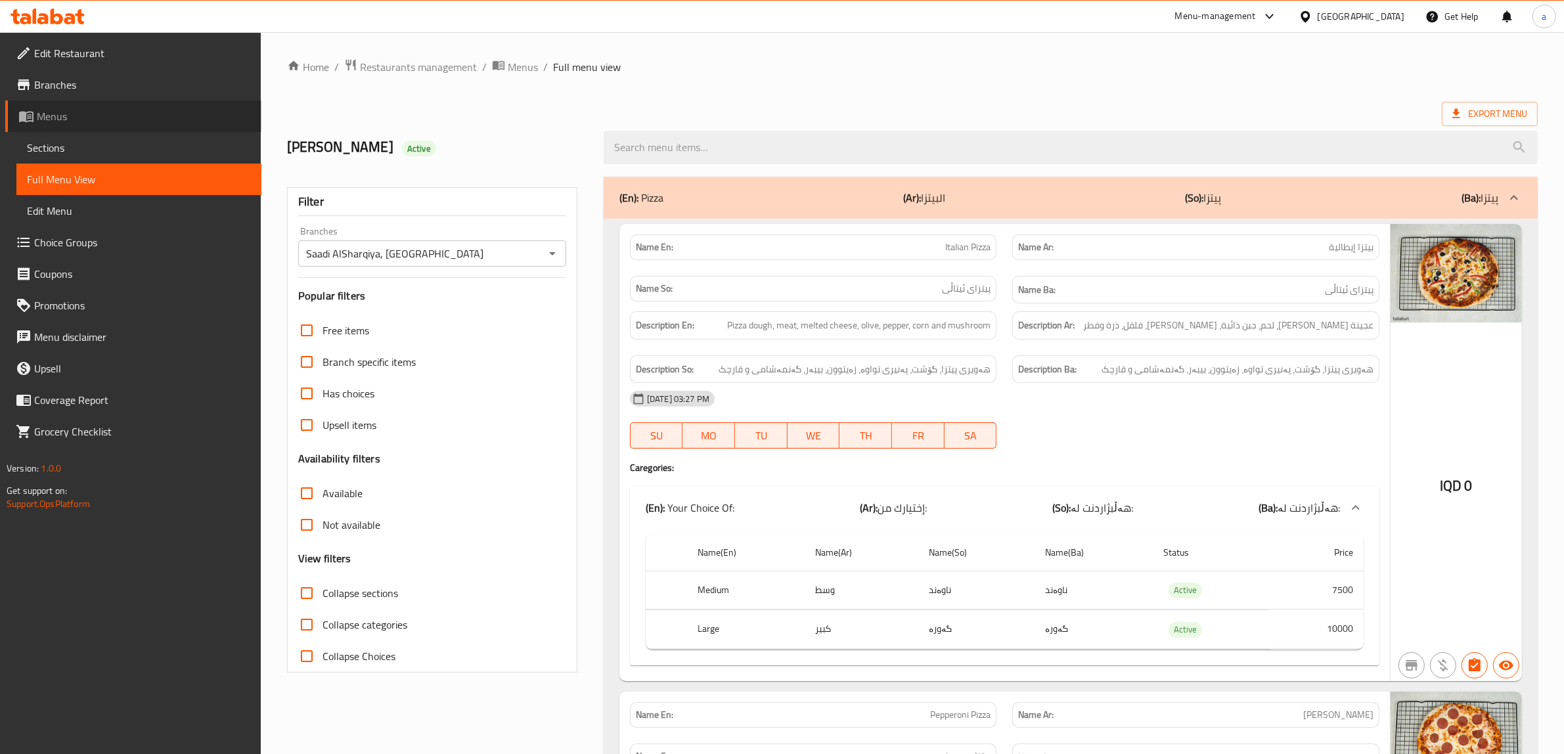
click at [62, 125] on link "Menus" at bounding box center [133, 117] width 256 height 32
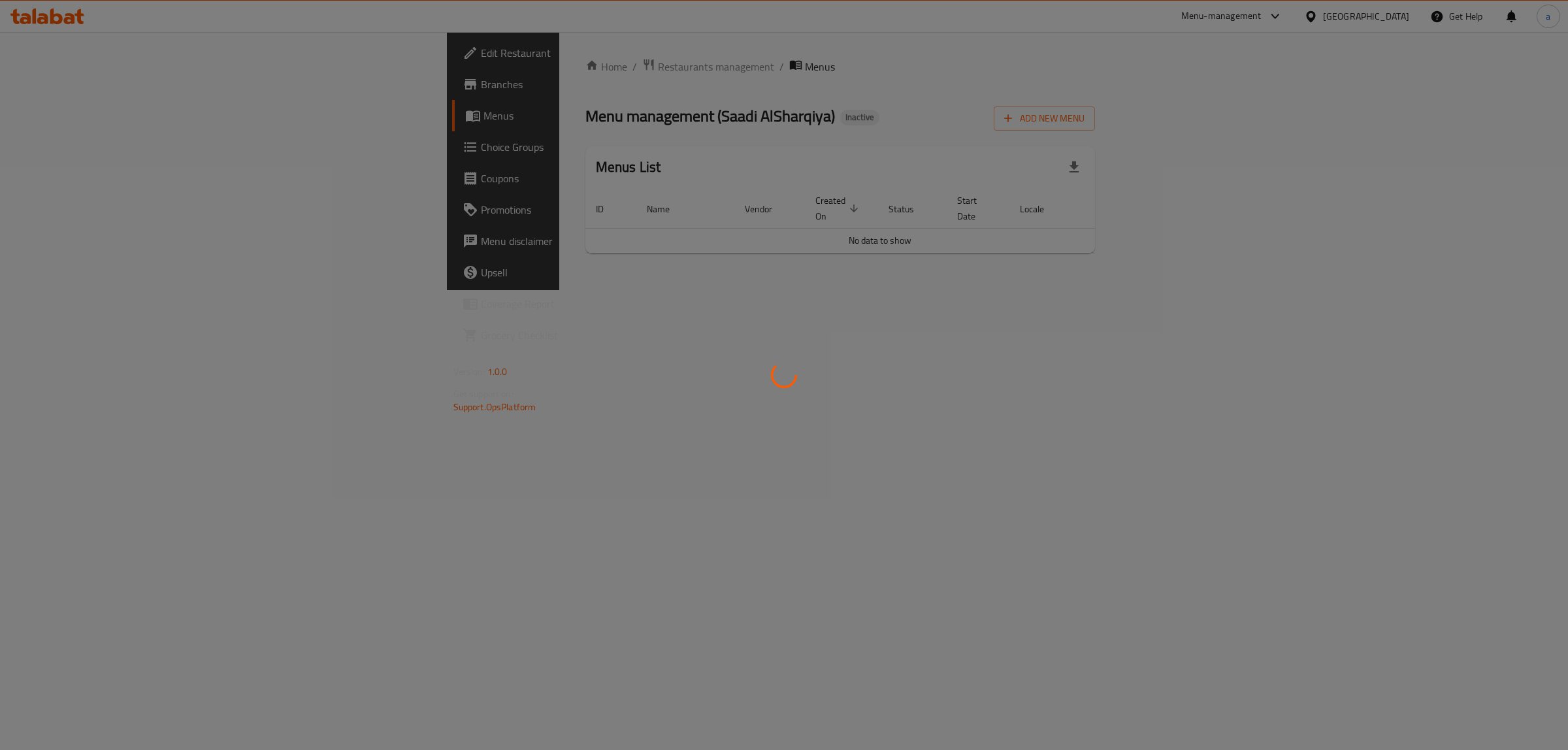
click at [63, 142] on div at bounding box center [784, 375] width 1568 height 750
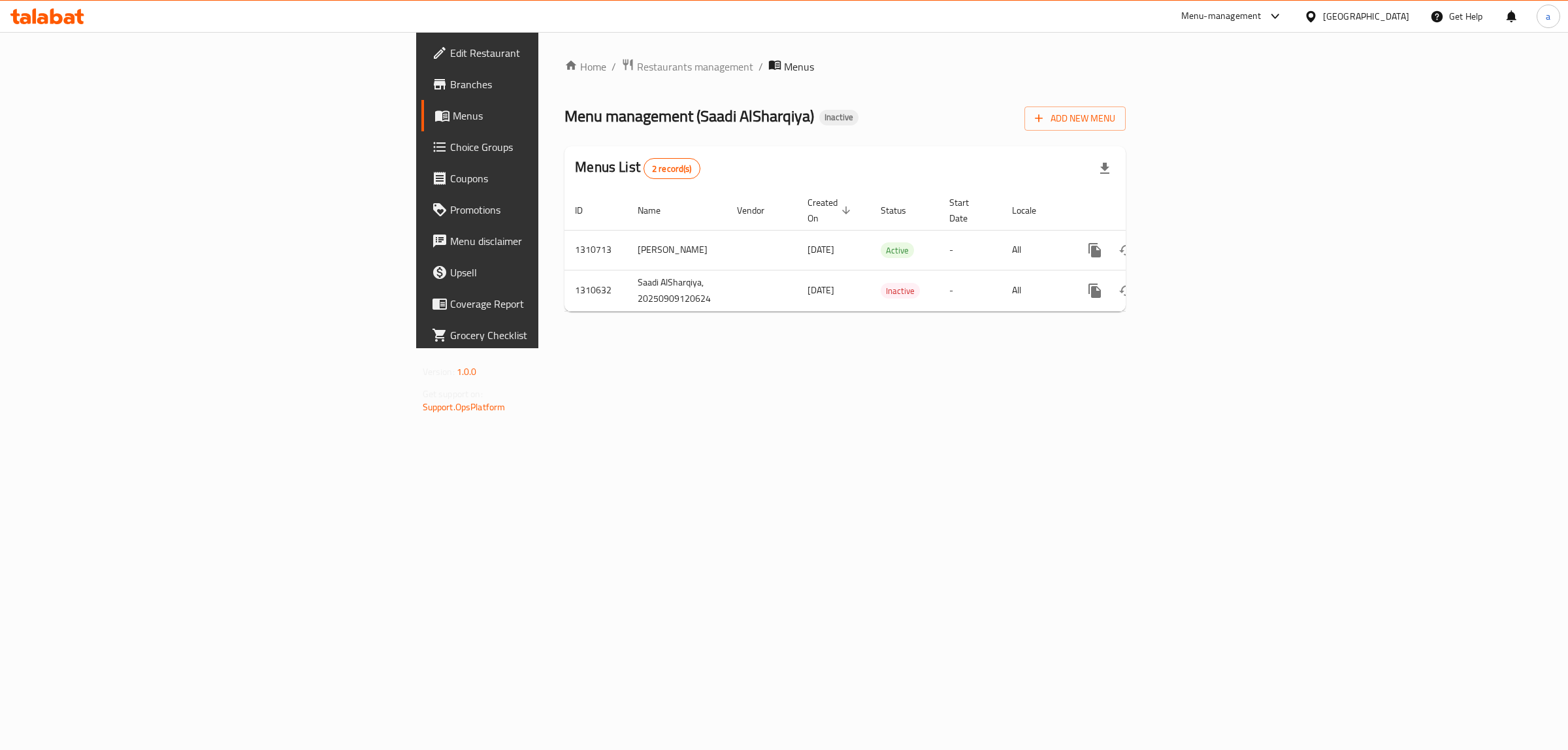
click at [422, 72] on link "Branches" at bounding box center [550, 85] width 257 height 32
